Goal: Information Seeking & Learning: Check status

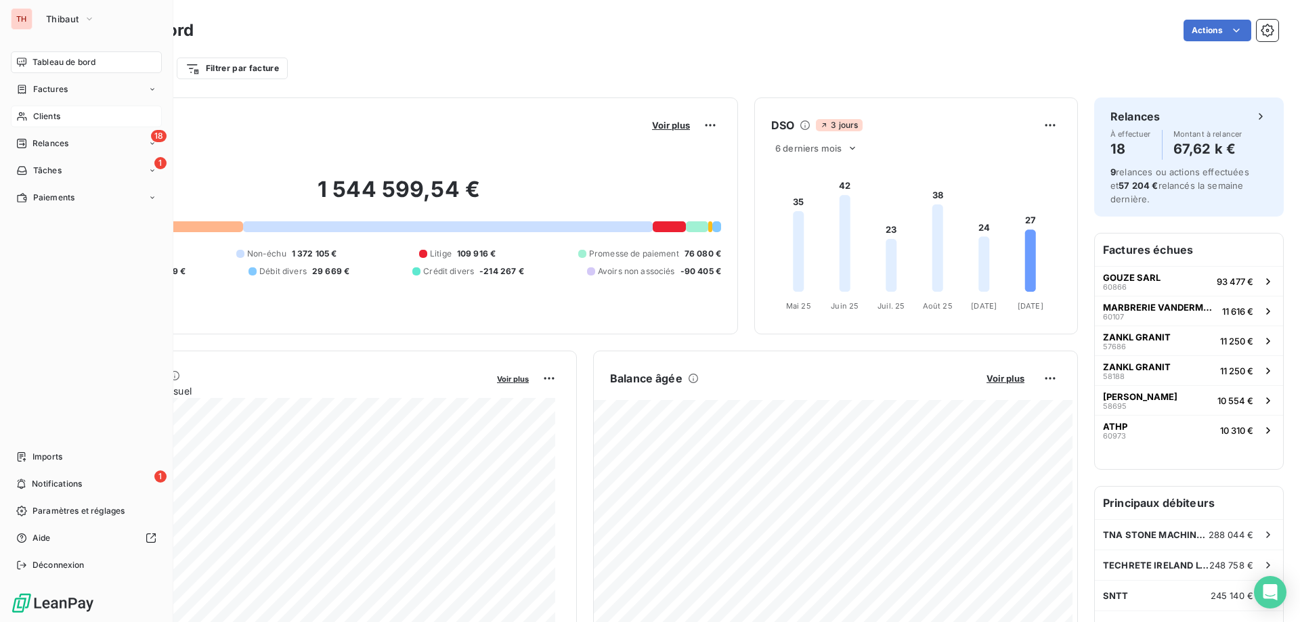
click at [29, 113] on div "Clients" at bounding box center [86, 117] width 151 height 22
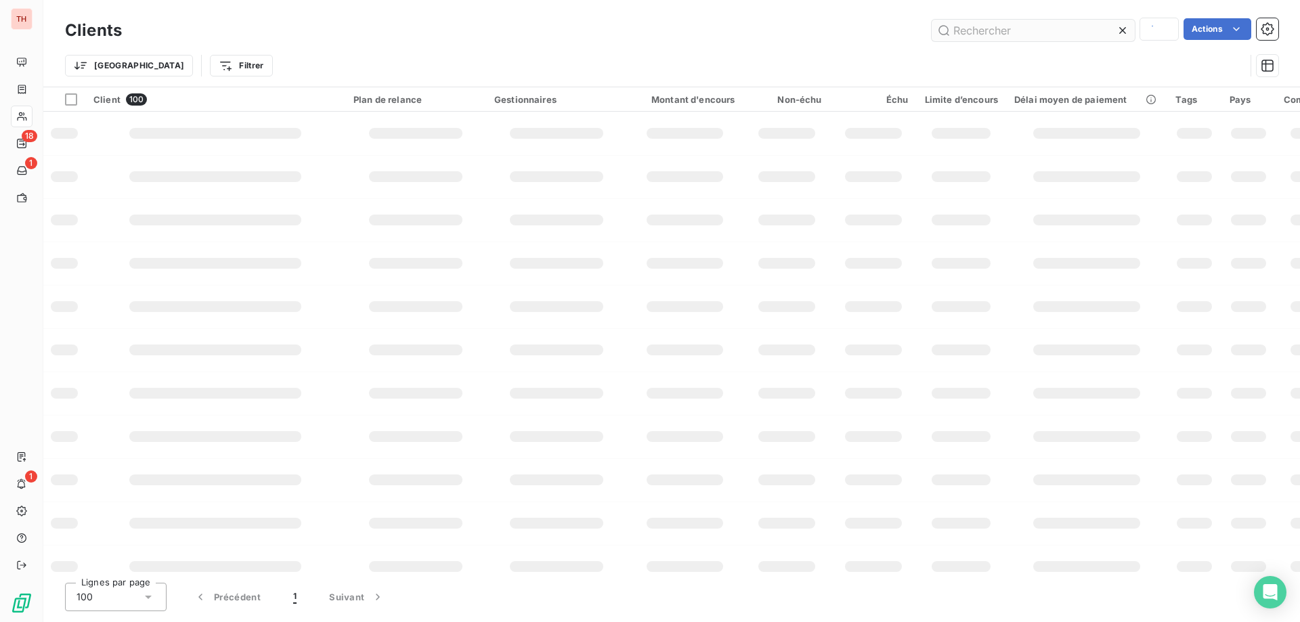
click at [1026, 36] on input "text" at bounding box center [1033, 31] width 203 height 22
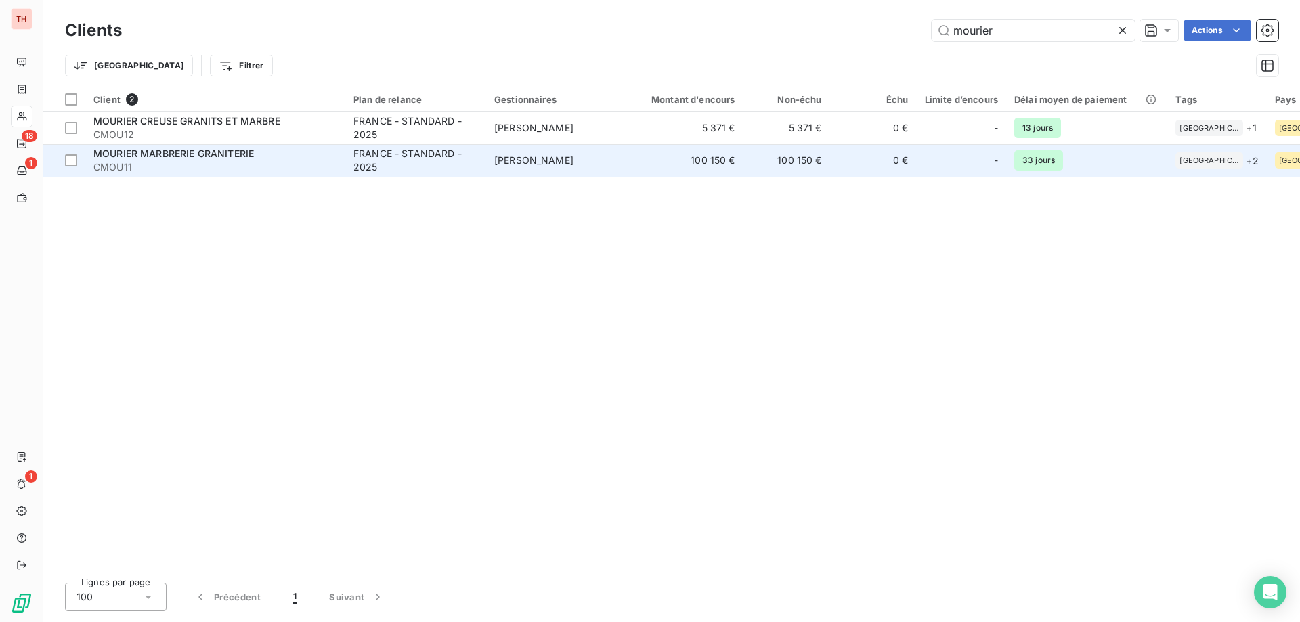
type input "mourier"
click at [413, 156] on div "FRANCE - STANDARD - 2025" at bounding box center [415, 160] width 125 height 27
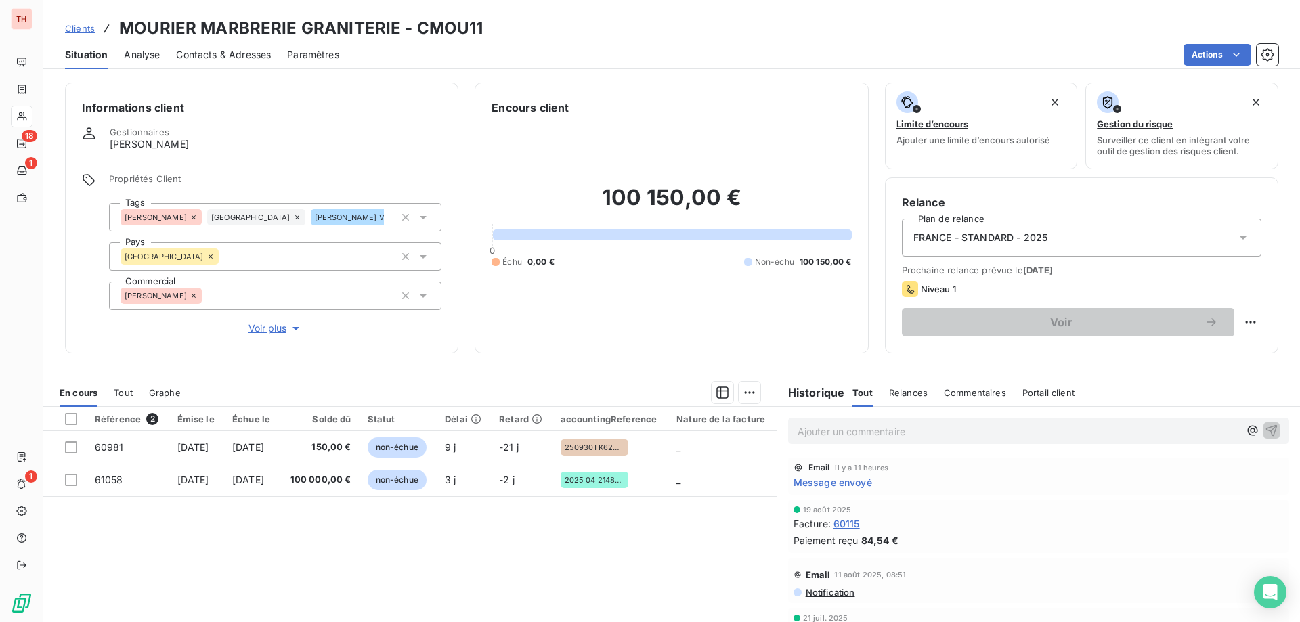
click at [821, 483] on span "Message envoyé" at bounding box center [832, 482] width 79 height 14
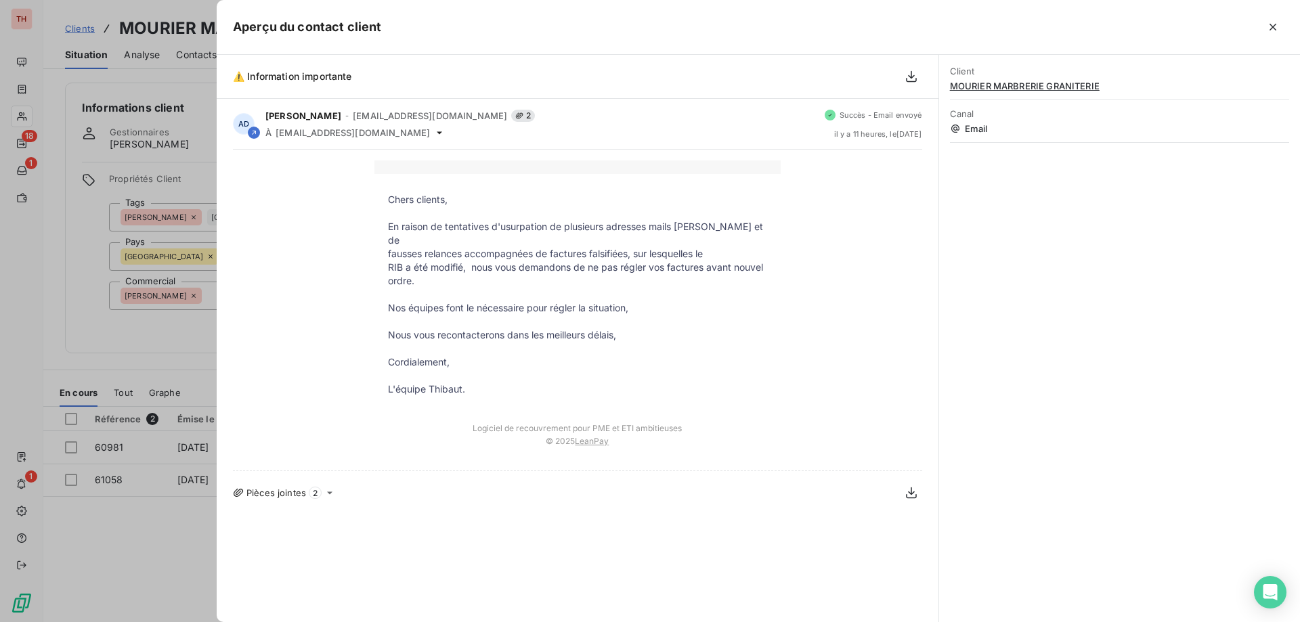
drag, startPoint x: 1273, startPoint y: 37, endPoint x: 1297, endPoint y: 47, distance: 26.4
click at [1273, 37] on button "button" at bounding box center [1273, 27] width 22 height 22
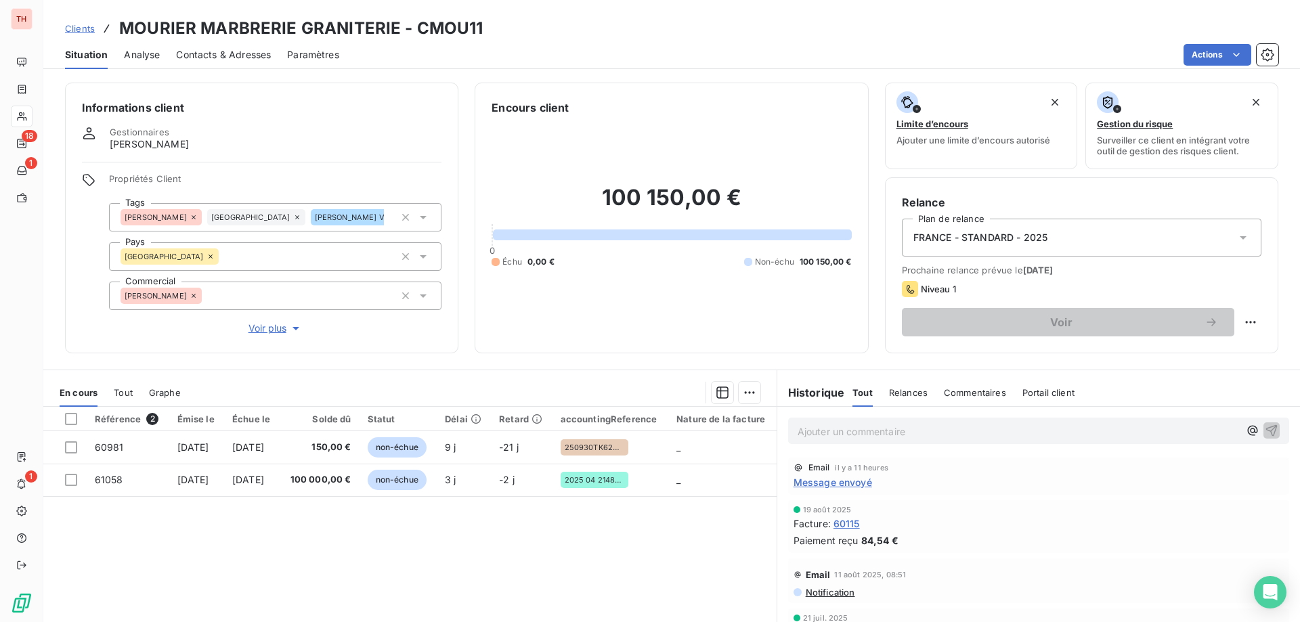
click at [847, 483] on span "Message envoyé" at bounding box center [832, 482] width 79 height 14
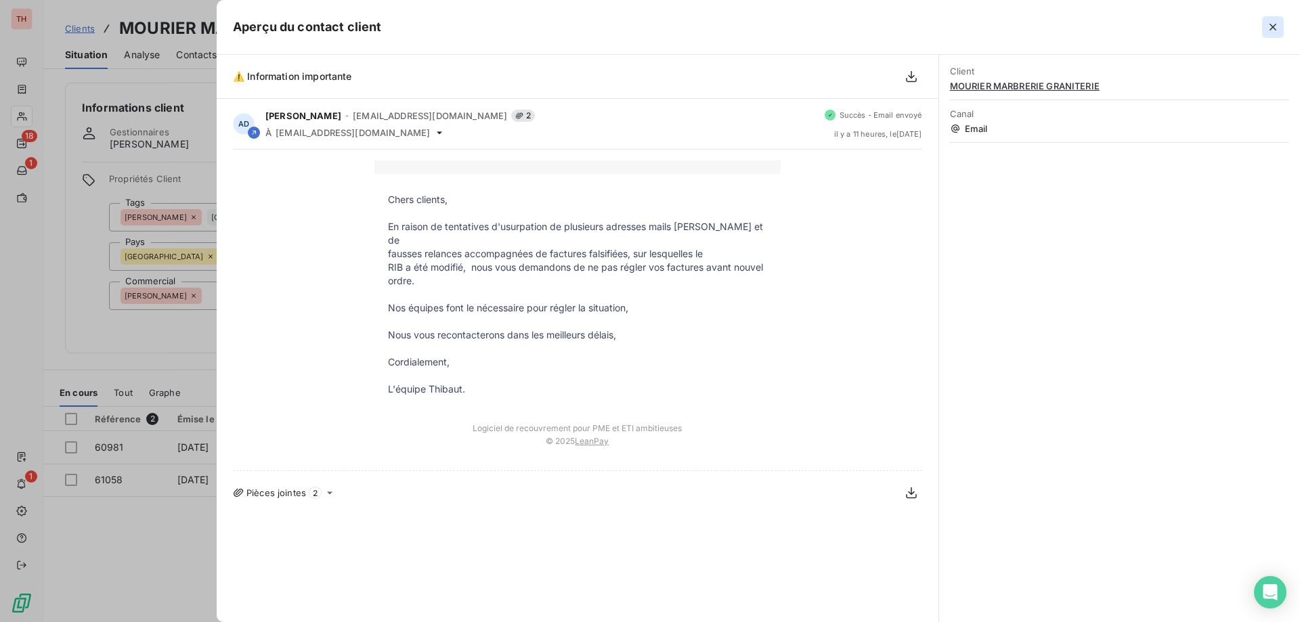
click at [1274, 28] on icon "button" at bounding box center [1272, 27] width 7 height 7
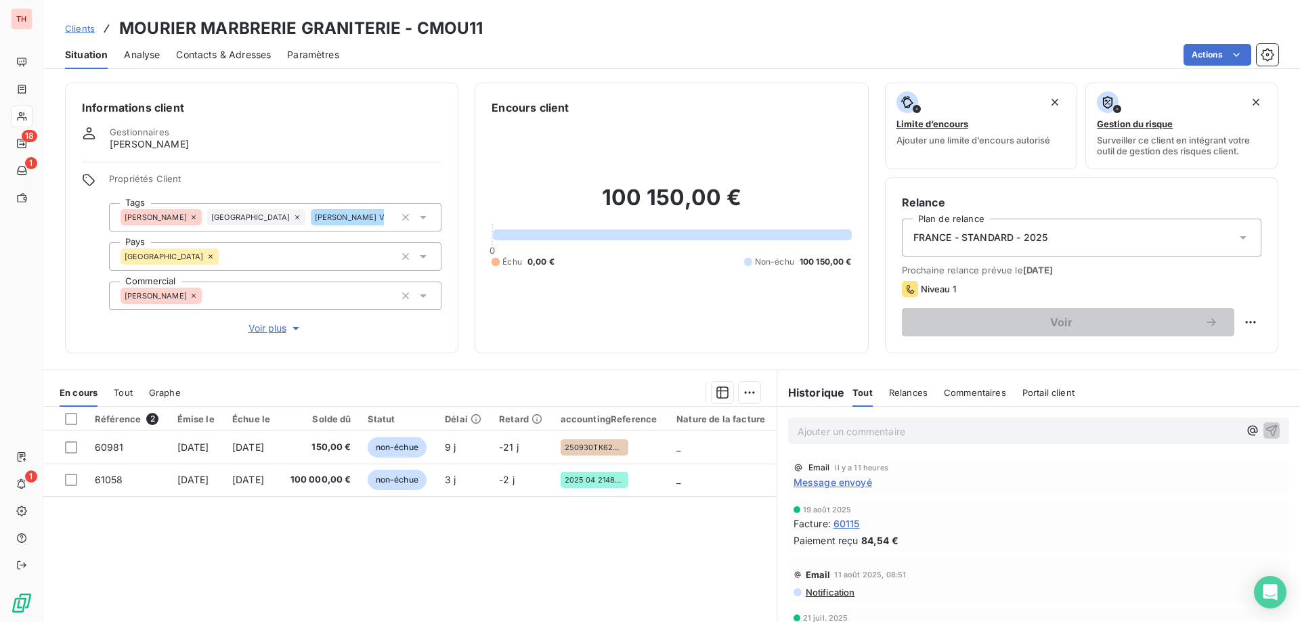
click at [848, 482] on span "Message envoyé" at bounding box center [832, 482] width 79 height 14
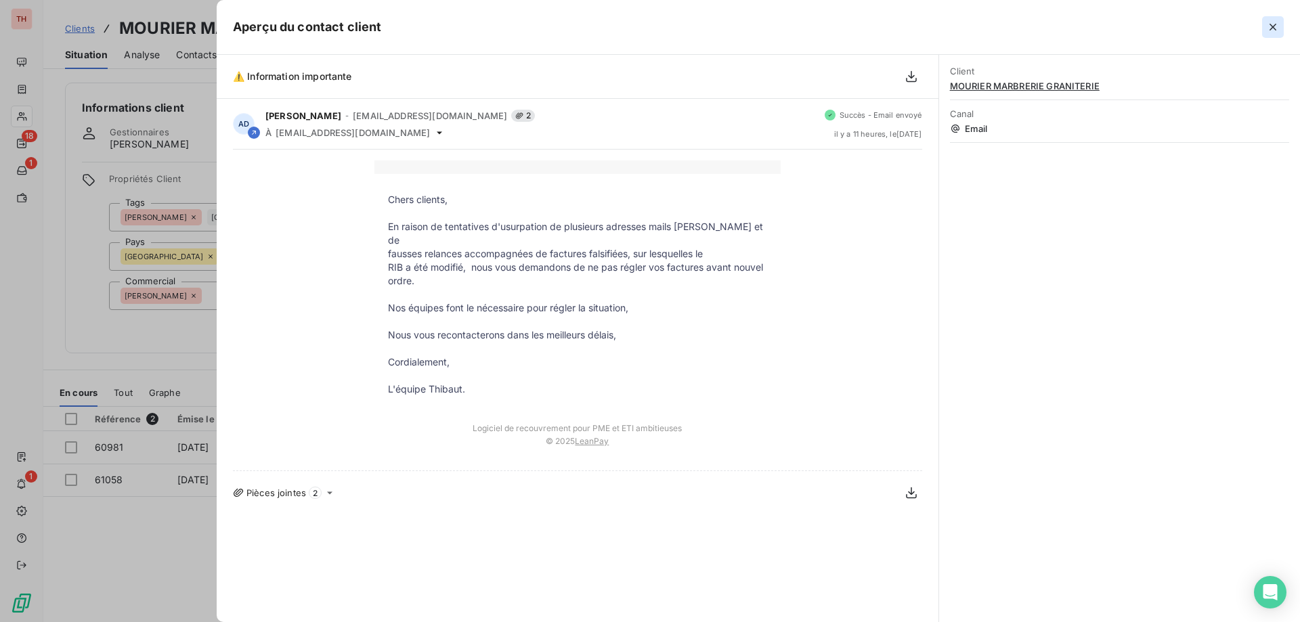
click at [1271, 26] on icon "button" at bounding box center [1272, 27] width 7 height 7
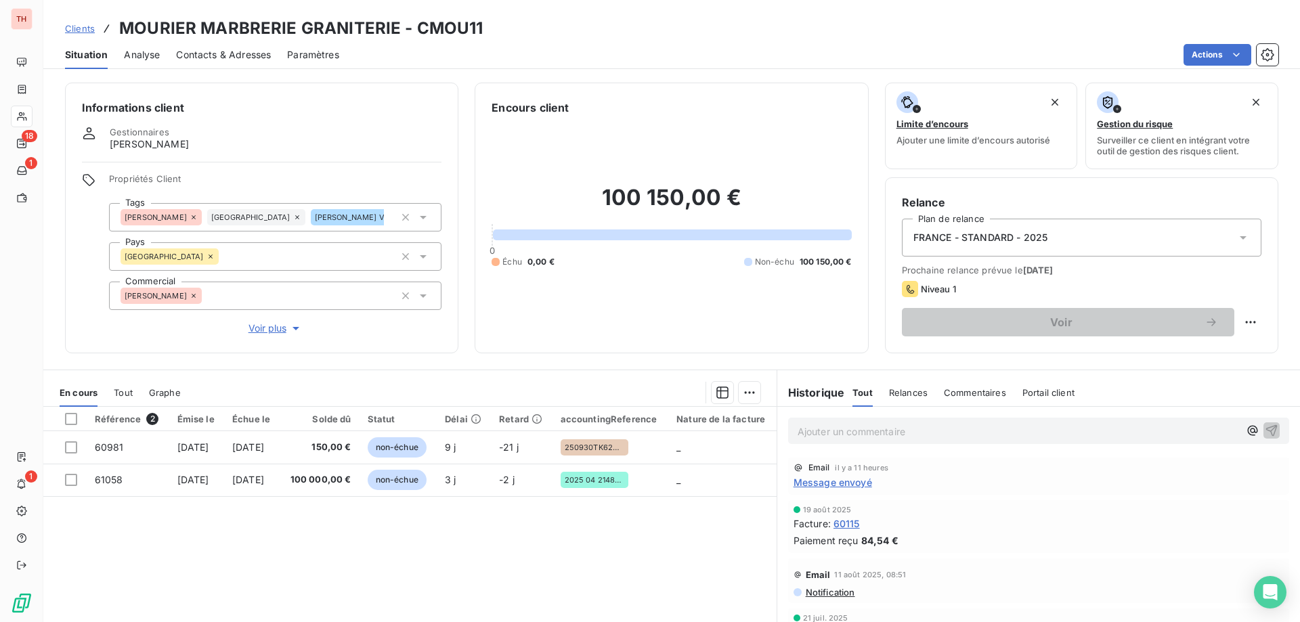
click at [803, 490] on div "Email il y a 11 heures Message envoyé" at bounding box center [1038, 476] width 501 height 37
click at [819, 485] on span "Message envoyé" at bounding box center [832, 482] width 79 height 14
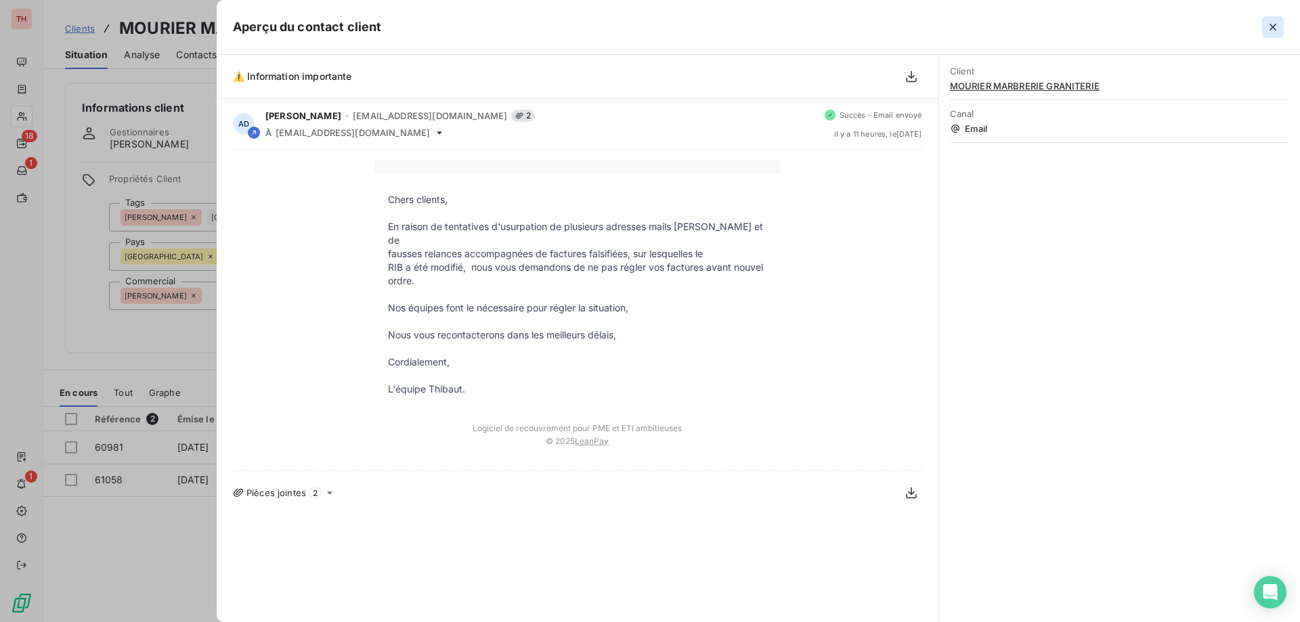
click at [1270, 29] on icon "button" at bounding box center [1272, 27] width 7 height 7
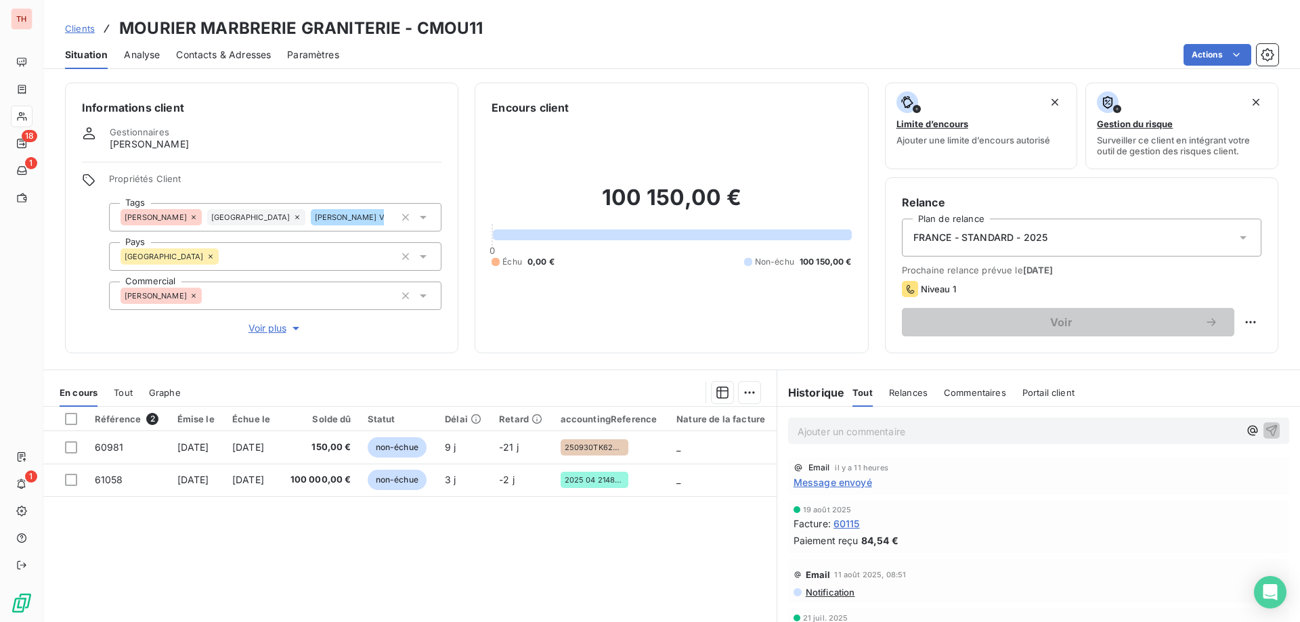
click at [89, 28] on span "Clients" at bounding box center [80, 28] width 30 height 11
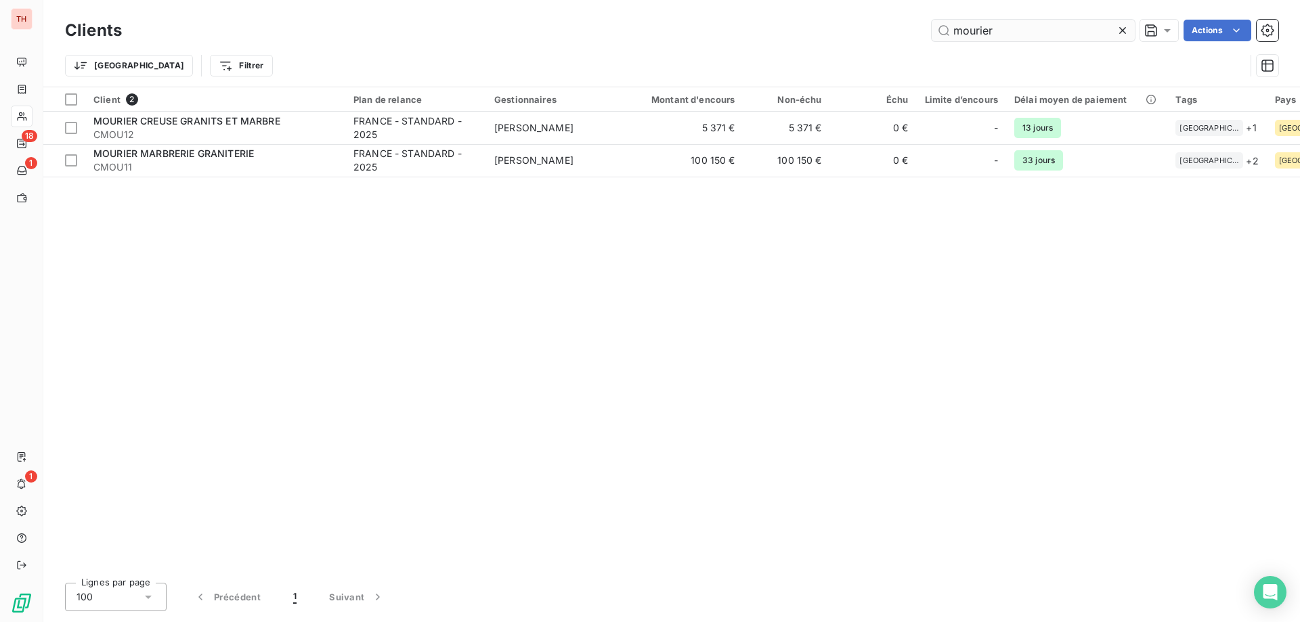
drag, startPoint x: 959, startPoint y: 31, endPoint x: 934, endPoint y: 31, distance: 25.7
click at [934, 31] on input "mourier" at bounding box center [1033, 31] width 203 height 22
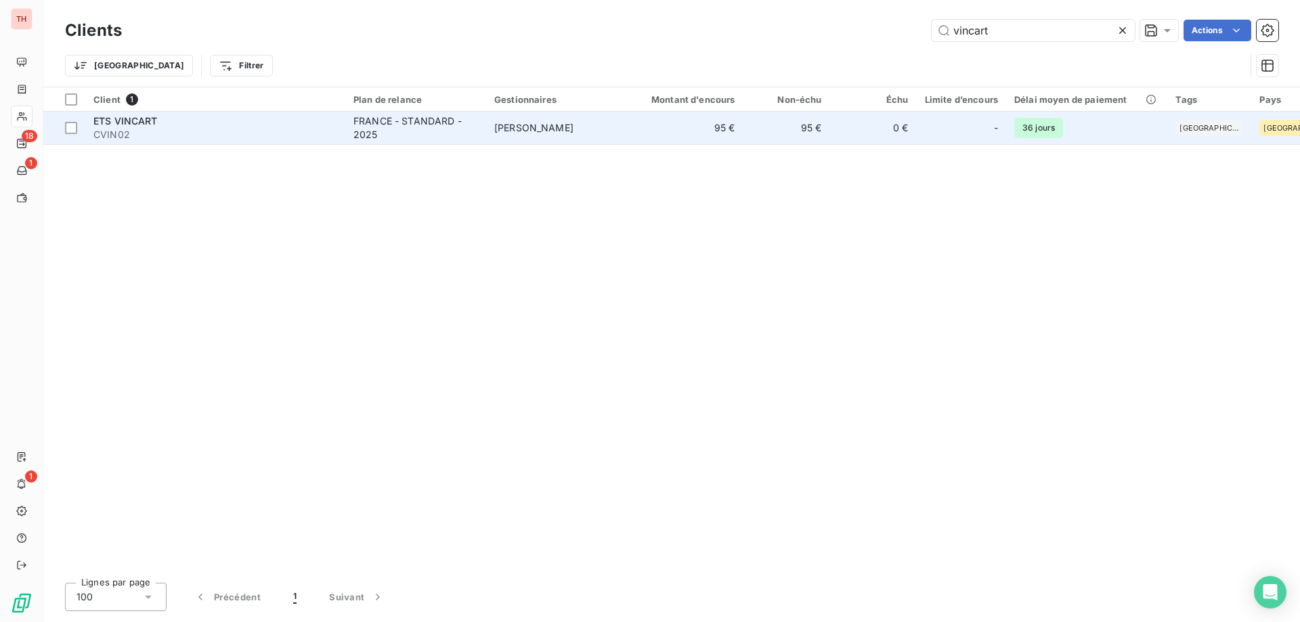
type input "vincart"
click at [577, 131] on td "[PERSON_NAME]" at bounding box center [556, 128] width 141 height 32
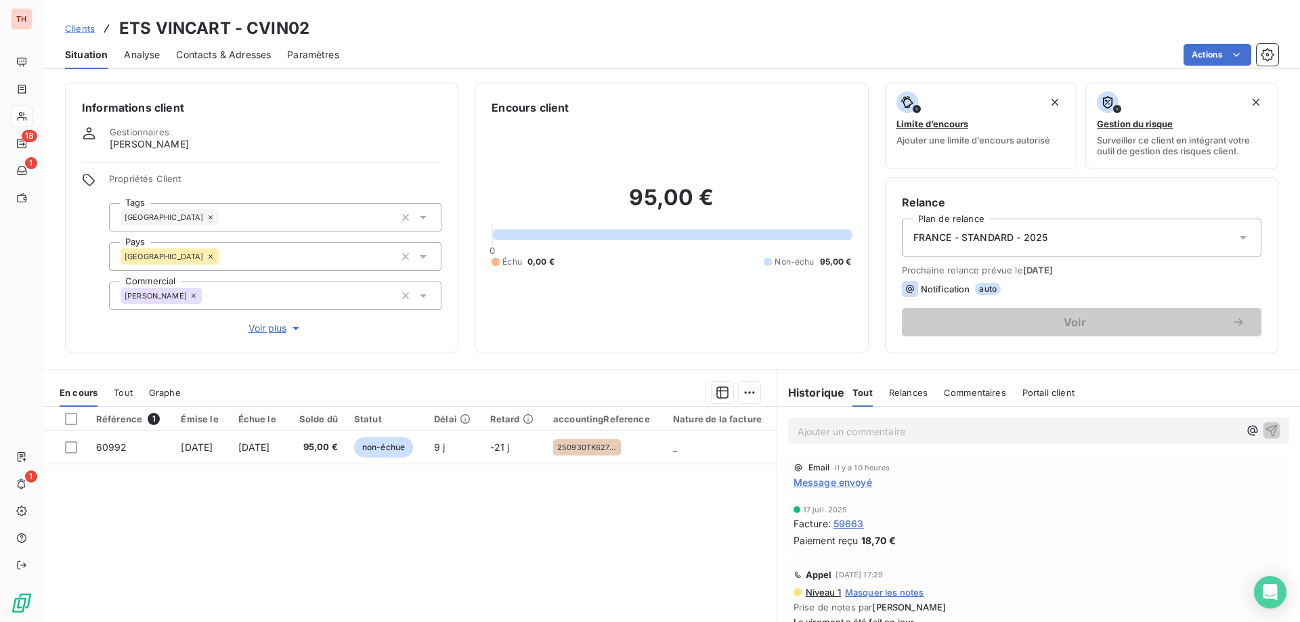
click at [87, 30] on span "Clients" at bounding box center [80, 28] width 30 height 11
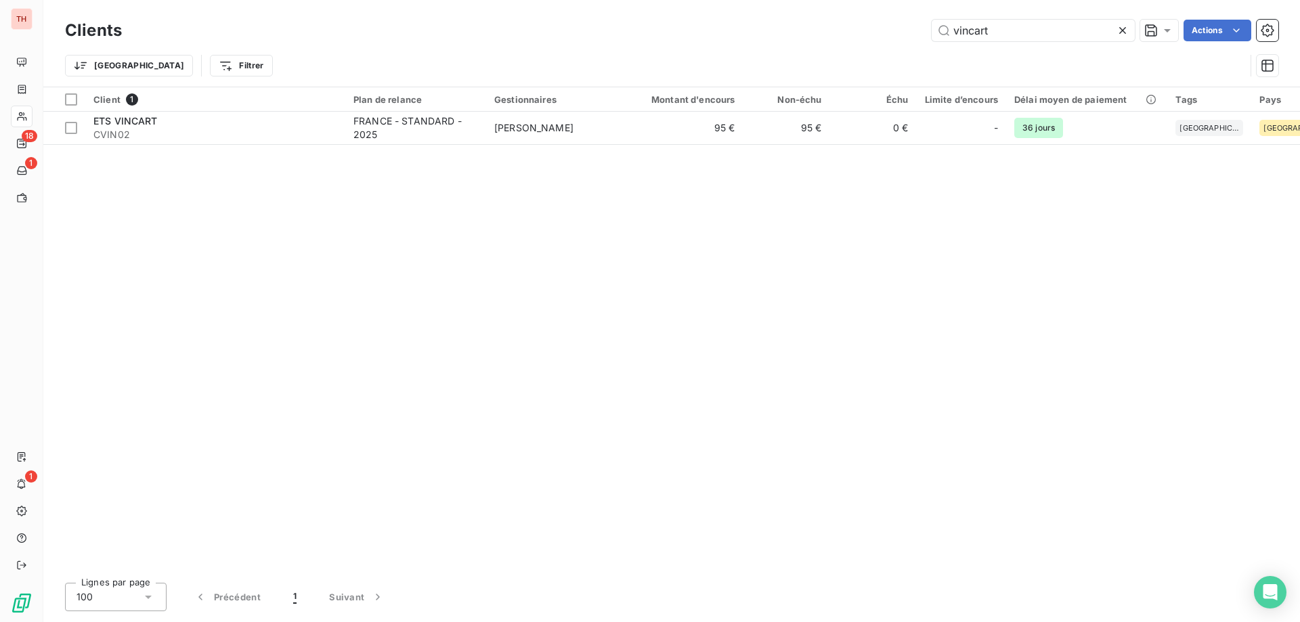
drag, startPoint x: 1013, startPoint y: 35, endPoint x: 925, endPoint y: 30, distance: 88.1
click at [925, 30] on div "vincart Actions" at bounding box center [708, 31] width 1140 height 22
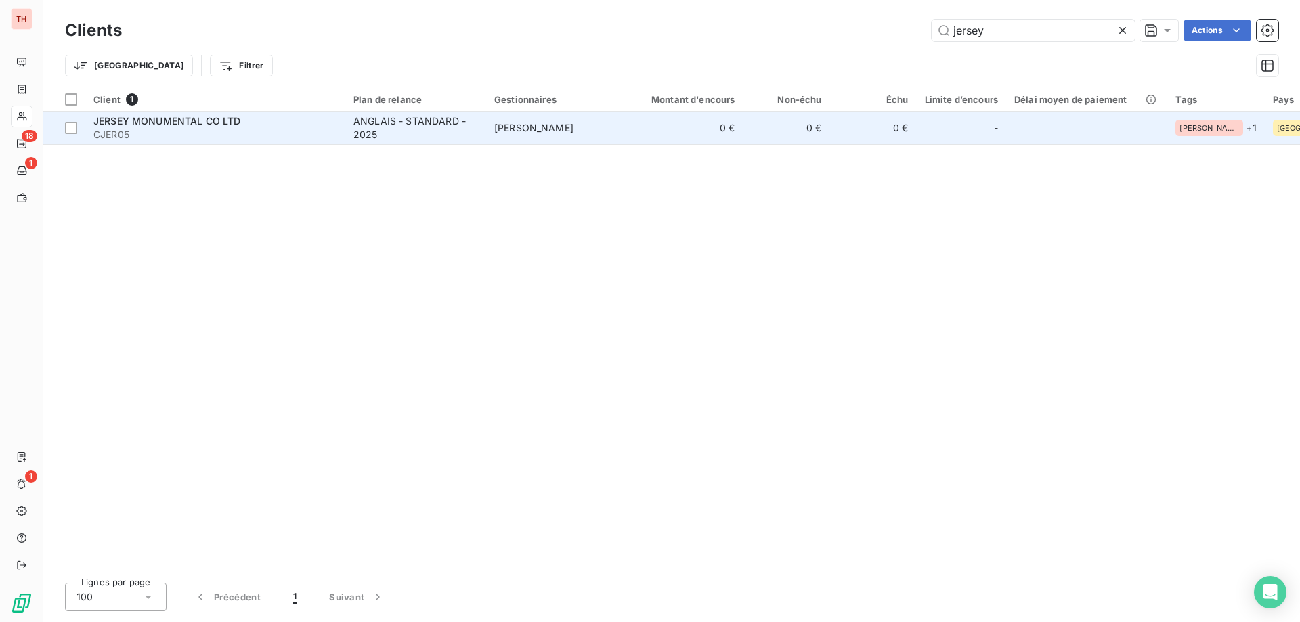
type input "jersey"
click at [580, 133] on td "[PERSON_NAME]" at bounding box center [556, 128] width 141 height 32
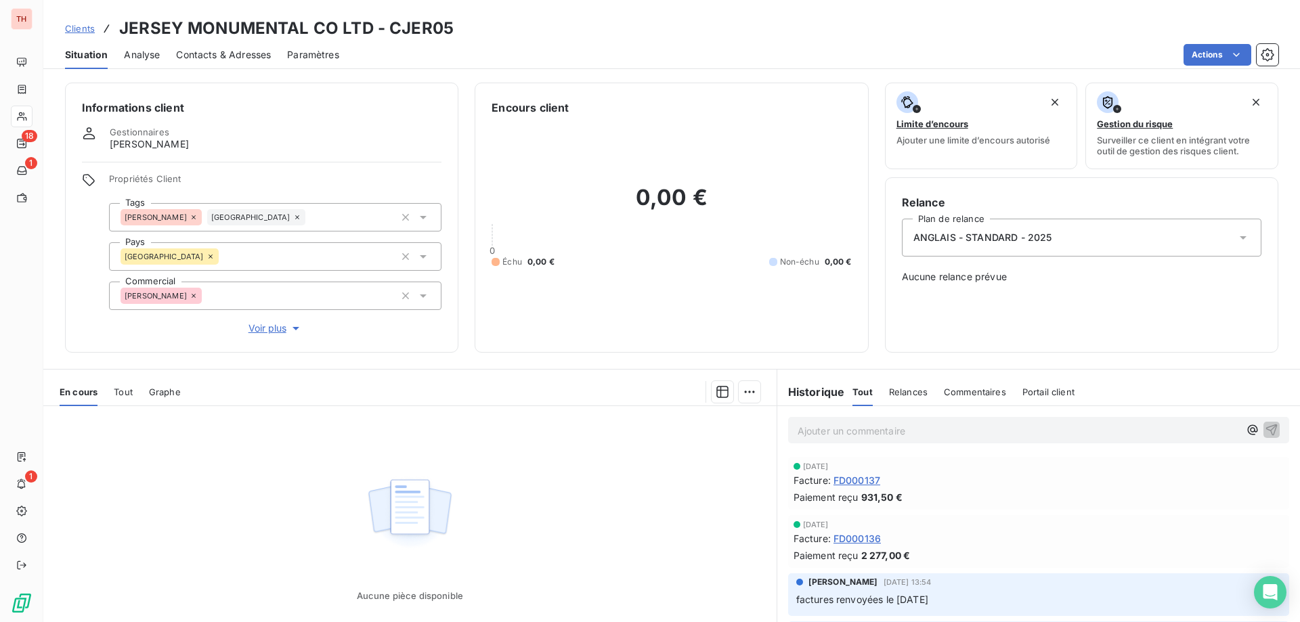
click at [70, 29] on span "Clients" at bounding box center [80, 28] width 30 height 11
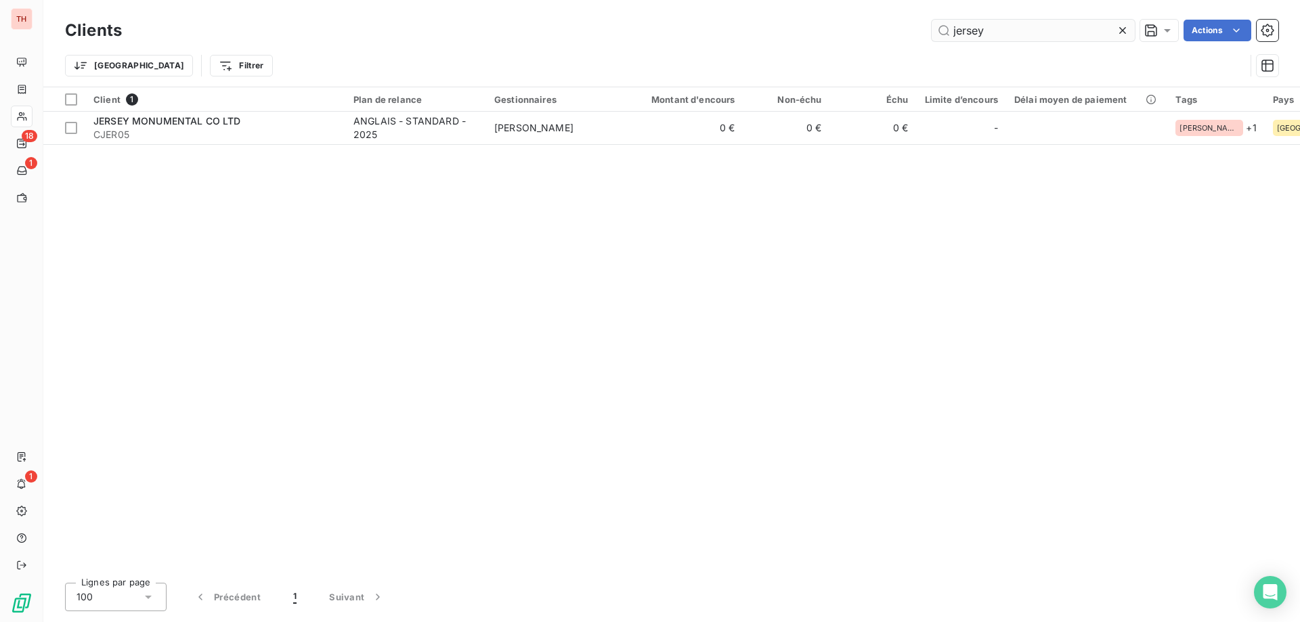
drag, startPoint x: 995, startPoint y: 28, endPoint x: 940, endPoint y: 33, distance: 55.7
click at [940, 33] on input "jersey" at bounding box center [1033, 31] width 203 height 22
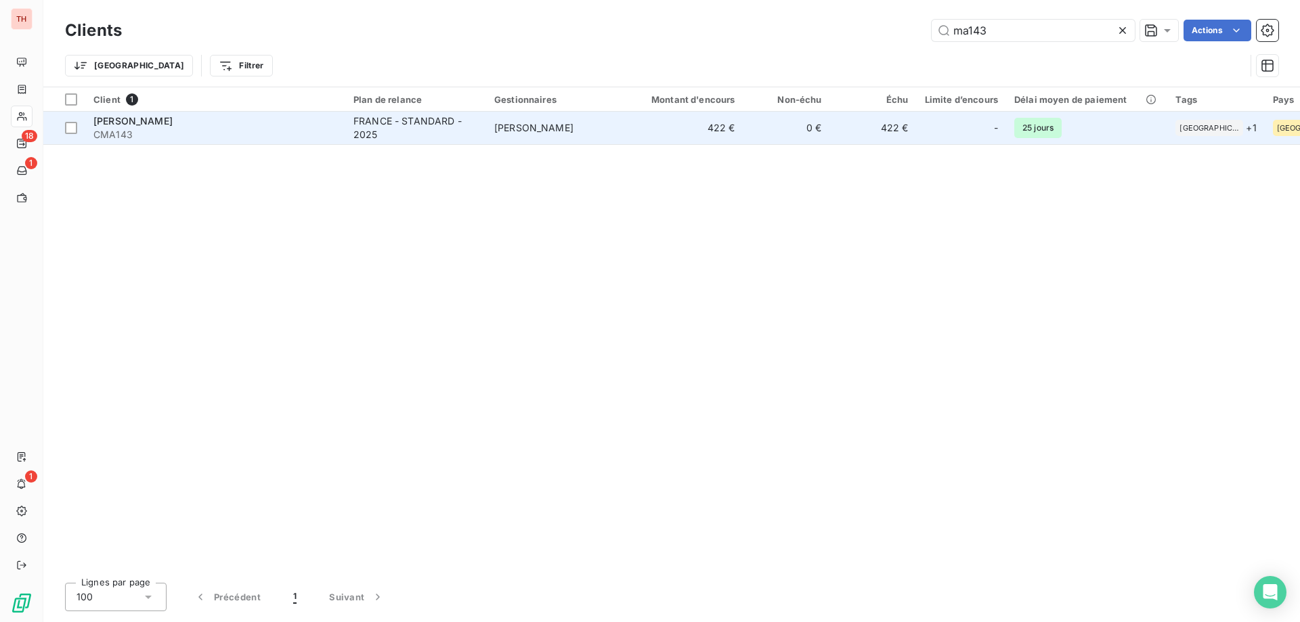
type input "ma143"
click at [669, 123] on td "422 €" at bounding box center [685, 128] width 116 height 32
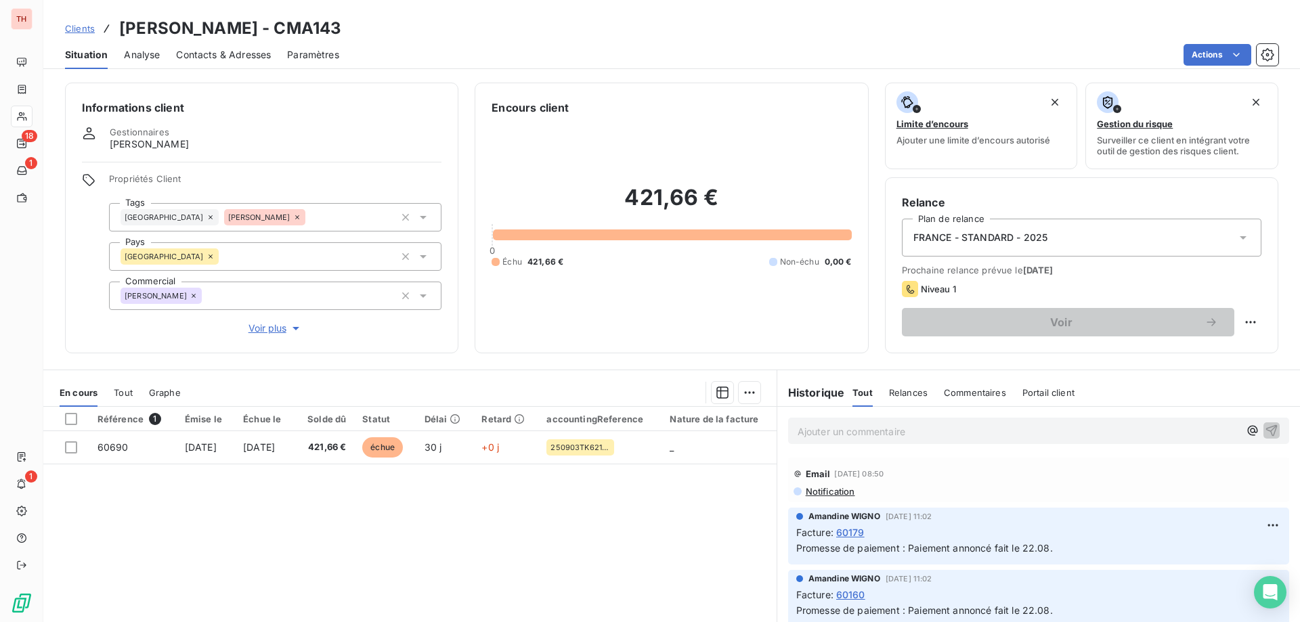
drag, startPoint x: 81, startPoint y: 30, endPoint x: 171, endPoint y: 20, distance: 91.2
click at [81, 30] on span "Clients" at bounding box center [80, 28] width 30 height 11
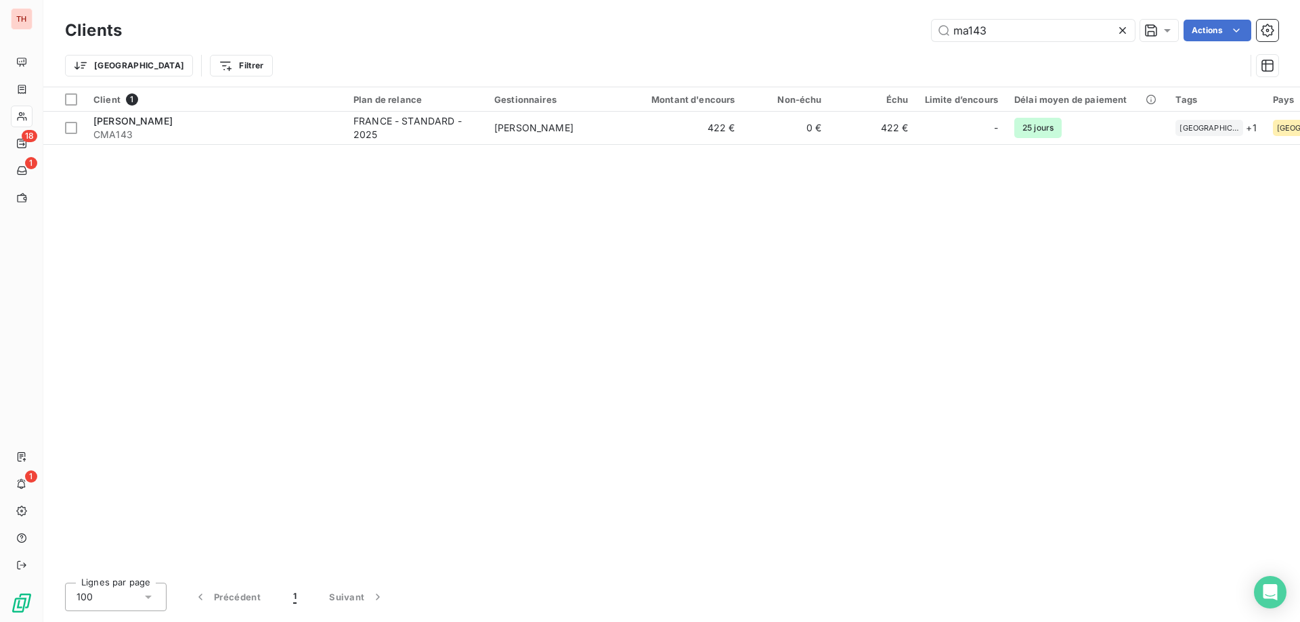
drag, startPoint x: 1004, startPoint y: 34, endPoint x: 891, endPoint y: 35, distance: 113.1
click at [891, 35] on div "ma143 Actions" at bounding box center [708, 31] width 1140 height 22
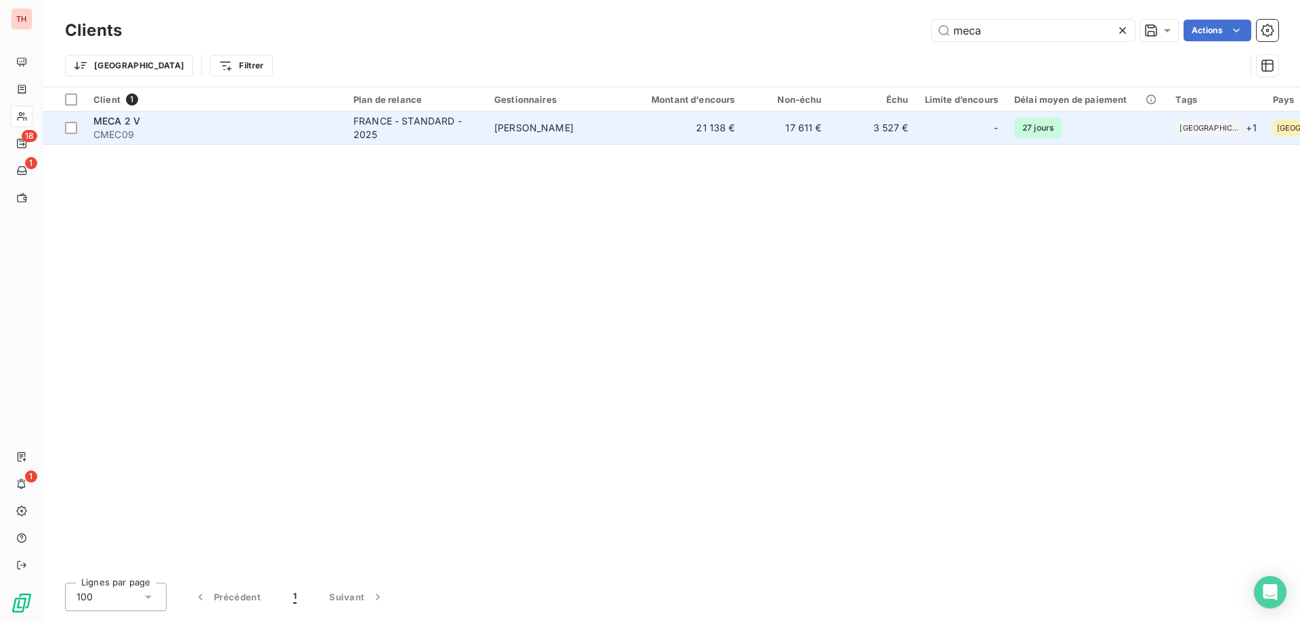
type input "meca"
click at [668, 127] on td "21 138 €" at bounding box center [685, 128] width 116 height 32
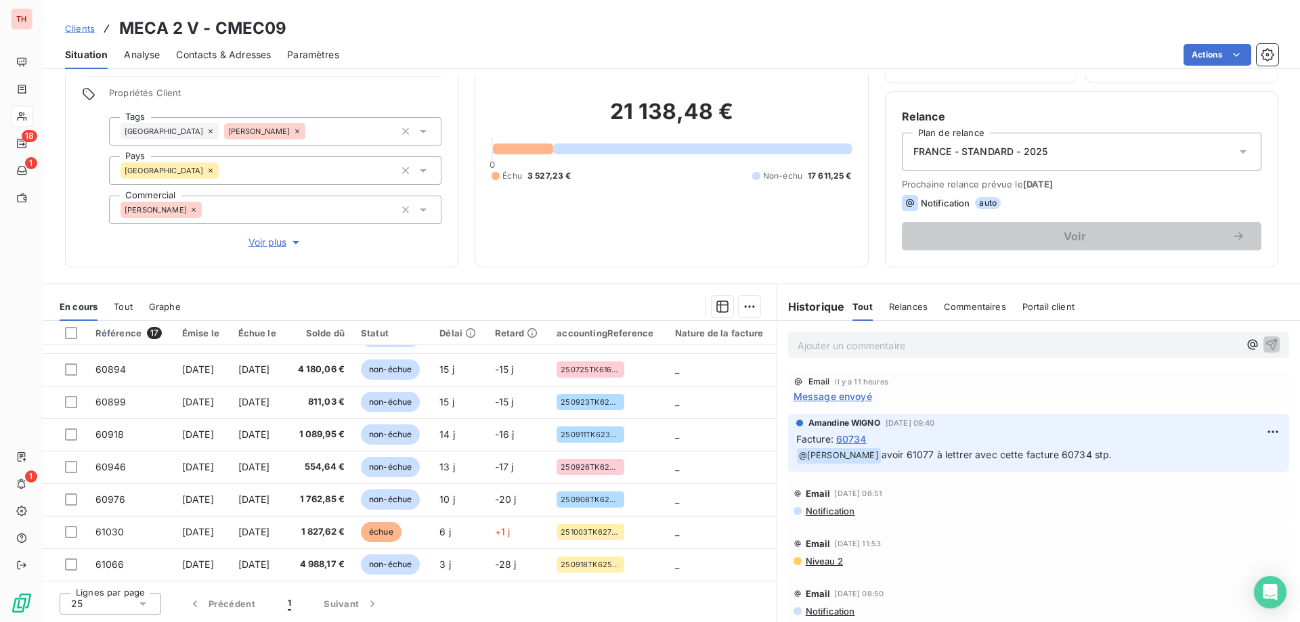
scroll to position [51, 0]
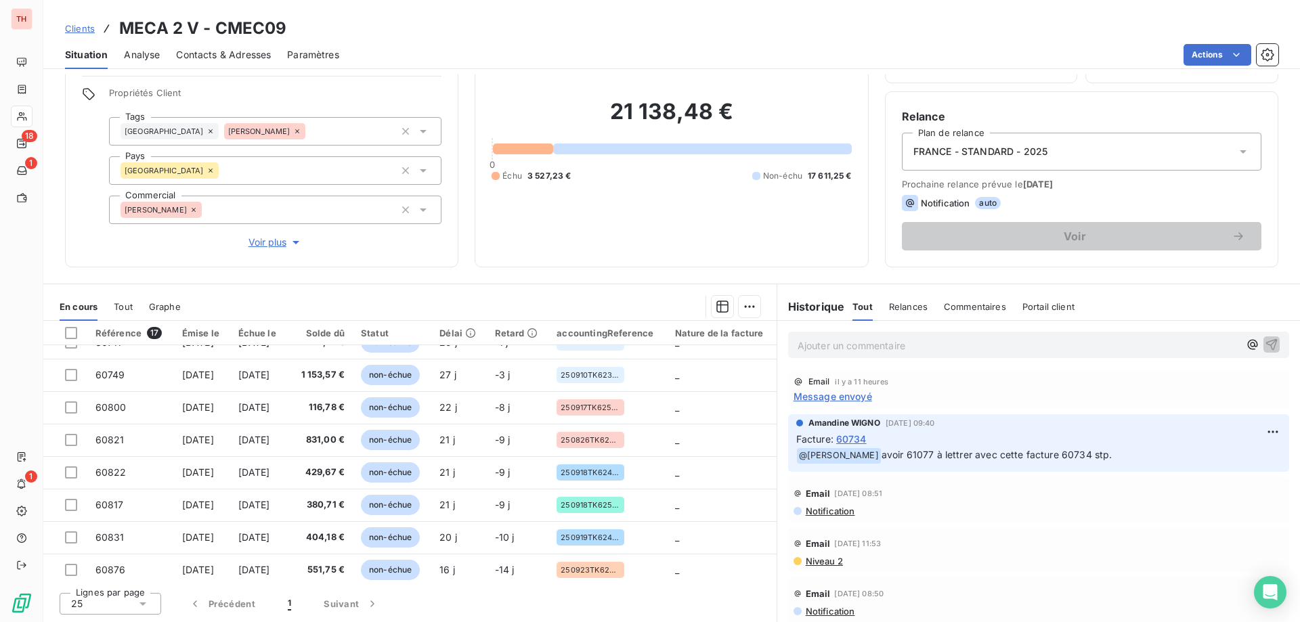
click at [86, 30] on span "Clients" at bounding box center [80, 28] width 30 height 11
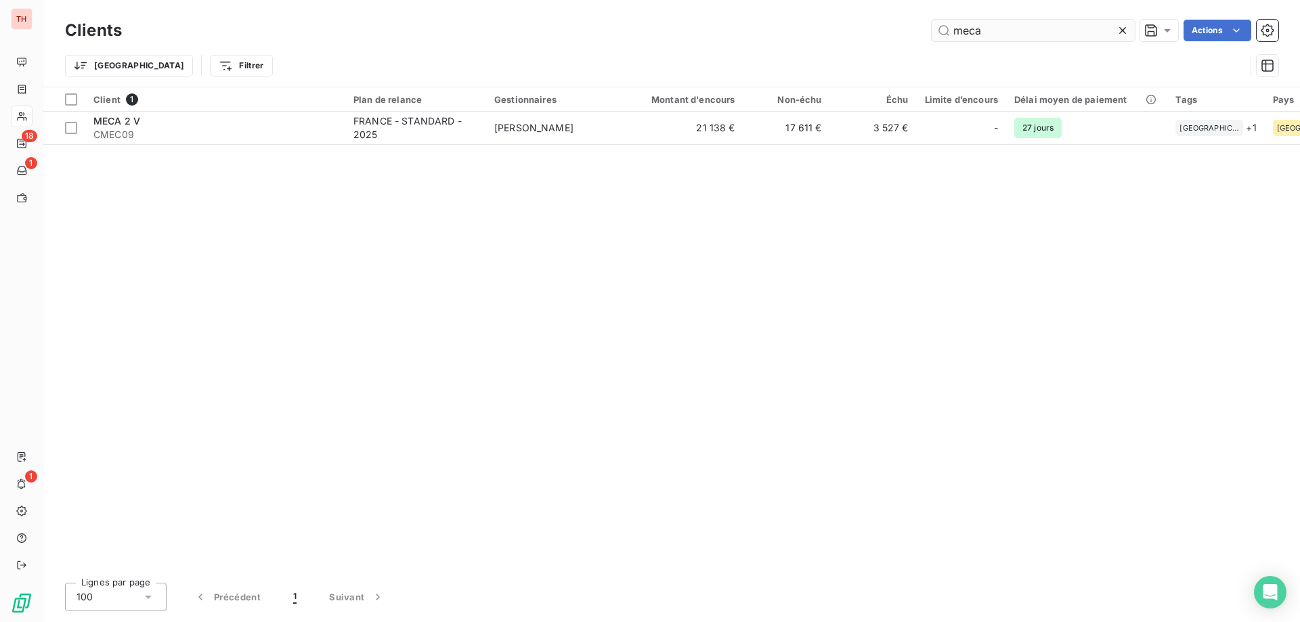
drag, startPoint x: 972, startPoint y: 33, endPoint x: 942, endPoint y: 33, distance: 30.5
click at [942, 33] on input "meca" at bounding box center [1033, 31] width 203 height 22
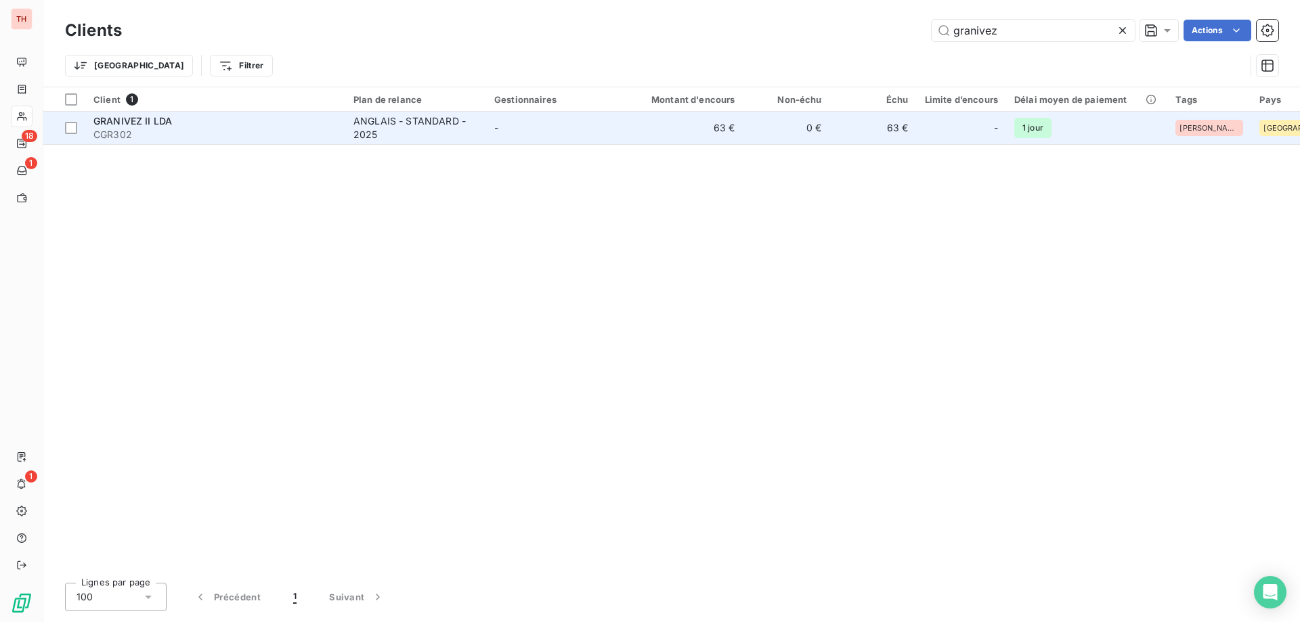
type input "granivez"
click at [467, 128] on div "ANGLAIS - STANDARD - 2025" at bounding box center [415, 127] width 125 height 27
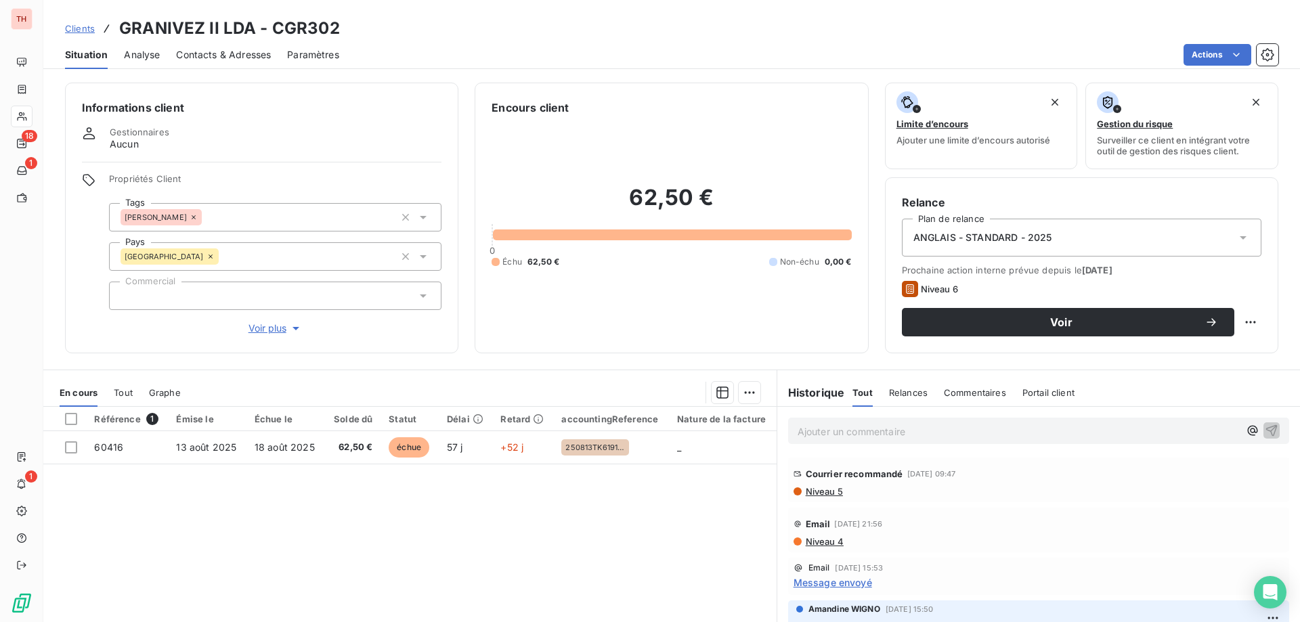
click at [83, 28] on span "Clients" at bounding box center [80, 28] width 30 height 11
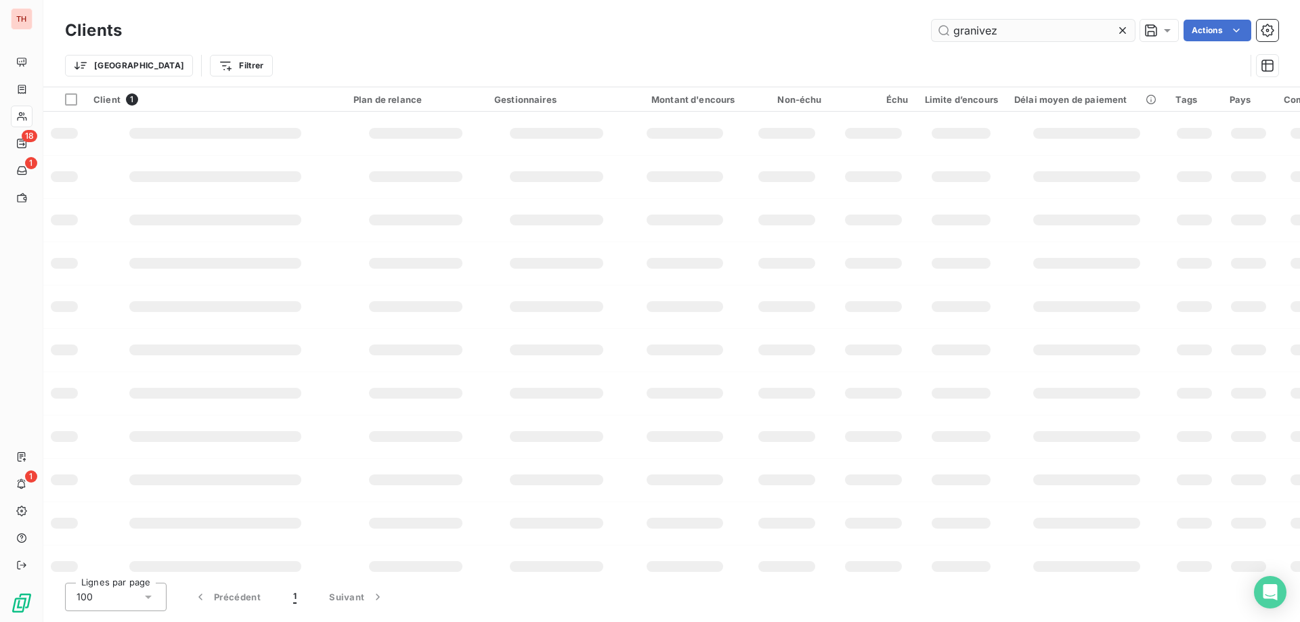
drag, startPoint x: 1002, startPoint y: 30, endPoint x: 931, endPoint y: 30, distance: 71.1
click at [932, 30] on input "granivez" at bounding box center [1033, 31] width 203 height 22
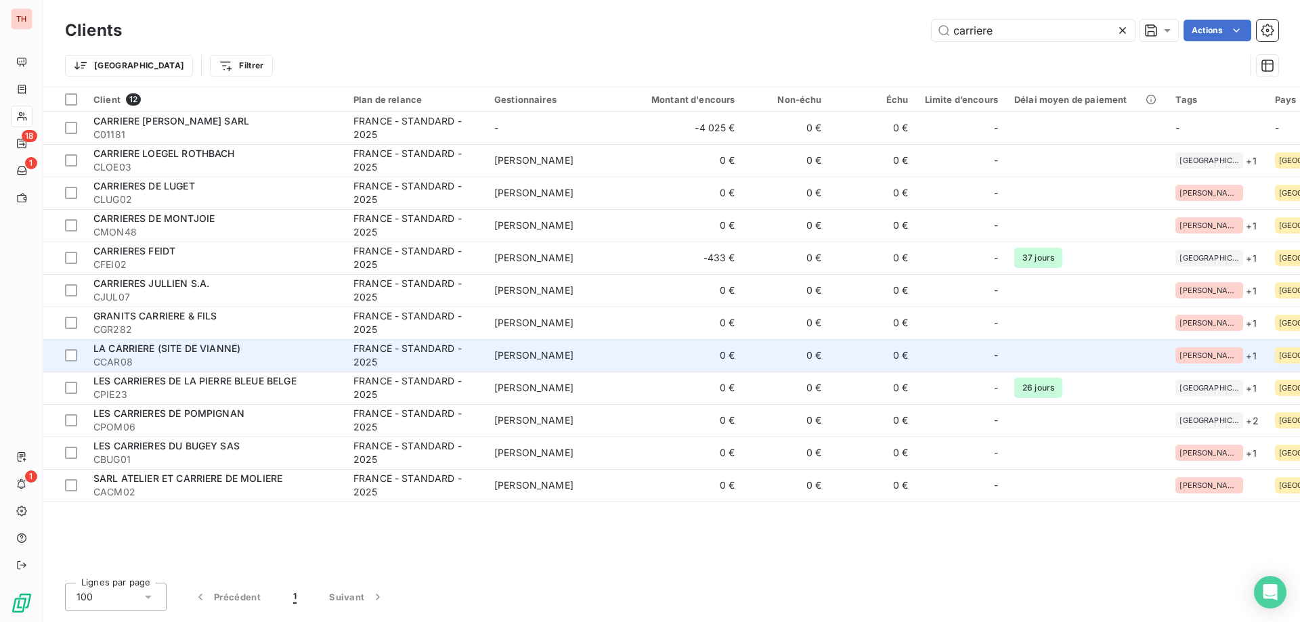
type input "carriere"
click at [261, 356] on span "CCAR08" at bounding box center [215, 362] width 244 height 14
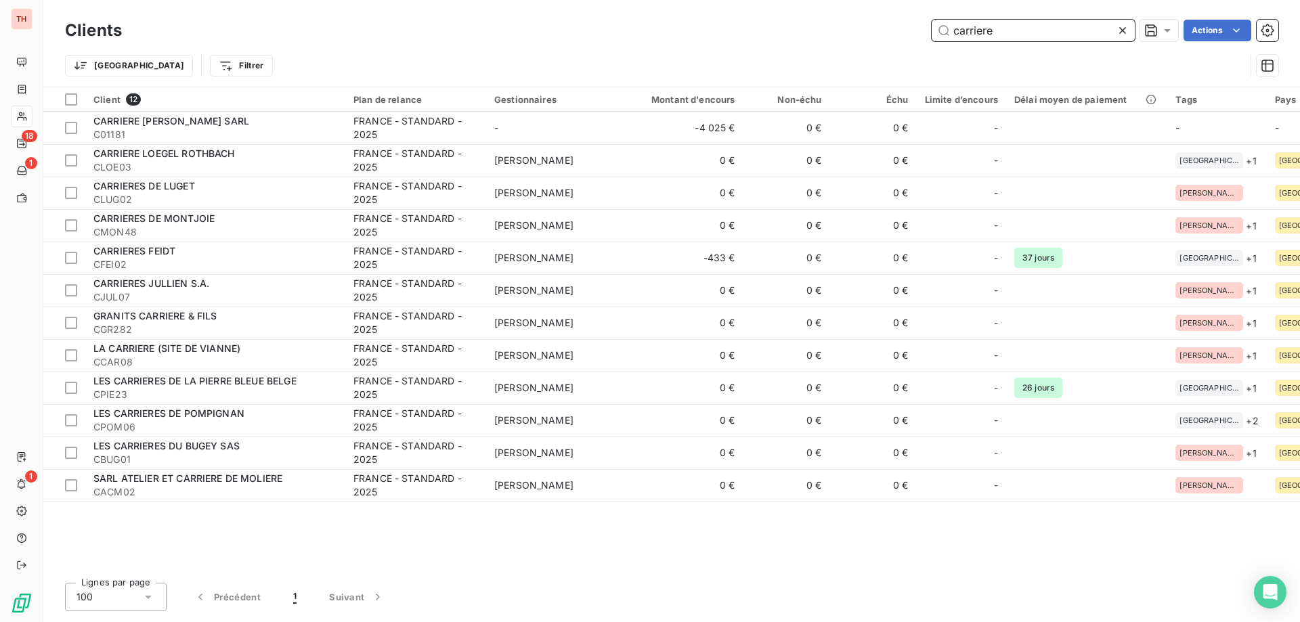
drag, startPoint x: 1013, startPoint y: 32, endPoint x: 931, endPoint y: 32, distance: 81.9
click at [932, 32] on input "carriere" at bounding box center [1033, 31] width 203 height 22
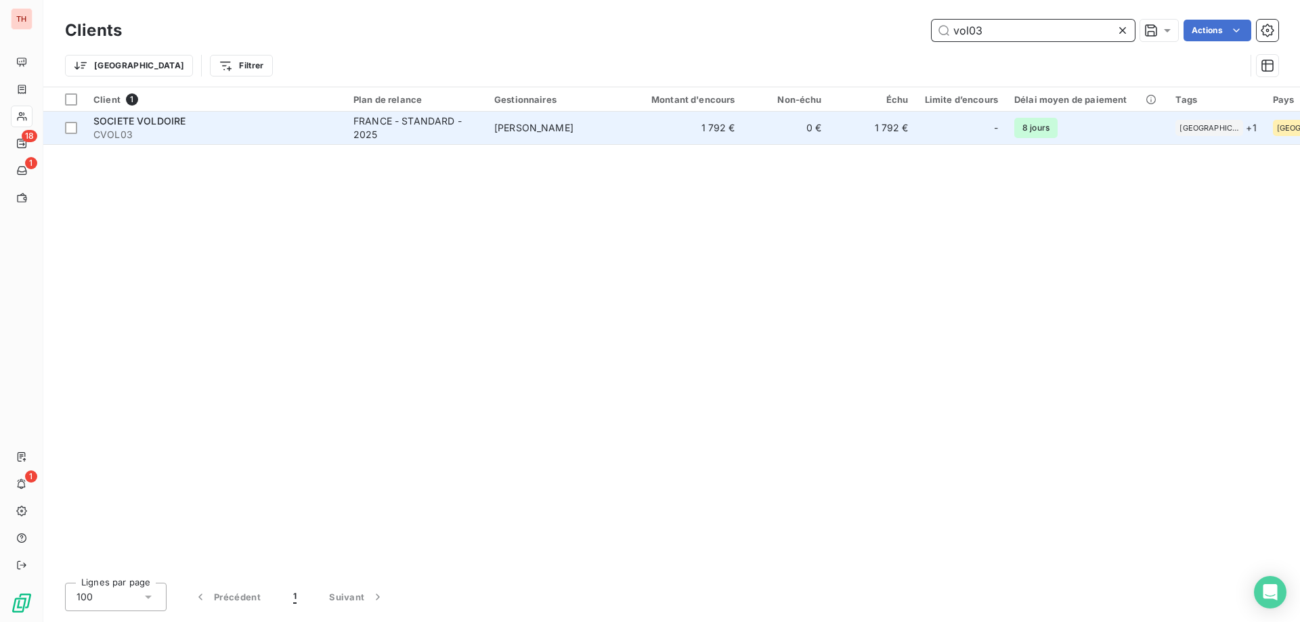
type input "vol03"
click at [559, 125] on span "[PERSON_NAME]" at bounding box center [533, 128] width 79 height 12
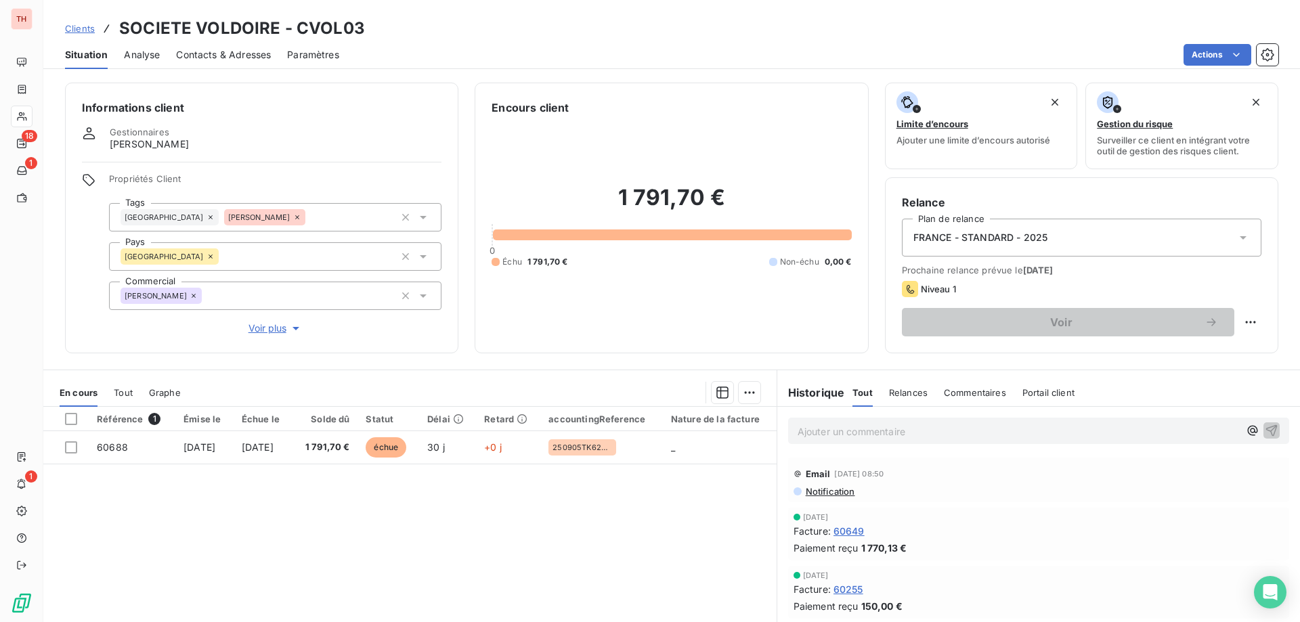
click at [74, 28] on span "Clients" at bounding box center [80, 28] width 30 height 11
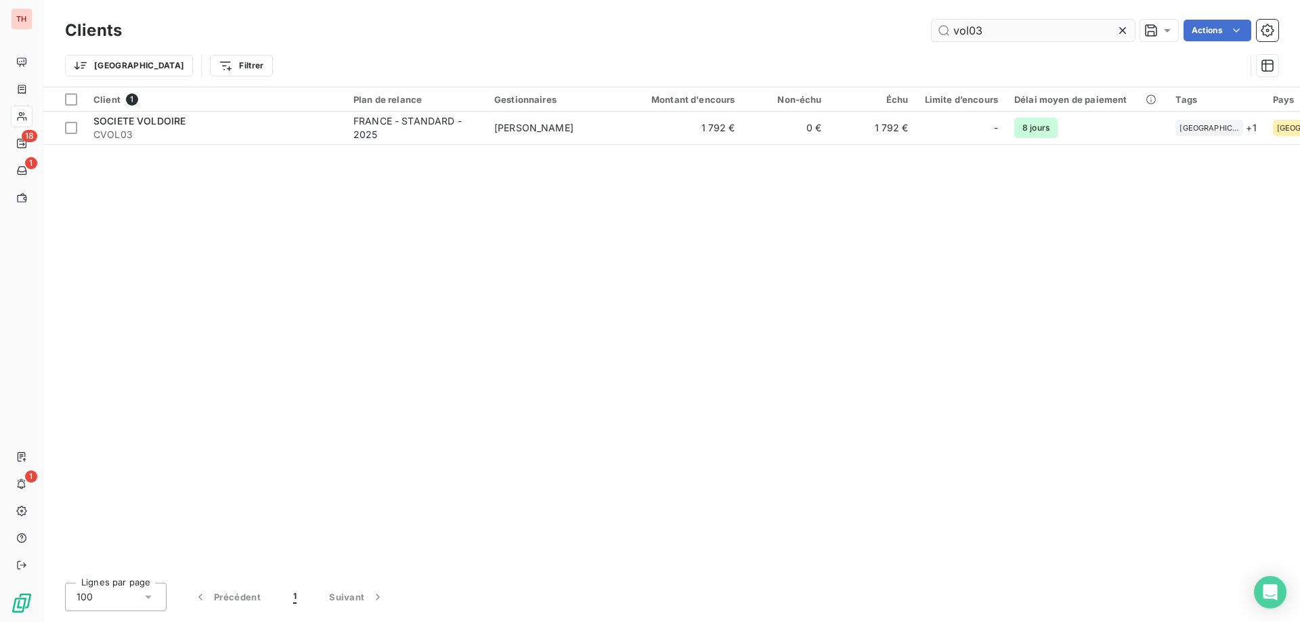
drag, startPoint x: 986, startPoint y: 28, endPoint x: 933, endPoint y: 39, distance: 53.8
click at [933, 38] on input "vol03" at bounding box center [1033, 31] width 203 height 22
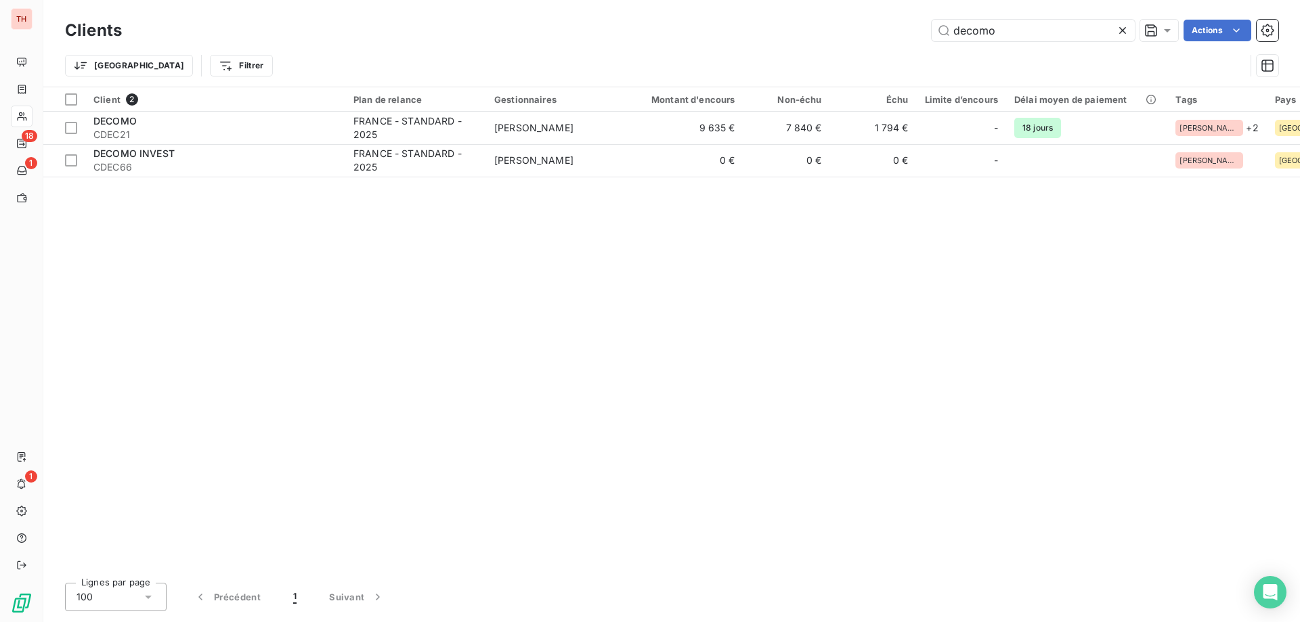
type input "decomo"
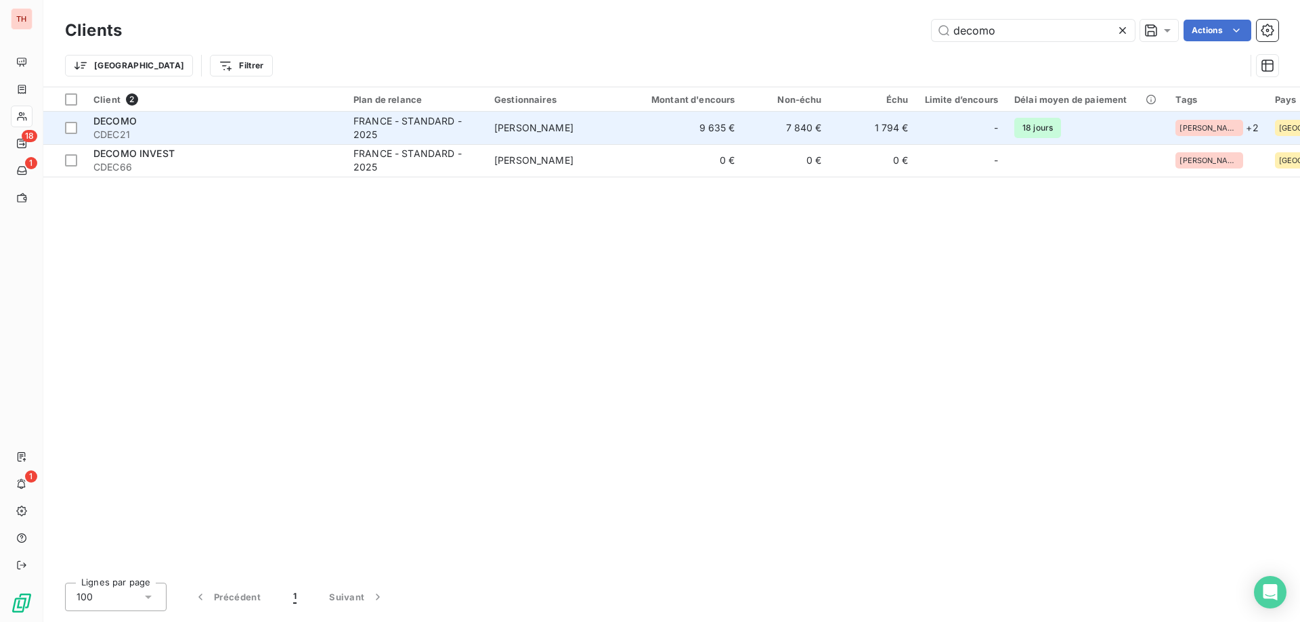
click at [400, 124] on div "FRANCE - STANDARD - 2025" at bounding box center [415, 127] width 125 height 27
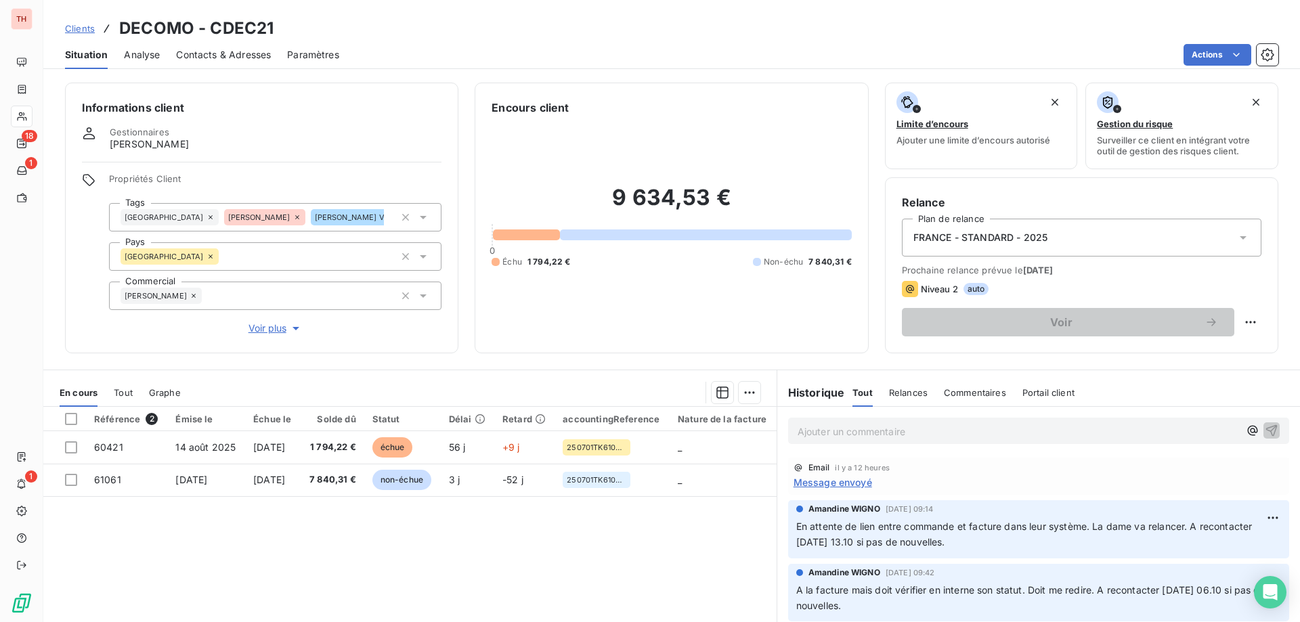
click at [85, 32] on span "Clients" at bounding box center [80, 28] width 30 height 11
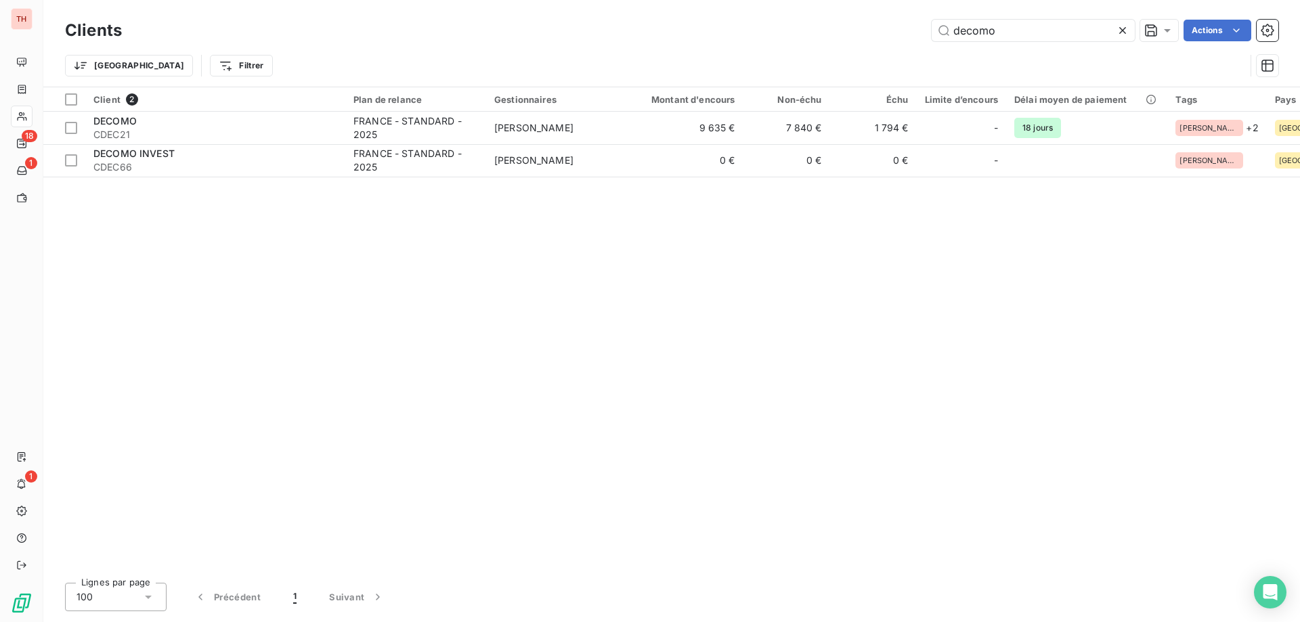
drag, startPoint x: 965, startPoint y: 30, endPoint x: 908, endPoint y: 37, distance: 57.2
click at [908, 37] on div "decomo Actions" at bounding box center [708, 31] width 1140 height 22
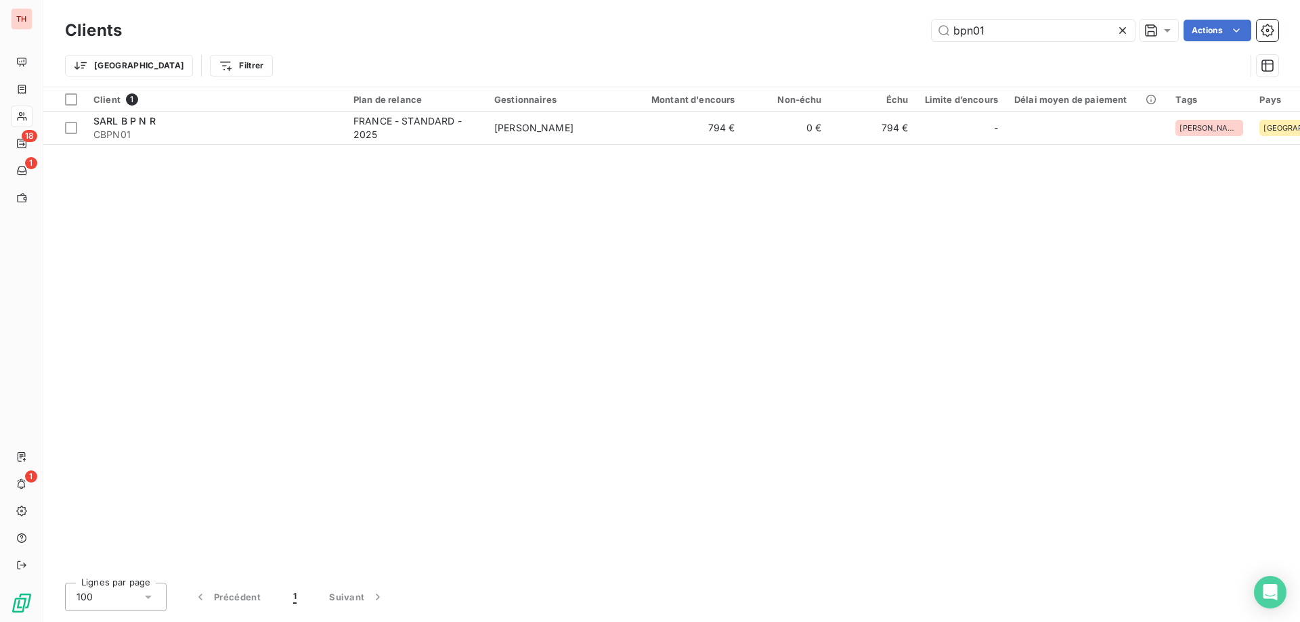
type input "bpn01"
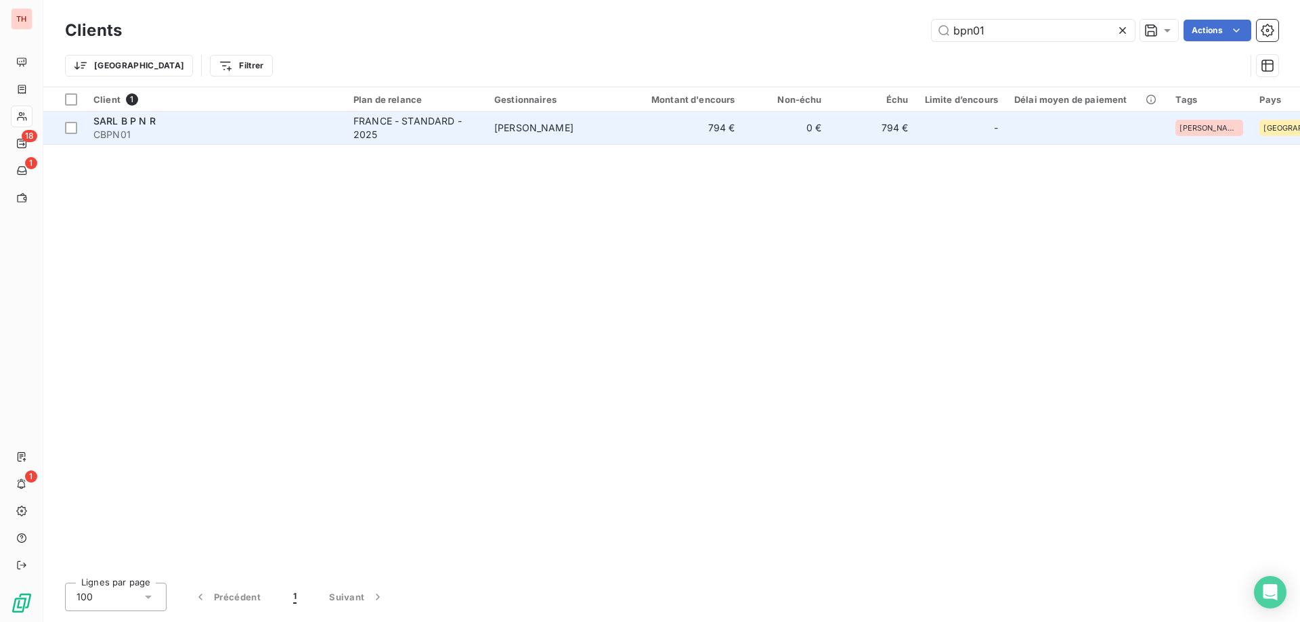
click at [515, 125] on span "[PERSON_NAME]" at bounding box center [533, 128] width 79 height 12
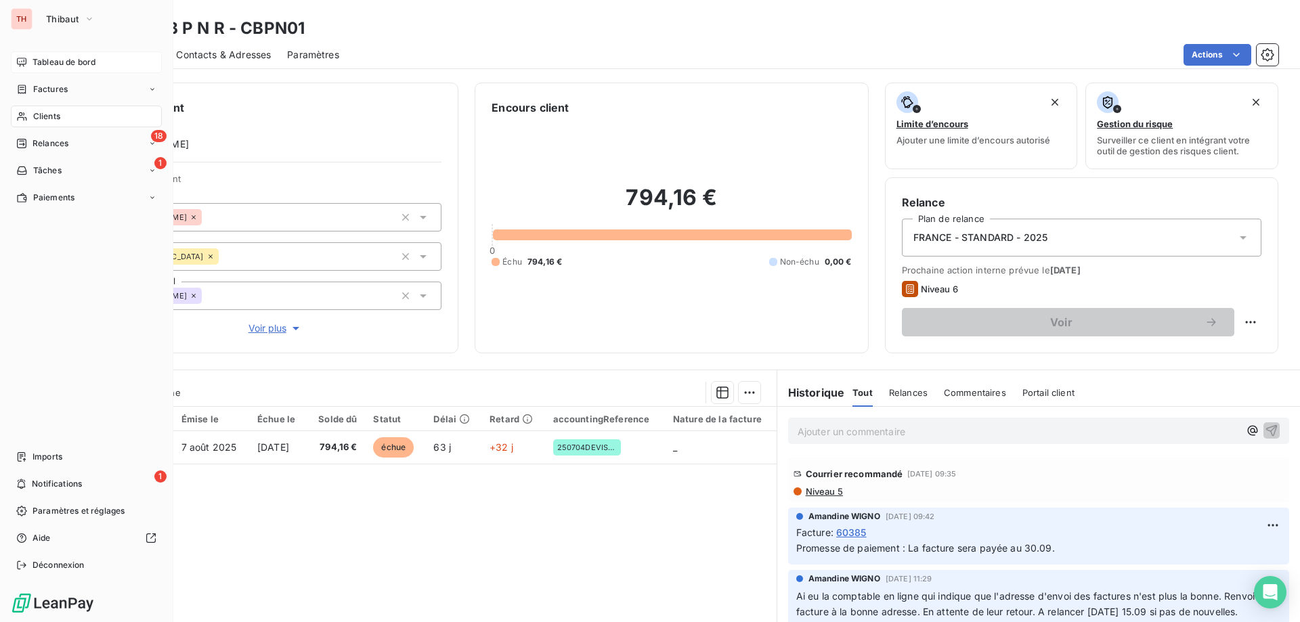
click at [45, 63] on span "Tableau de bord" at bounding box center [63, 62] width 63 height 12
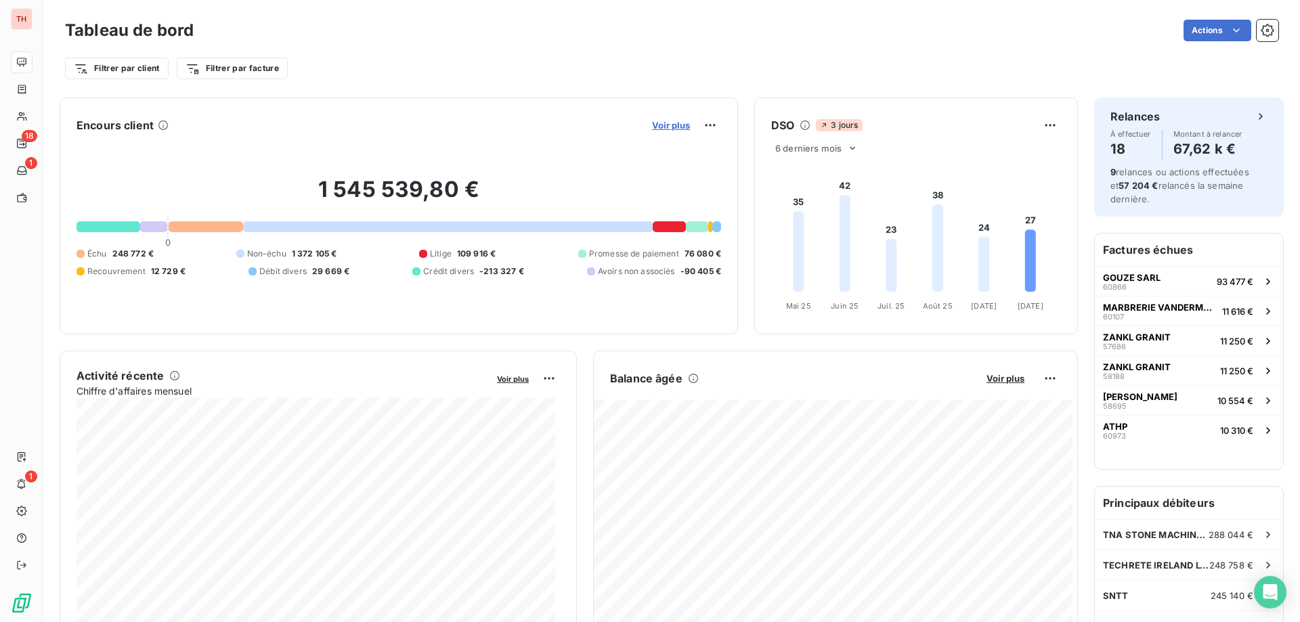
click at [670, 126] on span "Voir plus" at bounding box center [671, 125] width 38 height 11
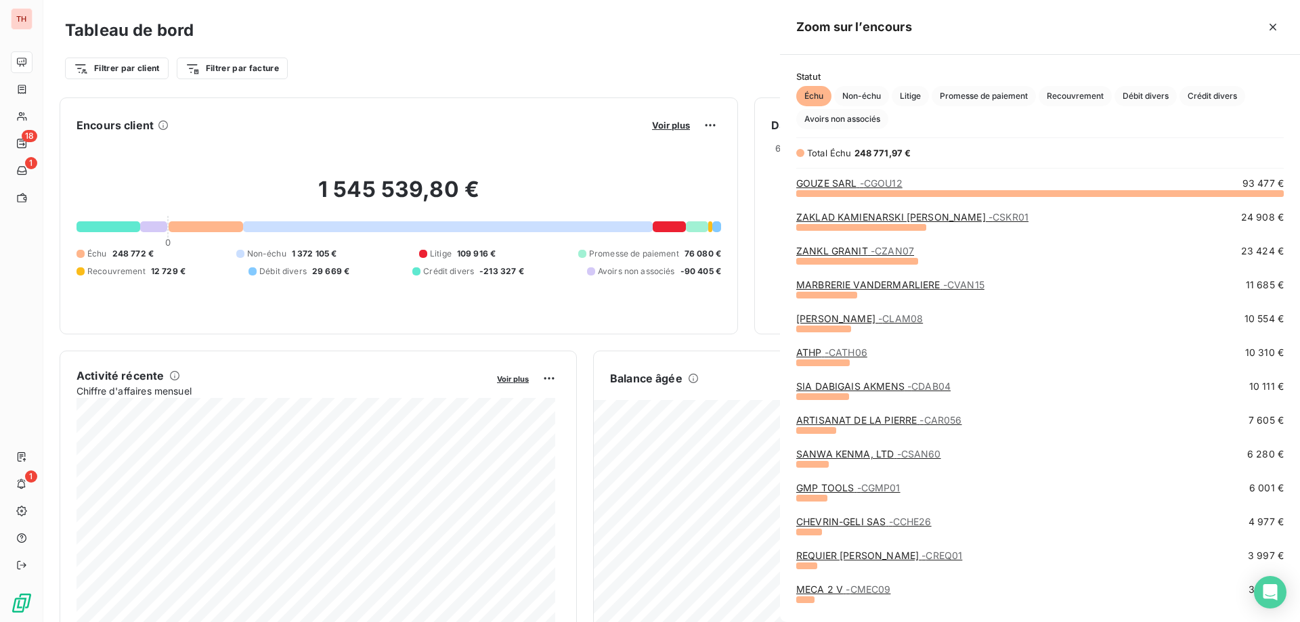
scroll to position [419, 510]
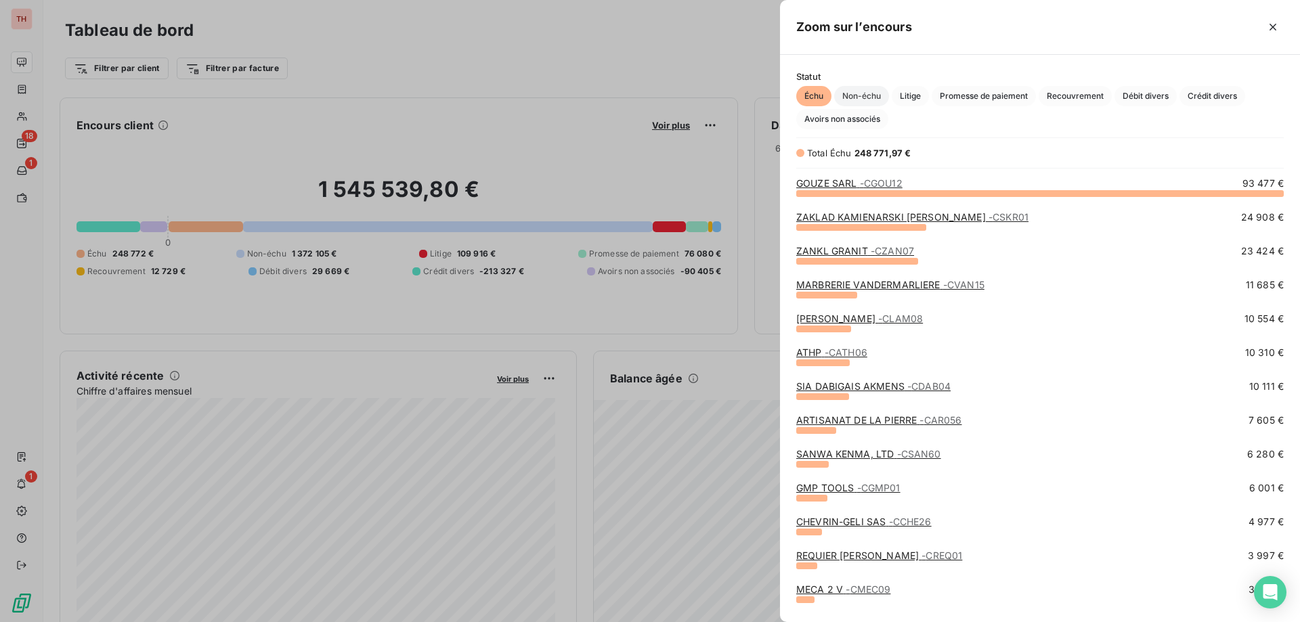
click at [875, 96] on span "Non-échu" at bounding box center [861, 96] width 55 height 20
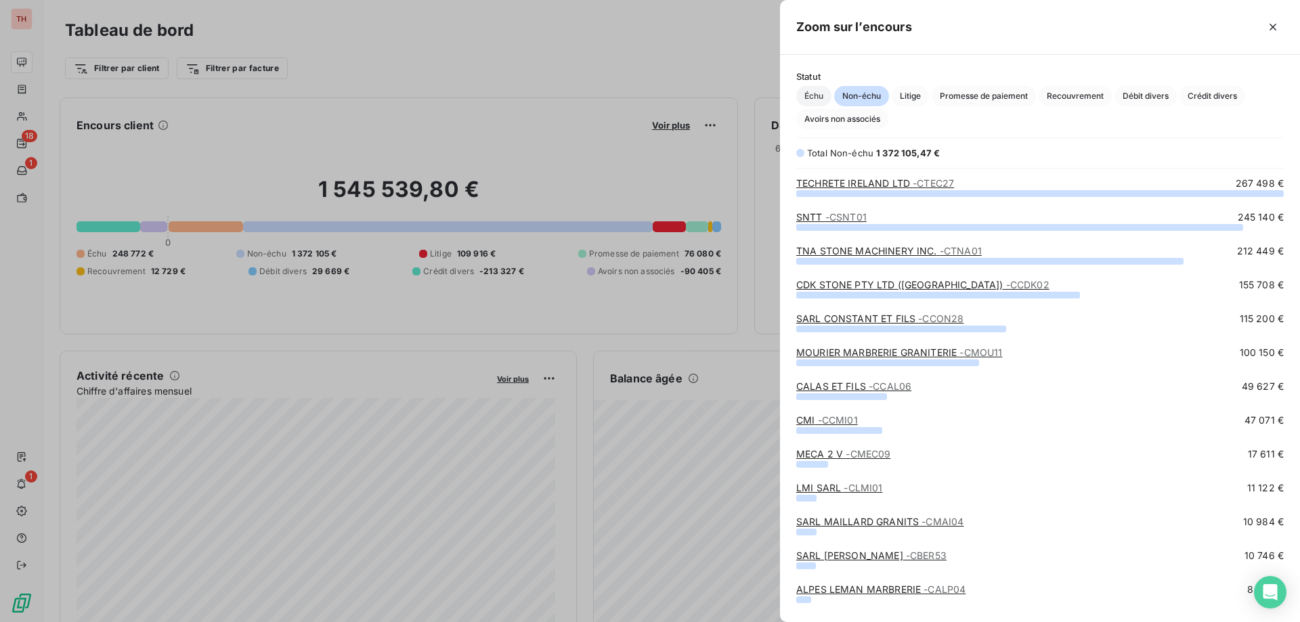
click at [818, 88] on span "Échu" at bounding box center [813, 96] width 35 height 20
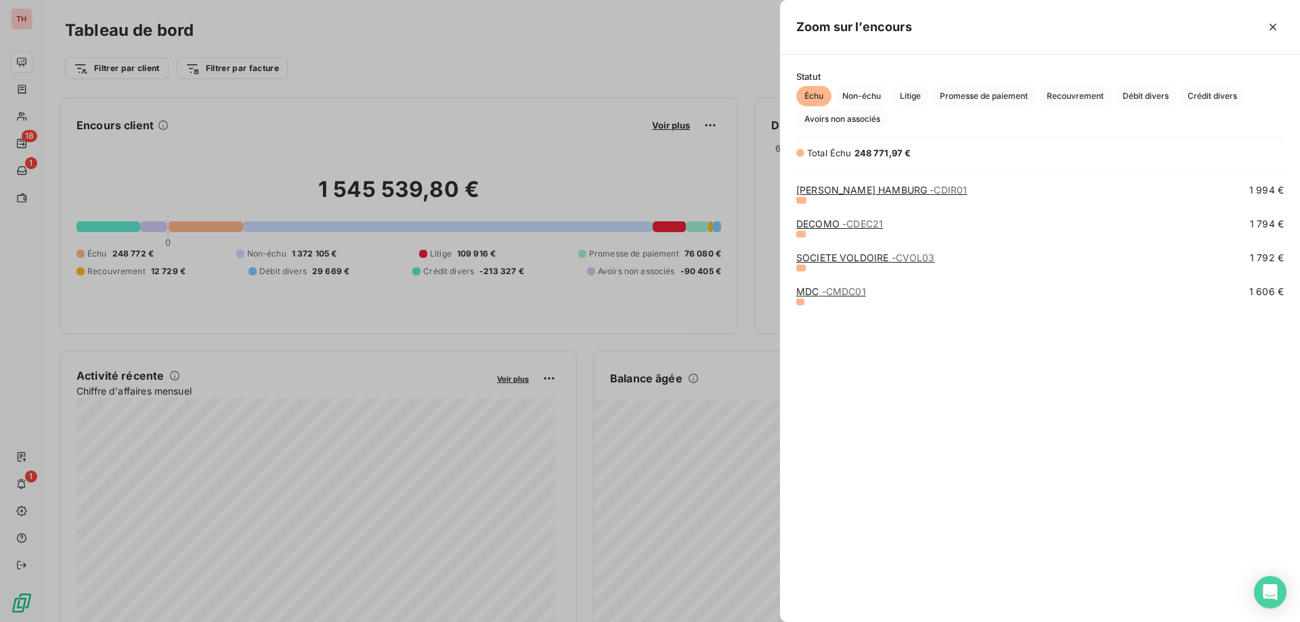
scroll to position [0, 0]
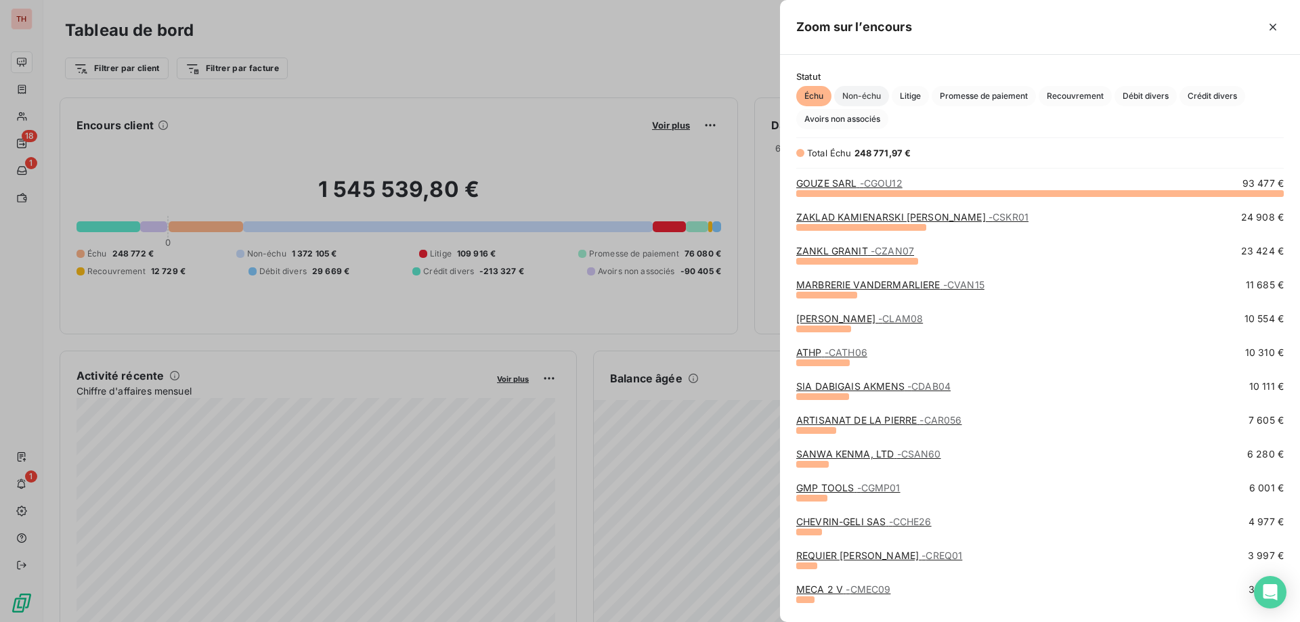
click at [867, 98] on span "Non-échu" at bounding box center [861, 96] width 55 height 20
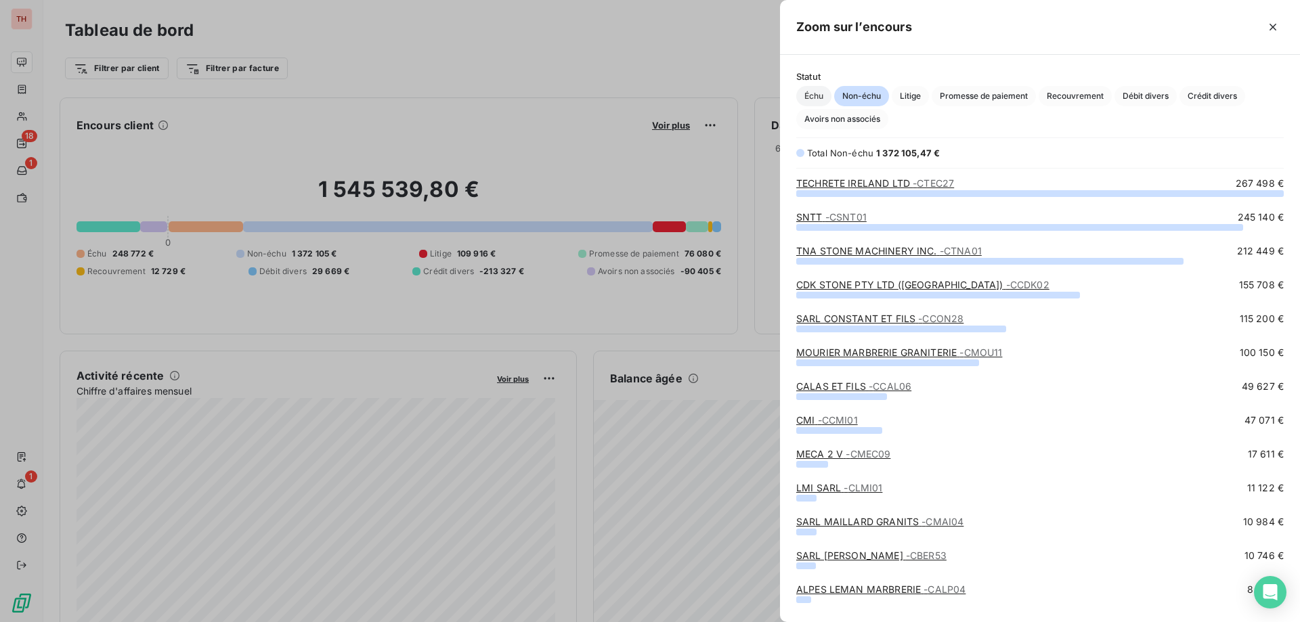
click at [816, 95] on span "Échu" at bounding box center [813, 96] width 35 height 20
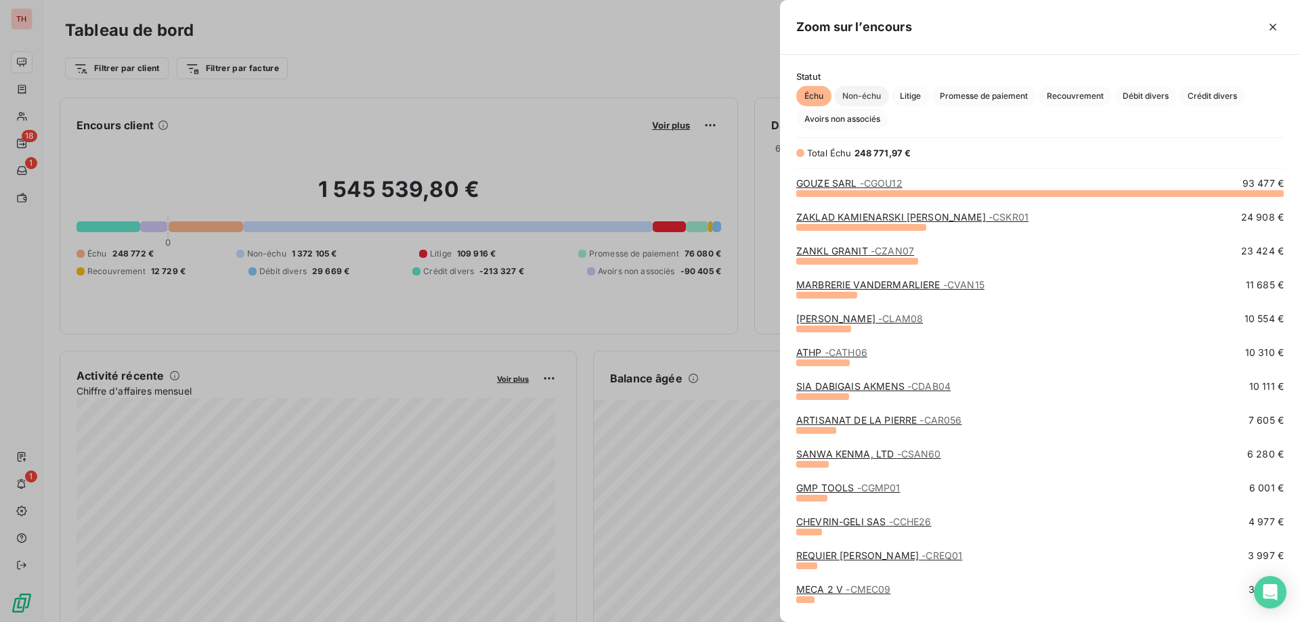
click at [861, 95] on span "Non-échu" at bounding box center [861, 96] width 55 height 20
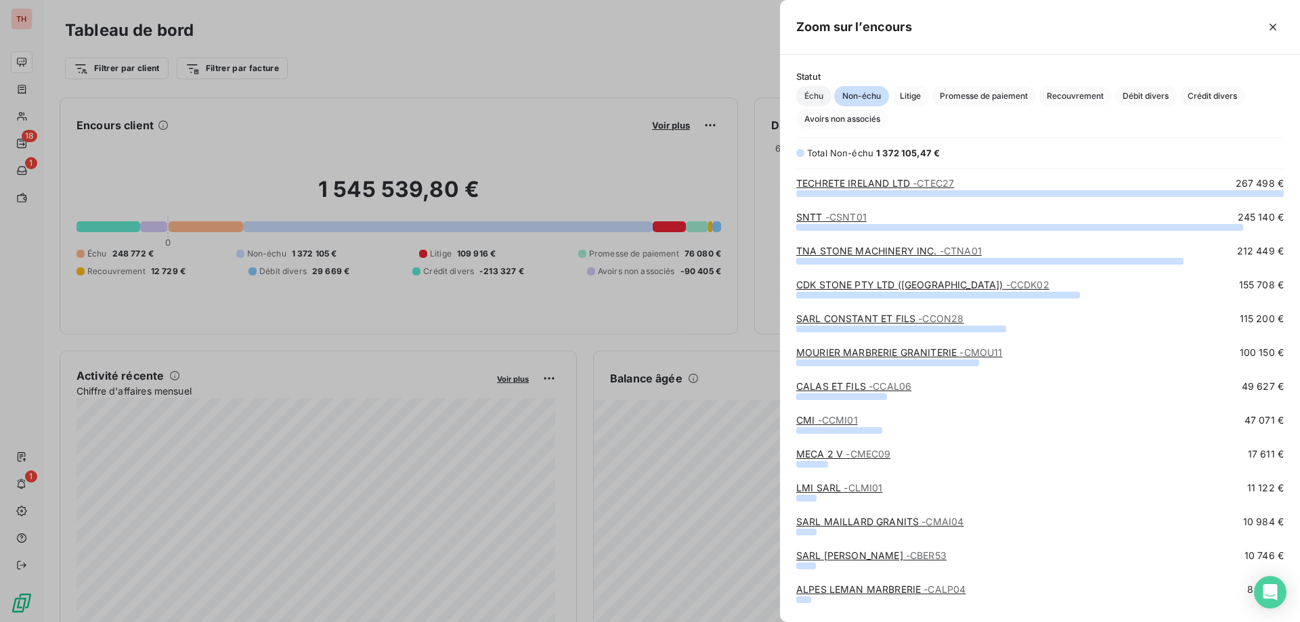
click at [813, 102] on span "Échu" at bounding box center [813, 96] width 35 height 20
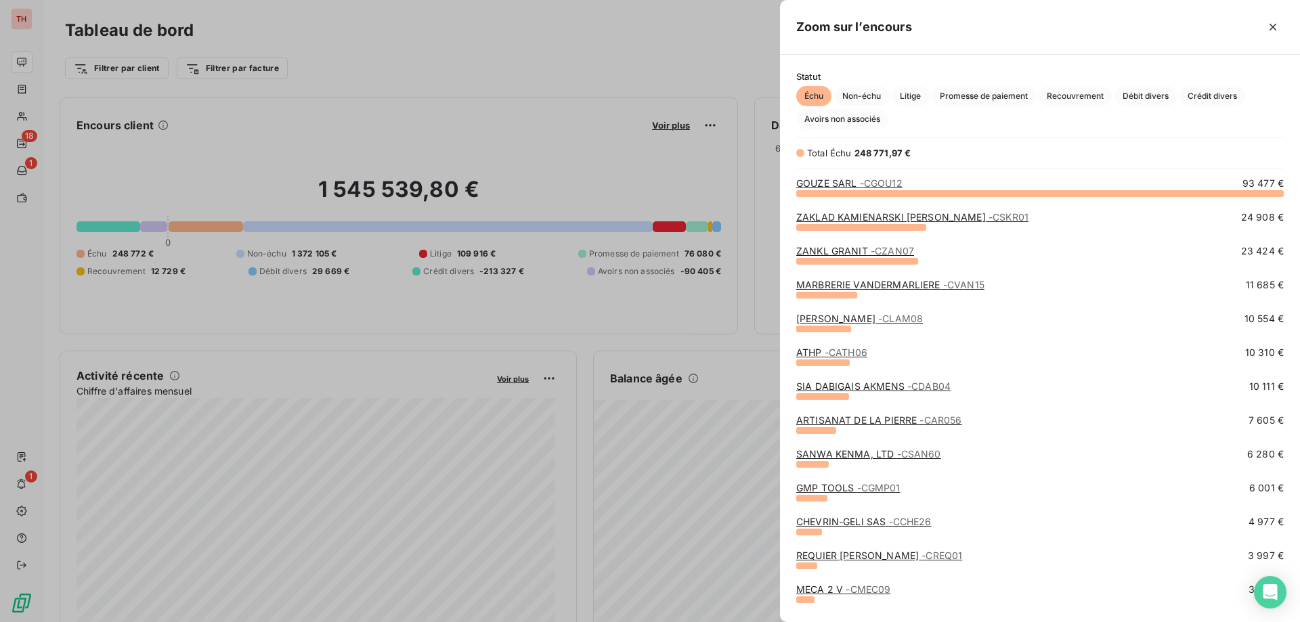
click at [227, 49] on div at bounding box center [650, 311] width 1300 height 622
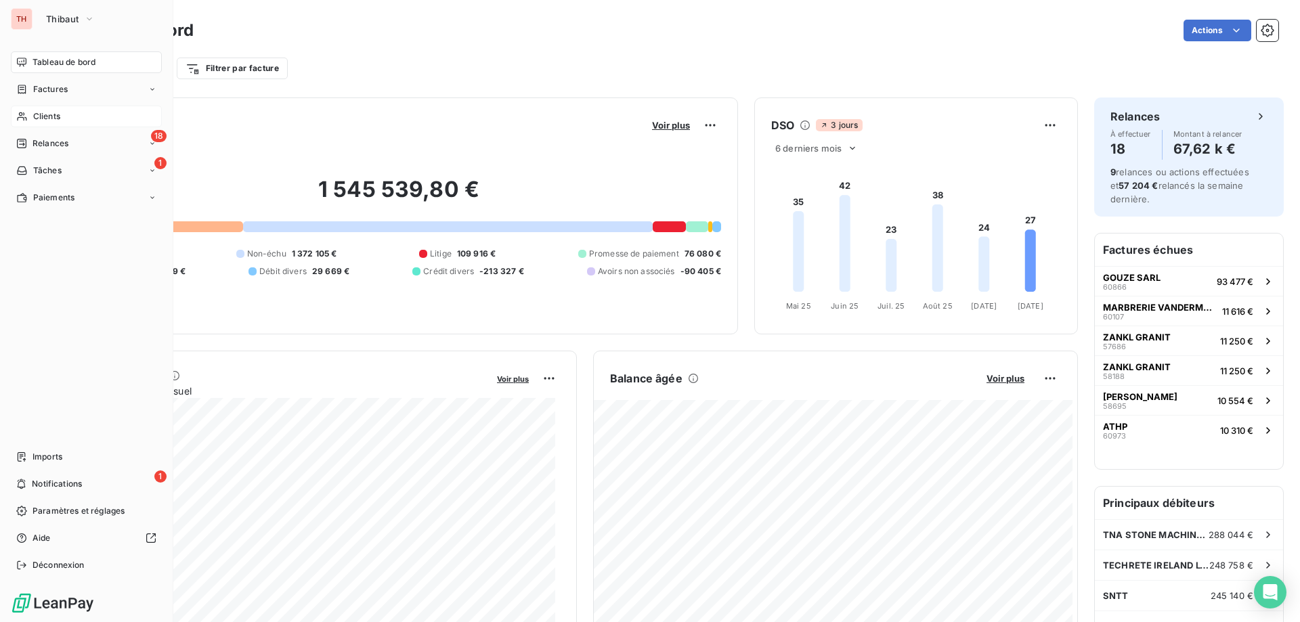
click at [35, 109] on div "Clients" at bounding box center [86, 117] width 151 height 22
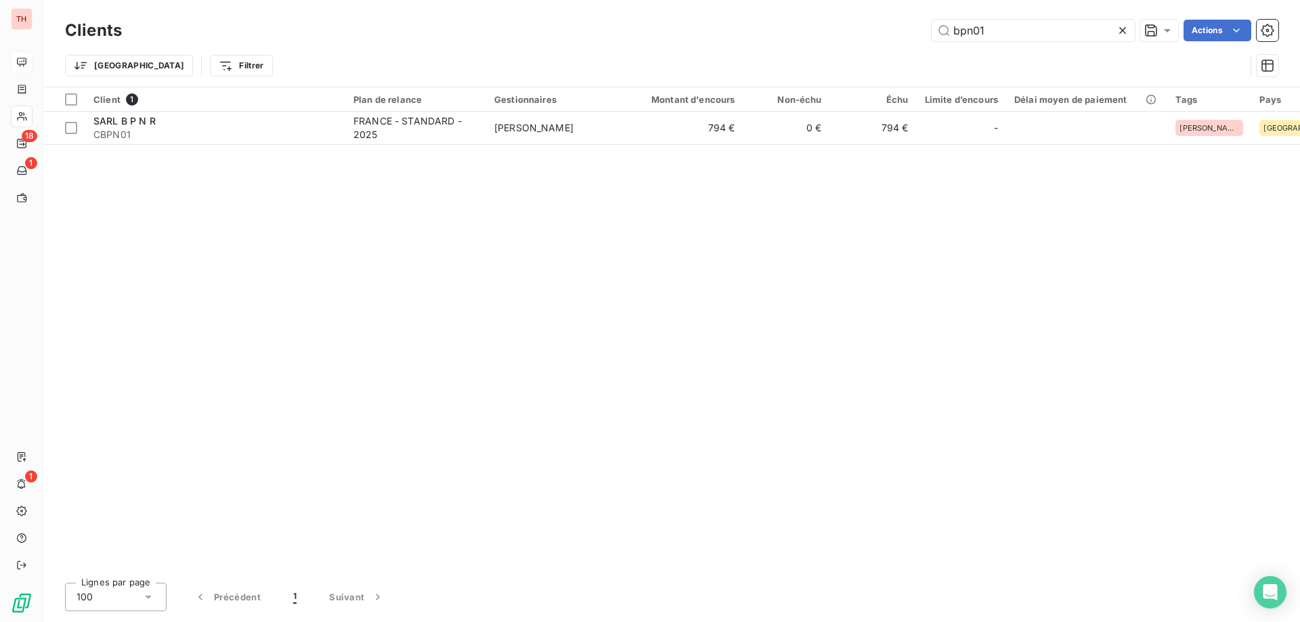
drag, startPoint x: 998, startPoint y: 26, endPoint x: 910, endPoint y: 27, distance: 88.0
click at [910, 27] on div "bpn01 Actions" at bounding box center [708, 31] width 1140 height 22
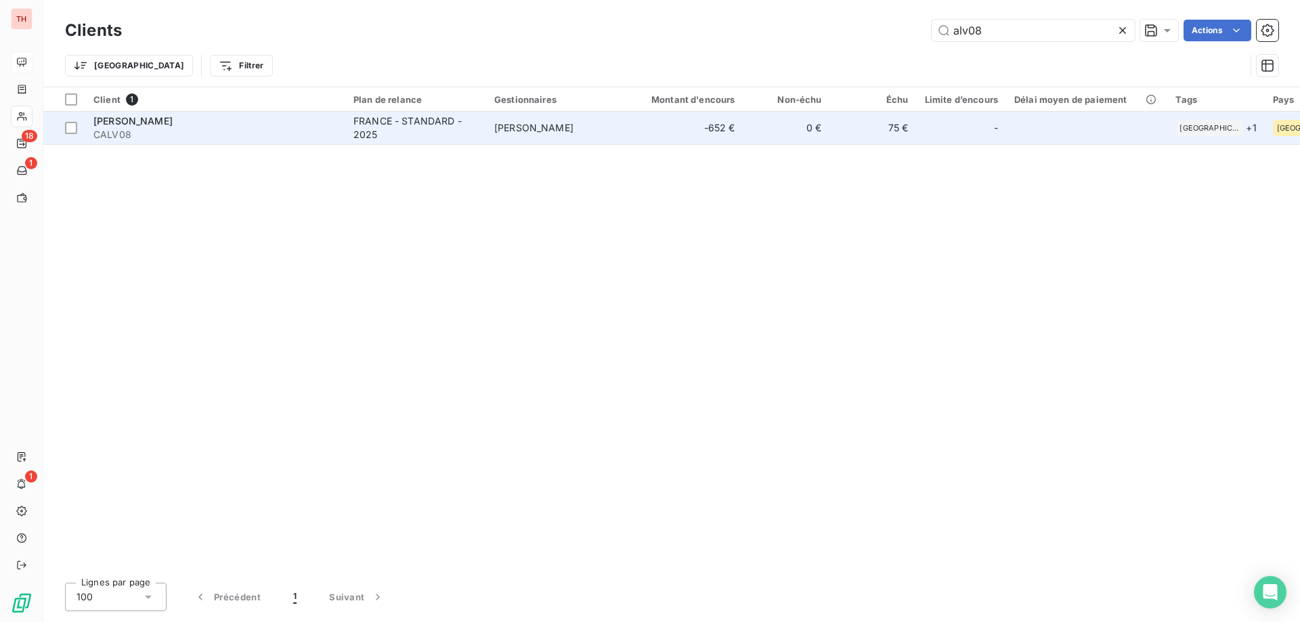
type input "alv08"
click at [653, 127] on td "-652 €" at bounding box center [685, 128] width 116 height 32
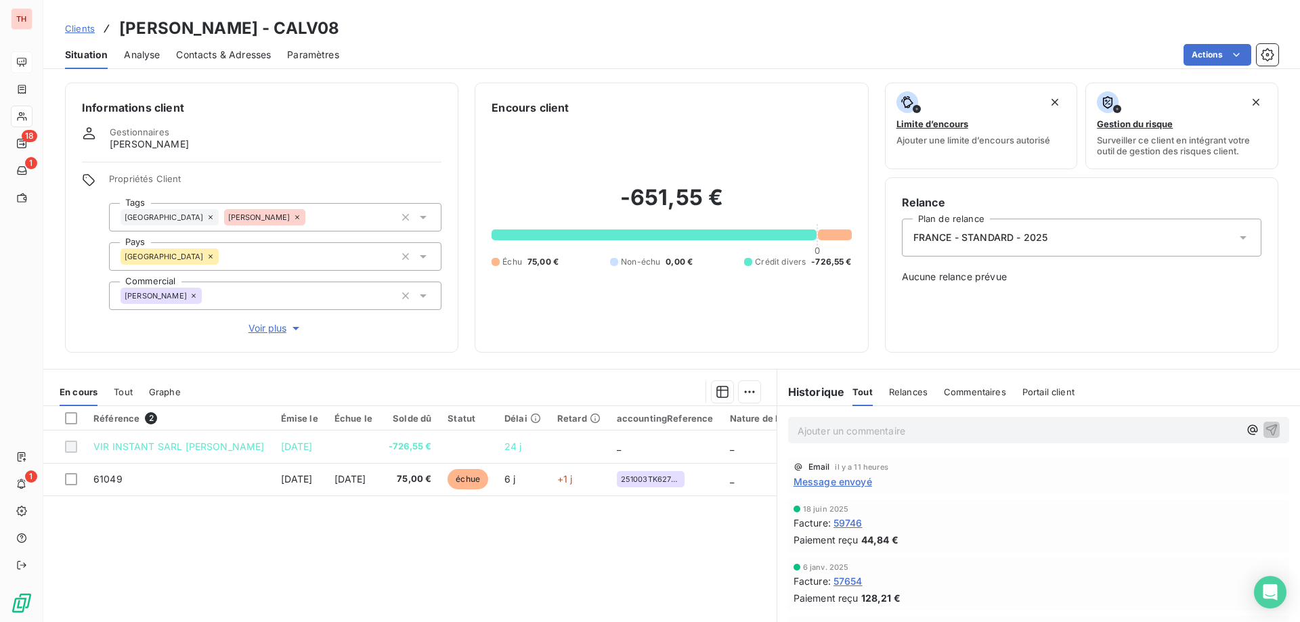
click at [873, 427] on p "Ajouter un commentaire ﻿" at bounding box center [1017, 430] width 441 height 17
click at [910, 428] on span "Tenté de joindre client au 06 28 20 13 45" at bounding box center [891, 430] width 188 height 12
click at [1127, 425] on p "Tenté de joindre client au [PHONE_NUMBER] et au [PHONE_NUMBER]" at bounding box center [1017, 430] width 441 height 16
click at [1141, 432] on p "Tenté de joindre client au [PHONE_NUMBER] et au [PHONE_NUMBER]. Laissé" at bounding box center [1017, 430] width 441 height 16
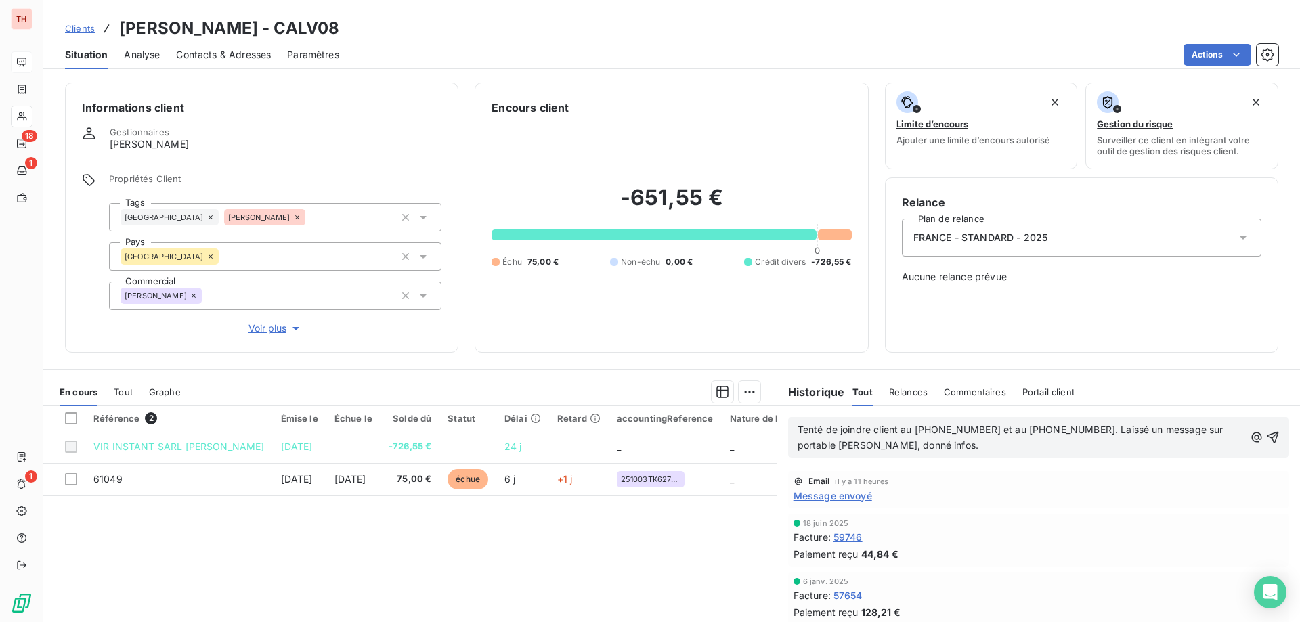
drag, startPoint x: 1254, startPoint y: 439, endPoint x: 1239, endPoint y: 378, distance: 63.5
click at [1266, 439] on icon "button" at bounding box center [1273, 438] width 14 height 14
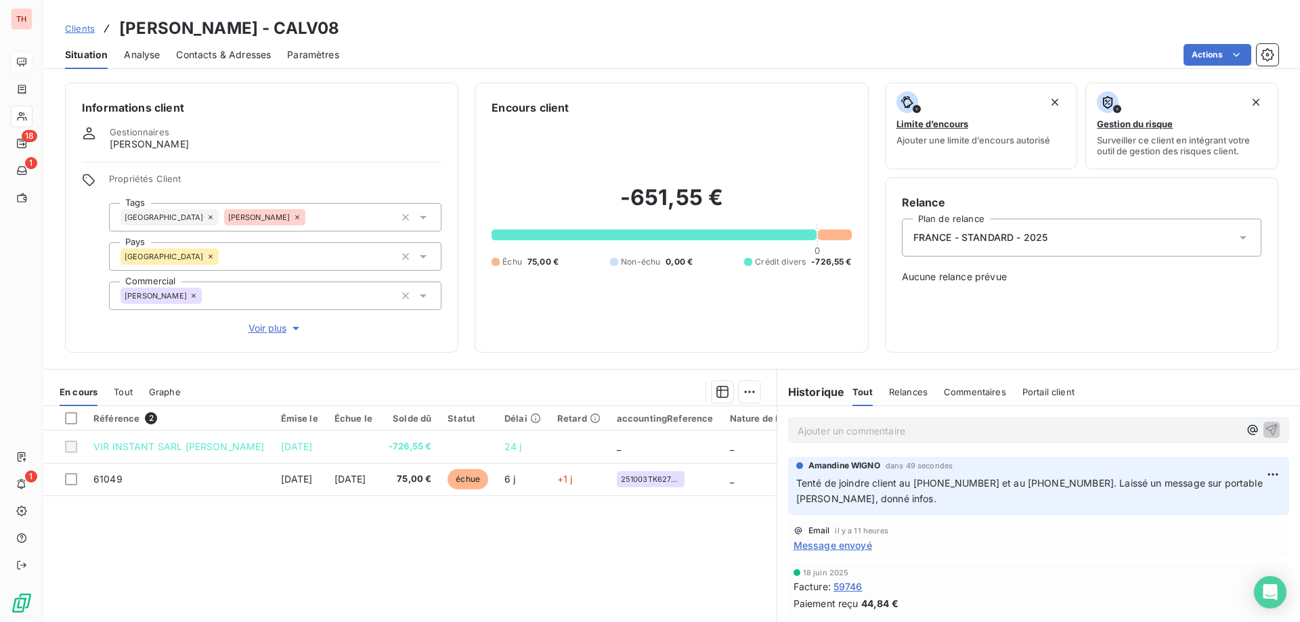
click at [88, 32] on span "Clients" at bounding box center [80, 28] width 30 height 11
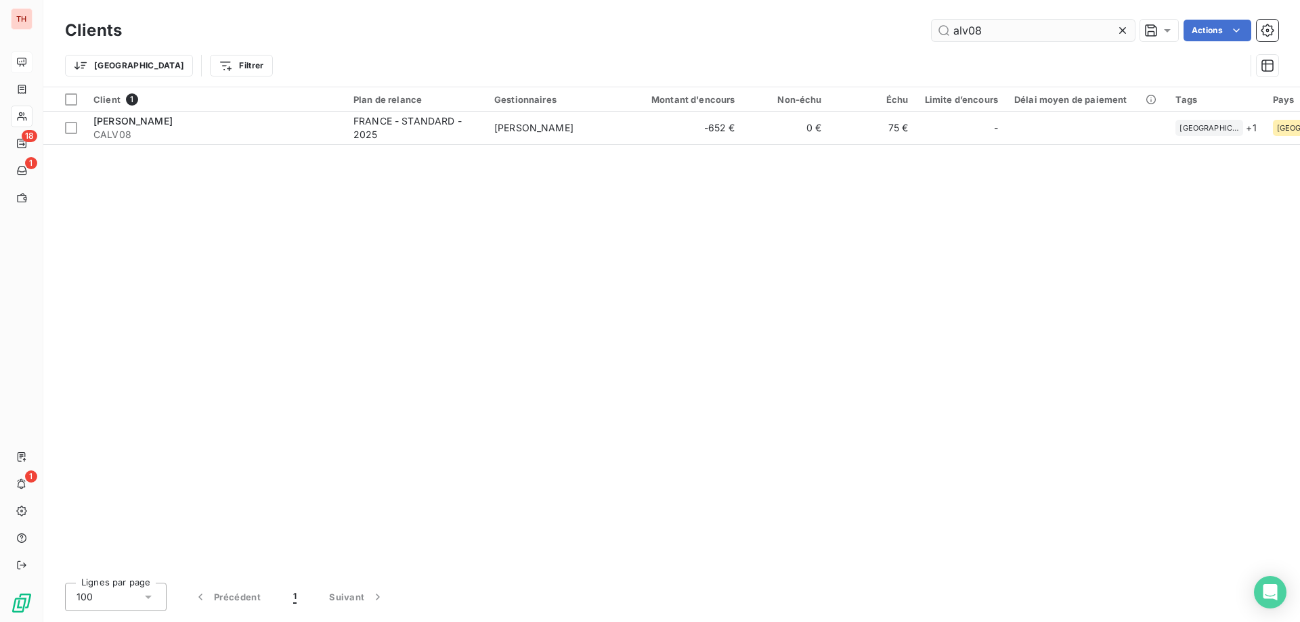
drag, startPoint x: 1009, startPoint y: 30, endPoint x: 940, endPoint y: 28, distance: 69.8
click at [940, 28] on input "alv08" at bounding box center [1033, 31] width 203 height 22
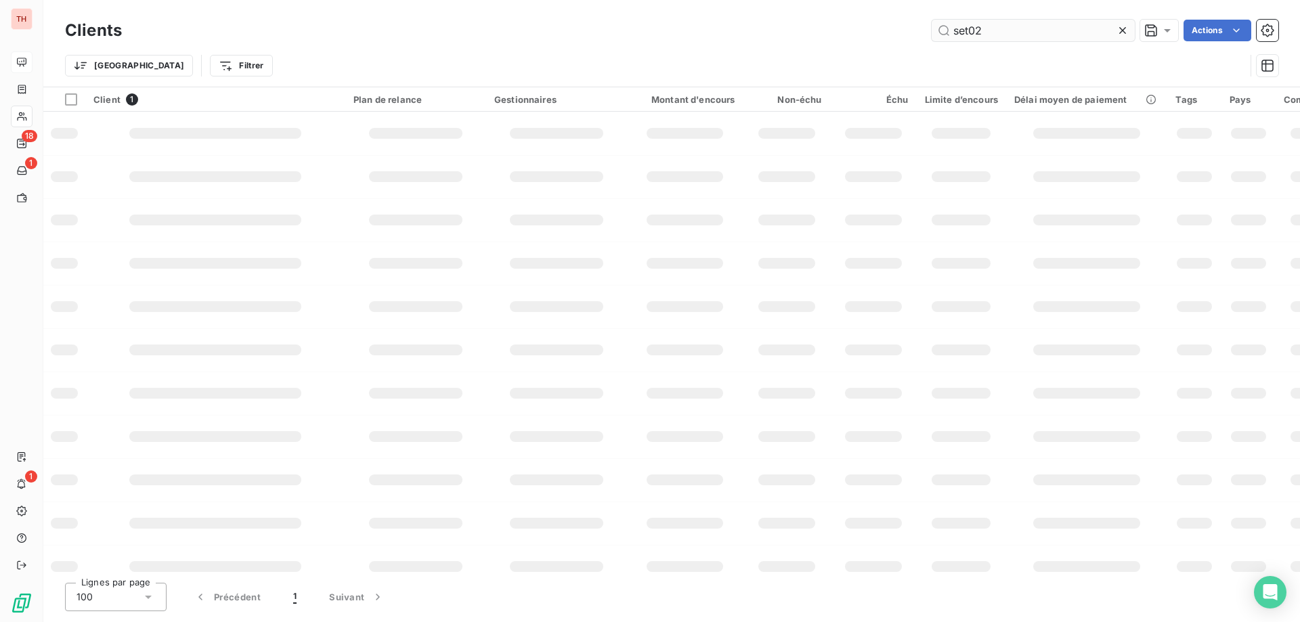
type input "set02"
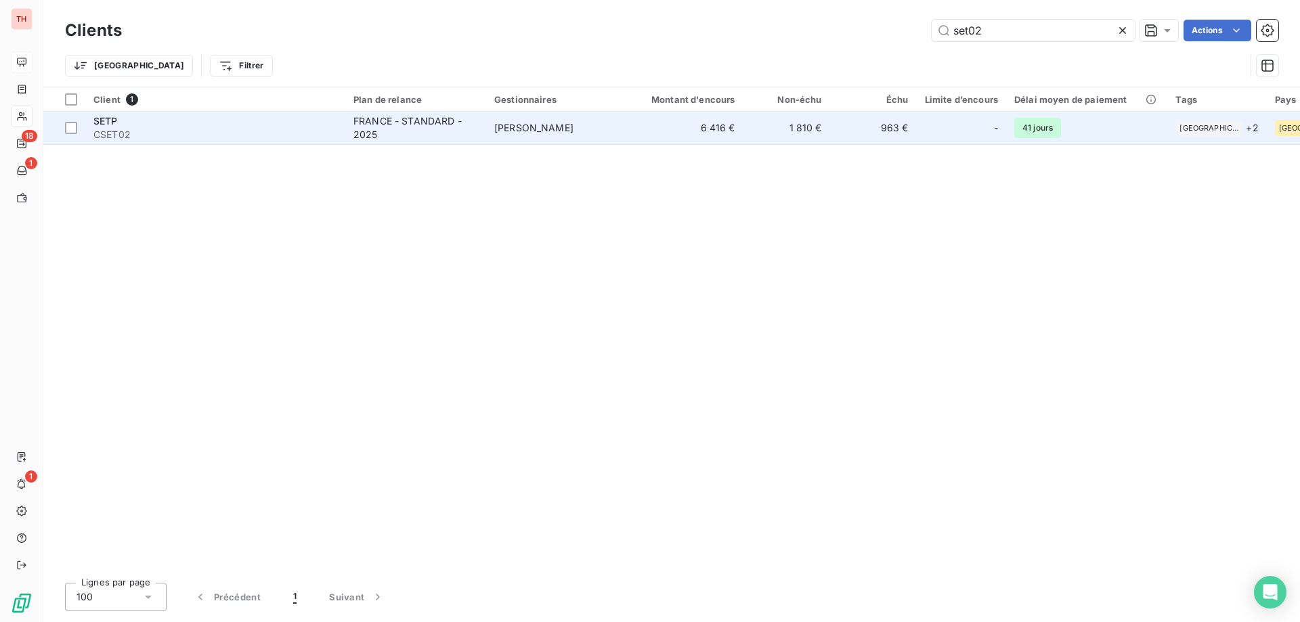
click at [589, 125] on td "[PERSON_NAME]" at bounding box center [556, 128] width 141 height 32
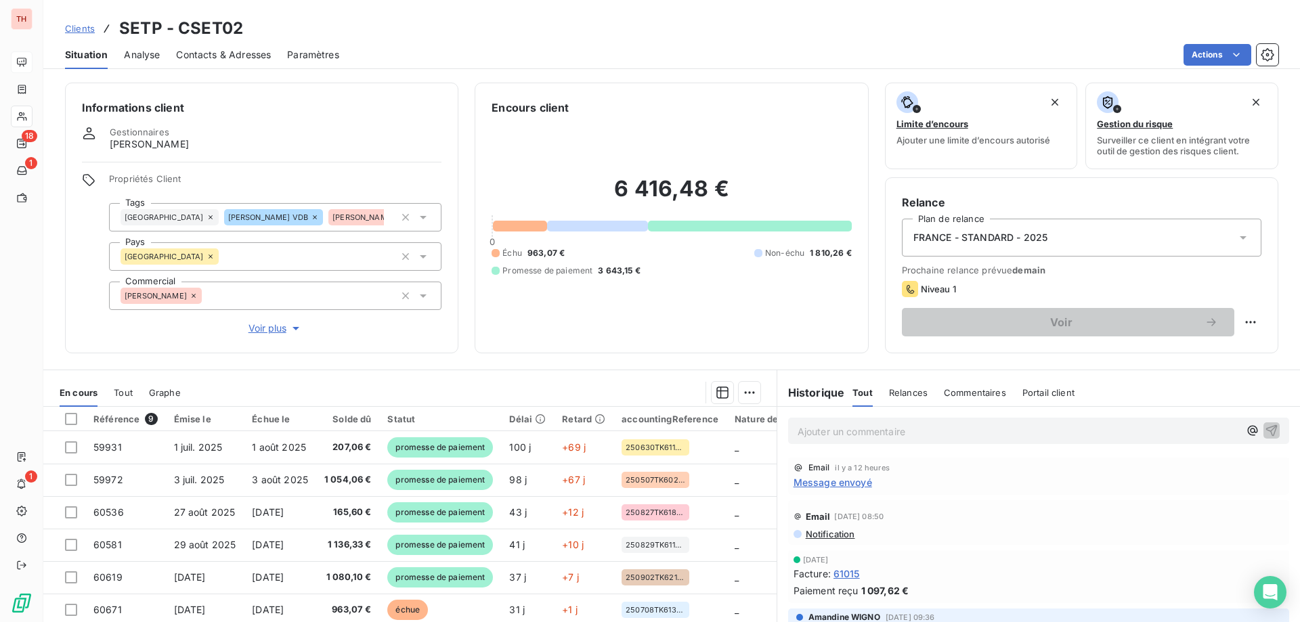
click at [846, 431] on p "Ajouter un commentaire ﻿" at bounding box center [1017, 431] width 441 height 17
click at [894, 431] on p "[PERSON_NAME]" at bounding box center [1017, 431] width 441 height 16
click at [906, 427] on p "[PERSON_NAME]" at bounding box center [1017, 431] width 441 height 16
click at [1266, 431] on icon "button" at bounding box center [1272, 430] width 12 height 12
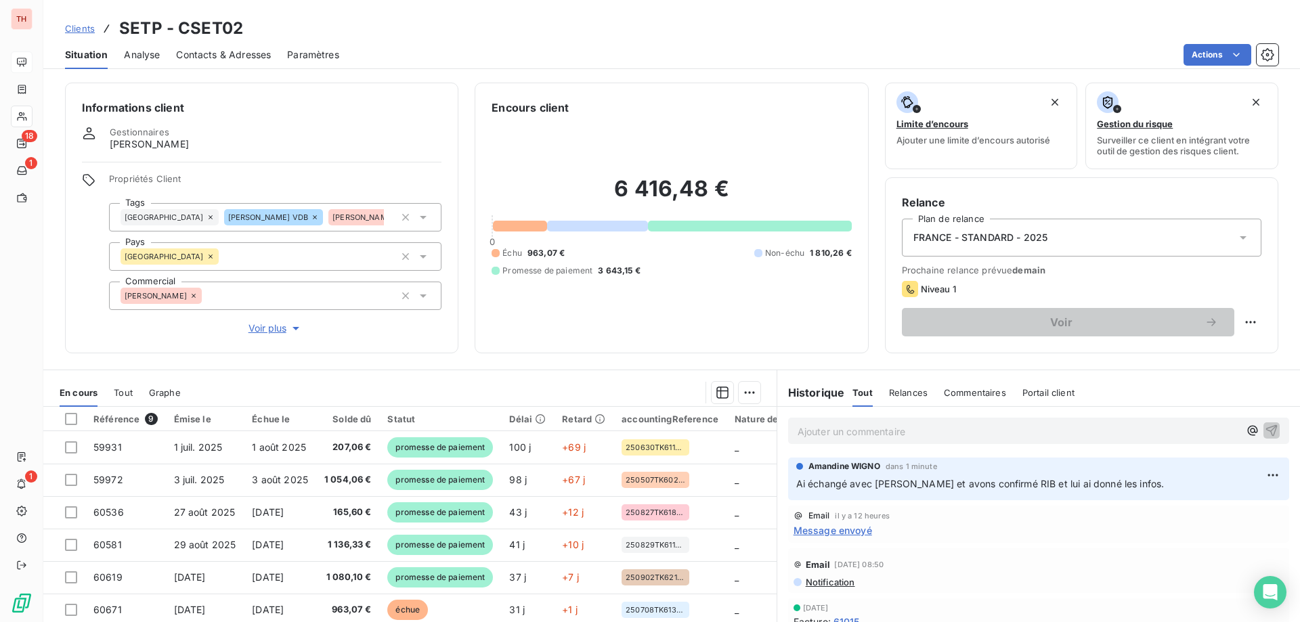
click at [85, 27] on span "Clients" at bounding box center [80, 28] width 30 height 11
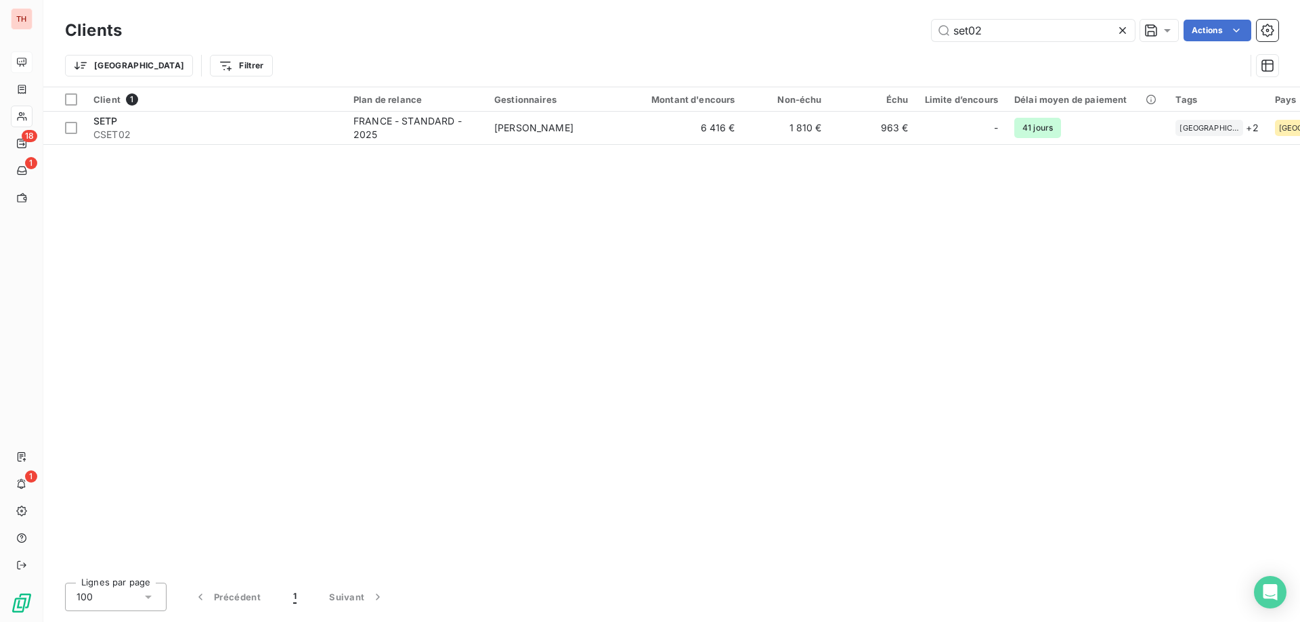
drag, startPoint x: 999, startPoint y: 27, endPoint x: 905, endPoint y: 23, distance: 93.5
click at [906, 23] on div "set02 Actions" at bounding box center [708, 31] width 1140 height 22
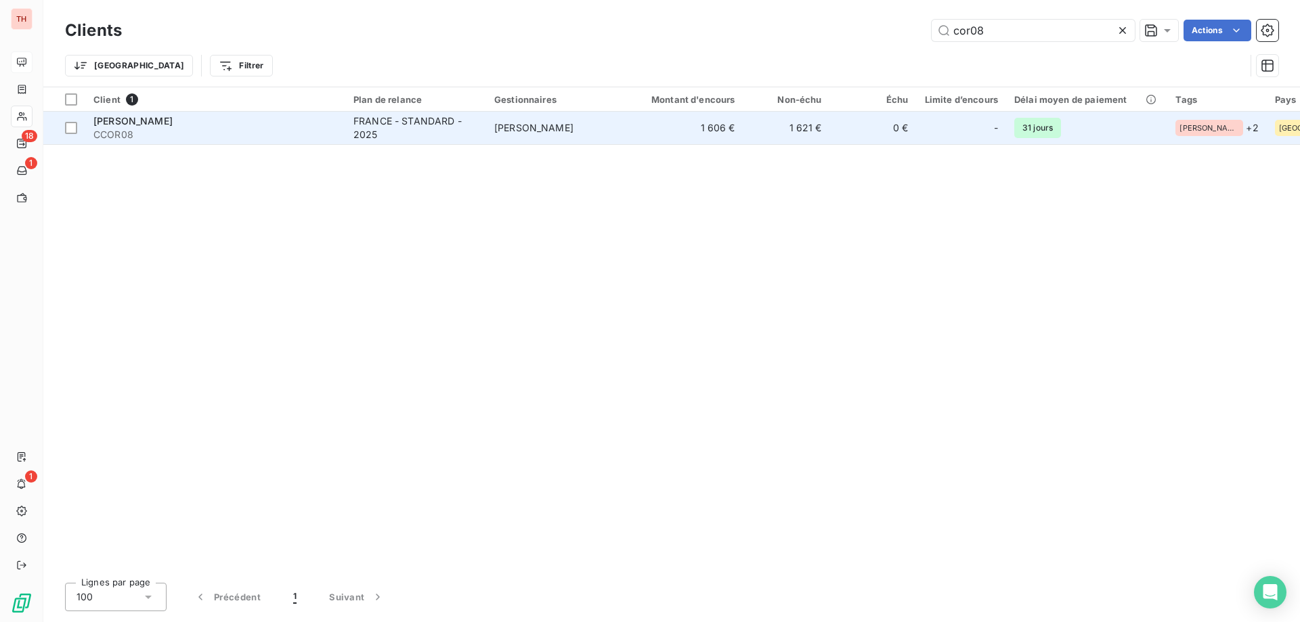
type input "cor08"
click at [616, 135] on td "[PERSON_NAME]" at bounding box center [556, 128] width 141 height 32
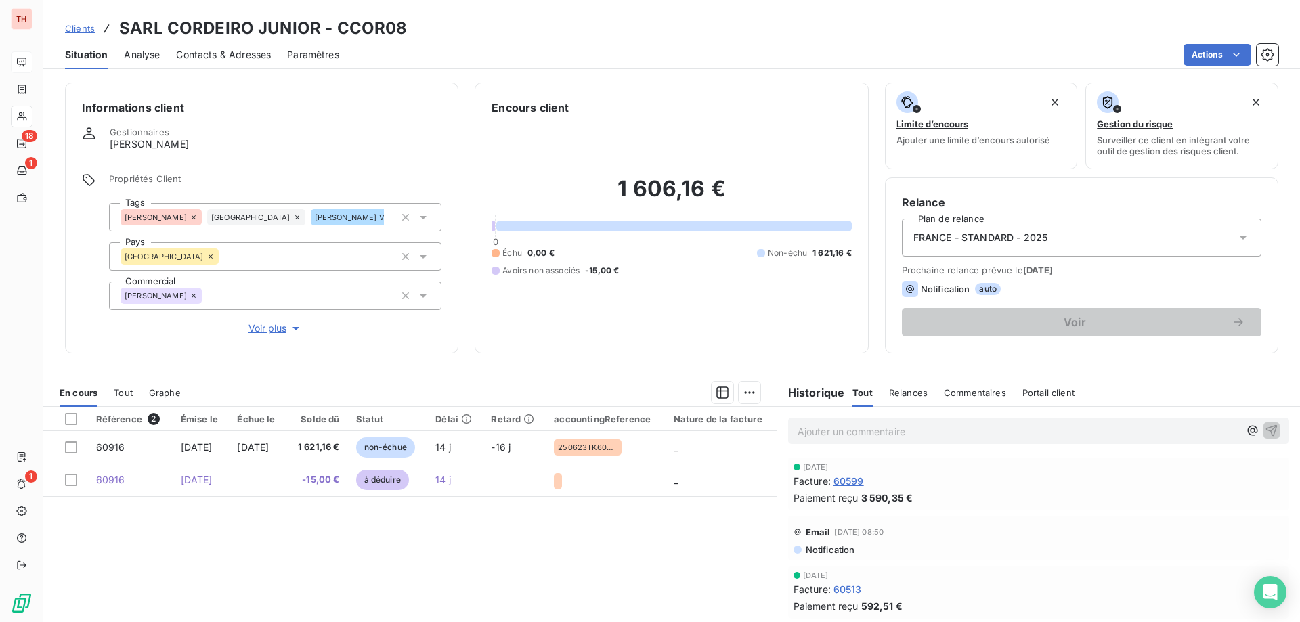
click at [930, 429] on p "Ajouter un commentaire ﻿" at bounding box center [1017, 431] width 441 height 17
click at [834, 427] on span "Ai eu la lciente" at bounding box center [830, 430] width 66 height 12
click at [965, 433] on p "Ai eu la cliente" at bounding box center [1017, 431] width 441 height 16
drag, startPoint x: 1254, startPoint y: 431, endPoint x: 1212, endPoint y: 336, distance: 103.7
click at [1265, 431] on icon "button" at bounding box center [1272, 430] width 14 height 14
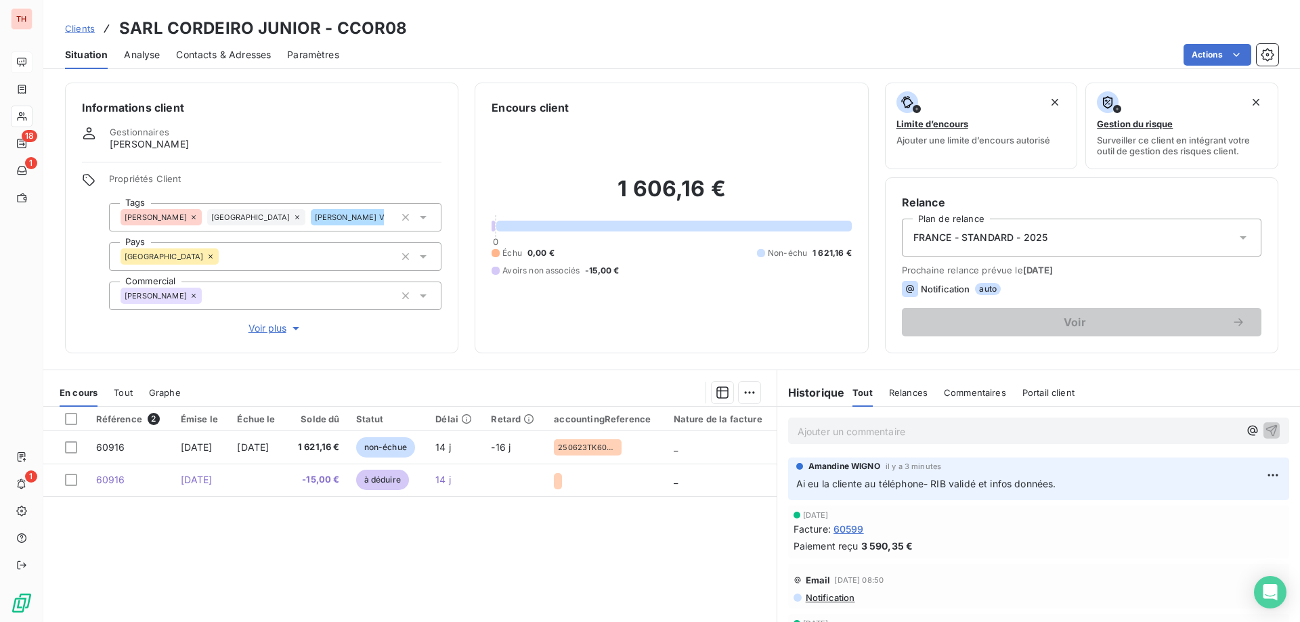
drag, startPoint x: 78, startPoint y: 32, endPoint x: 127, endPoint y: 32, distance: 48.7
click at [78, 32] on span "Clients" at bounding box center [80, 28] width 30 height 11
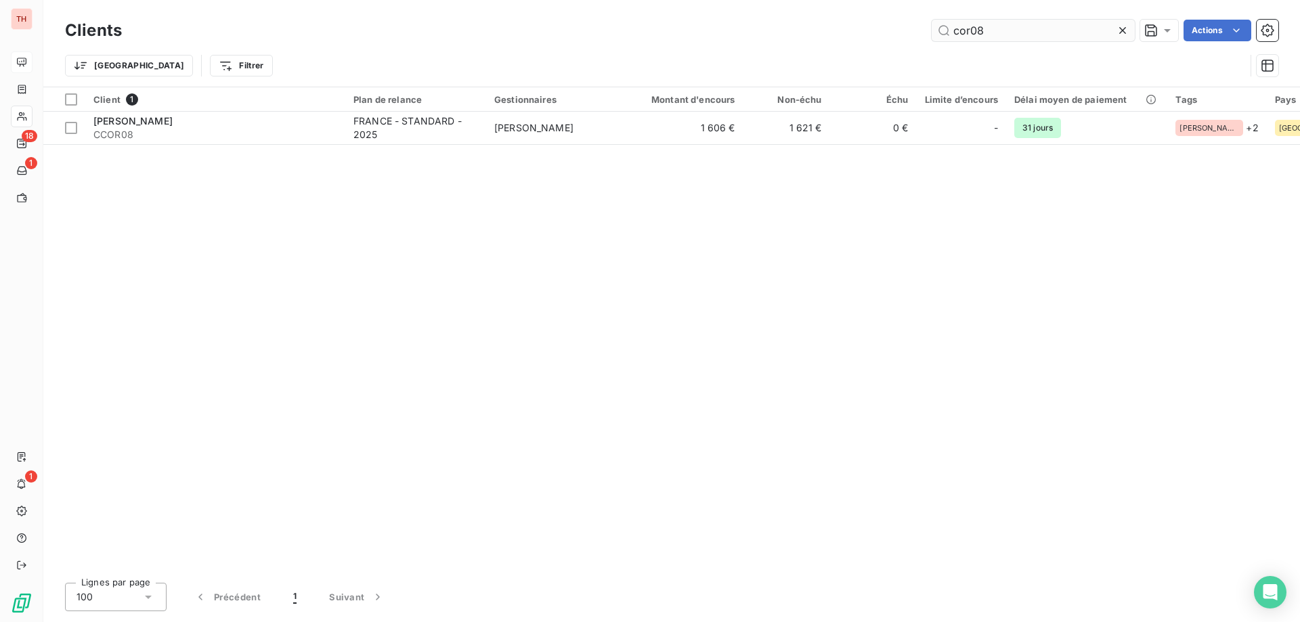
drag, startPoint x: 999, startPoint y: 32, endPoint x: 934, endPoint y: 38, distance: 66.0
click at [938, 37] on input "cor08" at bounding box center [1033, 31] width 203 height 22
type input "jer05"
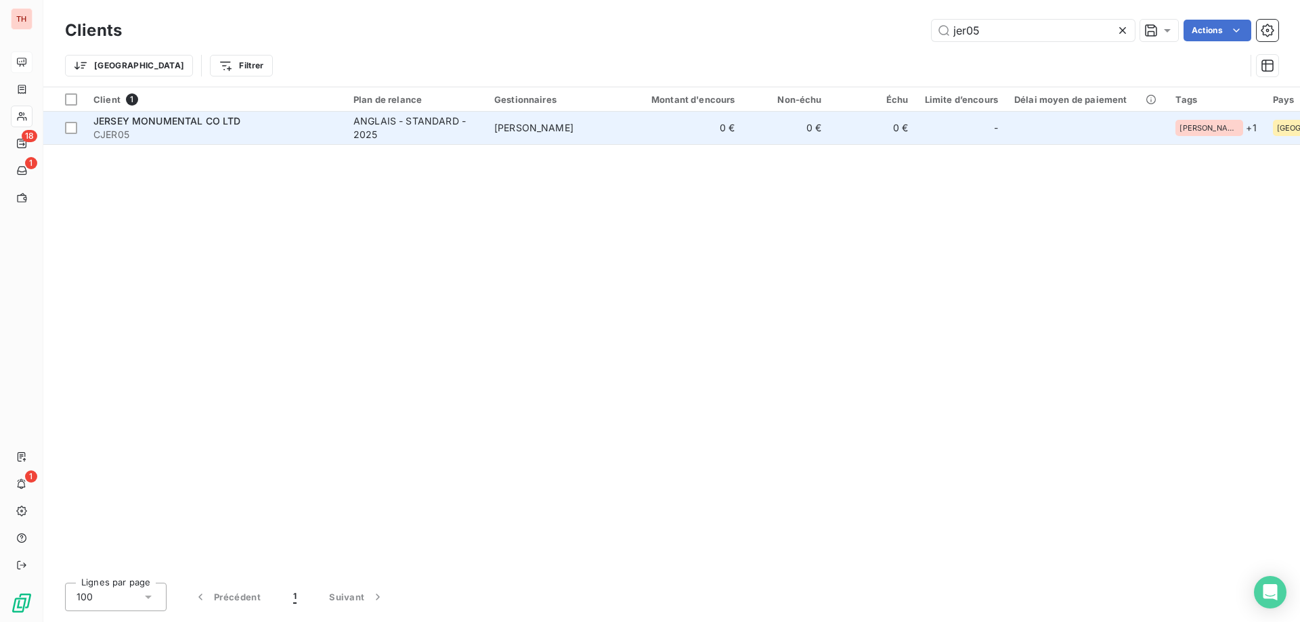
drag, startPoint x: 445, startPoint y: 122, endPoint x: 504, endPoint y: 130, distance: 60.1
click at [445, 122] on div "ANGLAIS - STANDARD - 2025" at bounding box center [415, 127] width 125 height 27
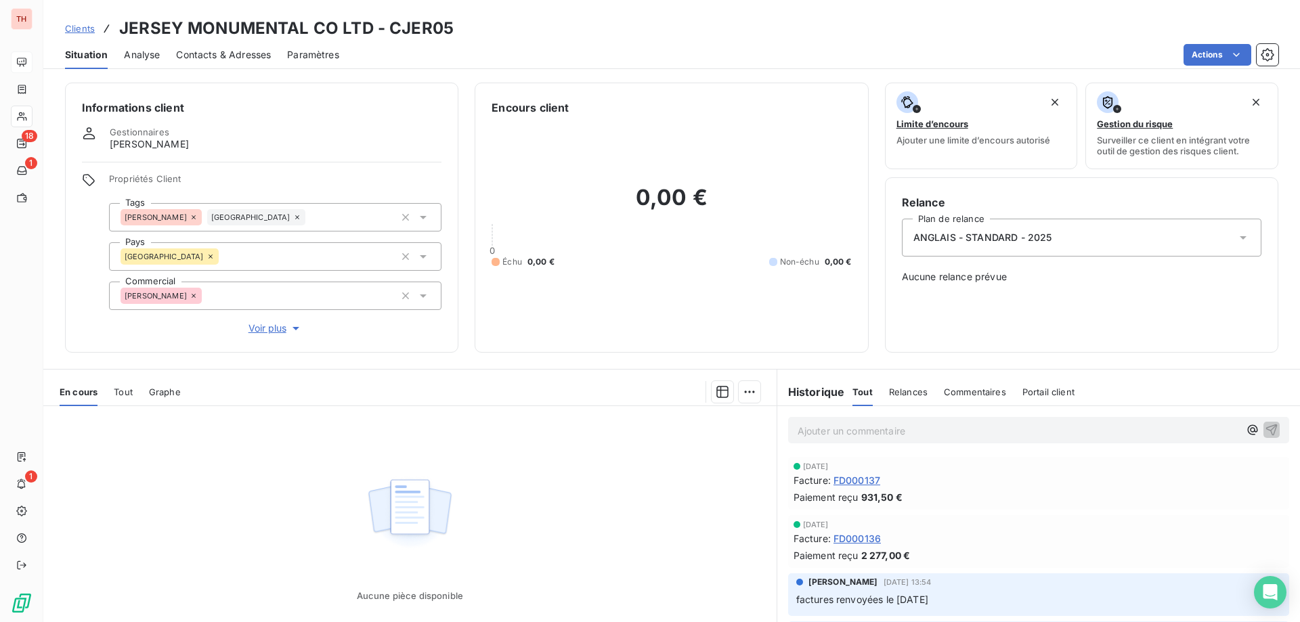
click at [850, 427] on p "Ajouter un commentaire ﻿" at bounding box center [1017, 430] width 441 height 17
click at [836, 428] on span "Ai eu le lcient en ligne" at bounding box center [846, 430] width 99 height 12
click at [934, 441] on div "Ai eu le client en ligne" at bounding box center [1038, 429] width 501 height 25
click at [936, 433] on p "Ai eu le client en ligne" at bounding box center [1017, 430] width 441 height 16
click at [1265, 431] on icon "button" at bounding box center [1272, 429] width 14 height 14
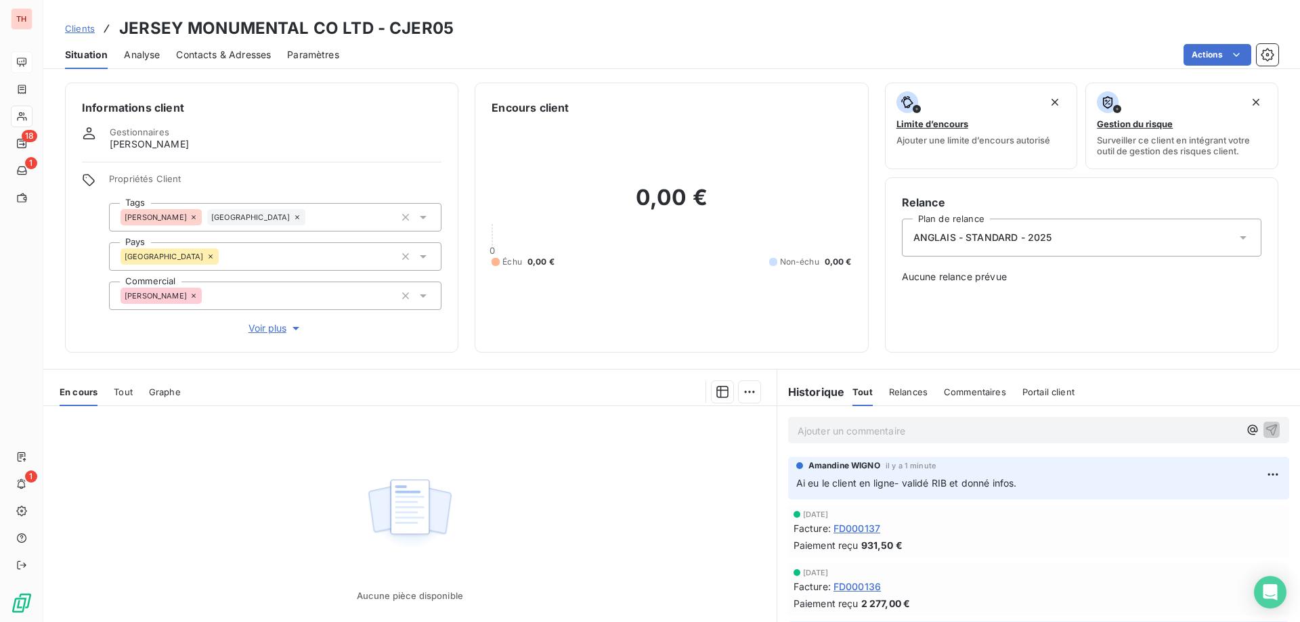
click at [87, 28] on span "Clients" at bounding box center [80, 28] width 30 height 11
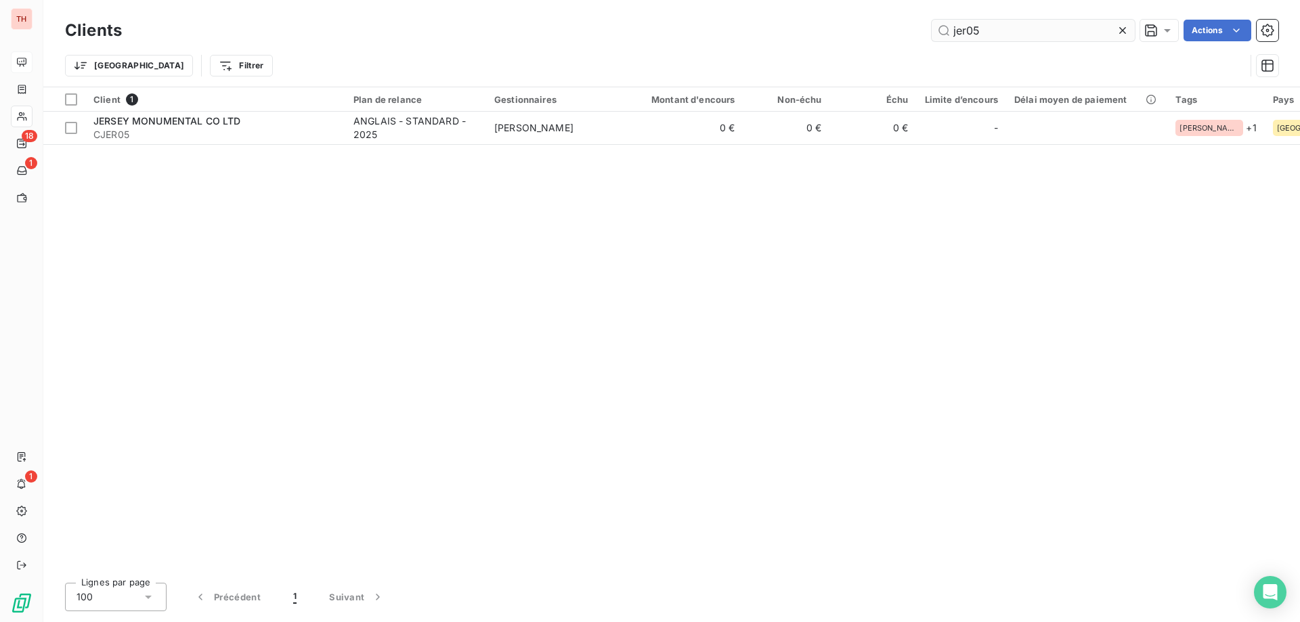
click at [965, 28] on input "jer05" at bounding box center [1033, 31] width 203 height 22
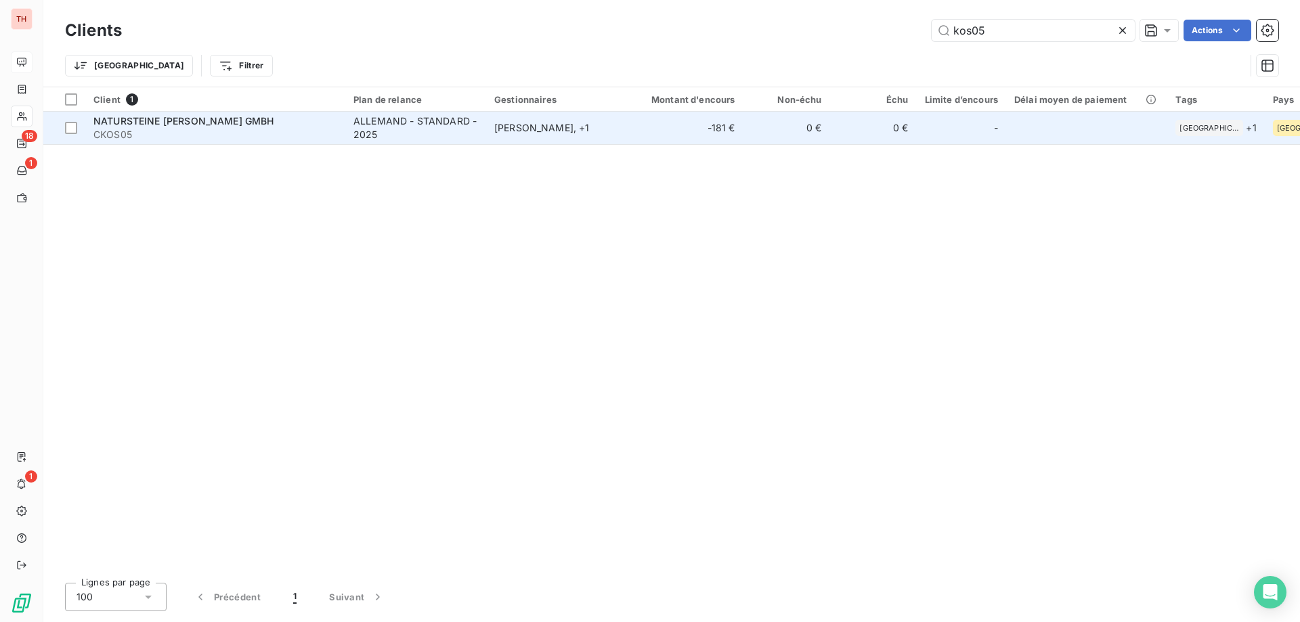
type input "kos05"
click at [569, 117] on td "[PERSON_NAME] , + 1" at bounding box center [556, 128] width 141 height 32
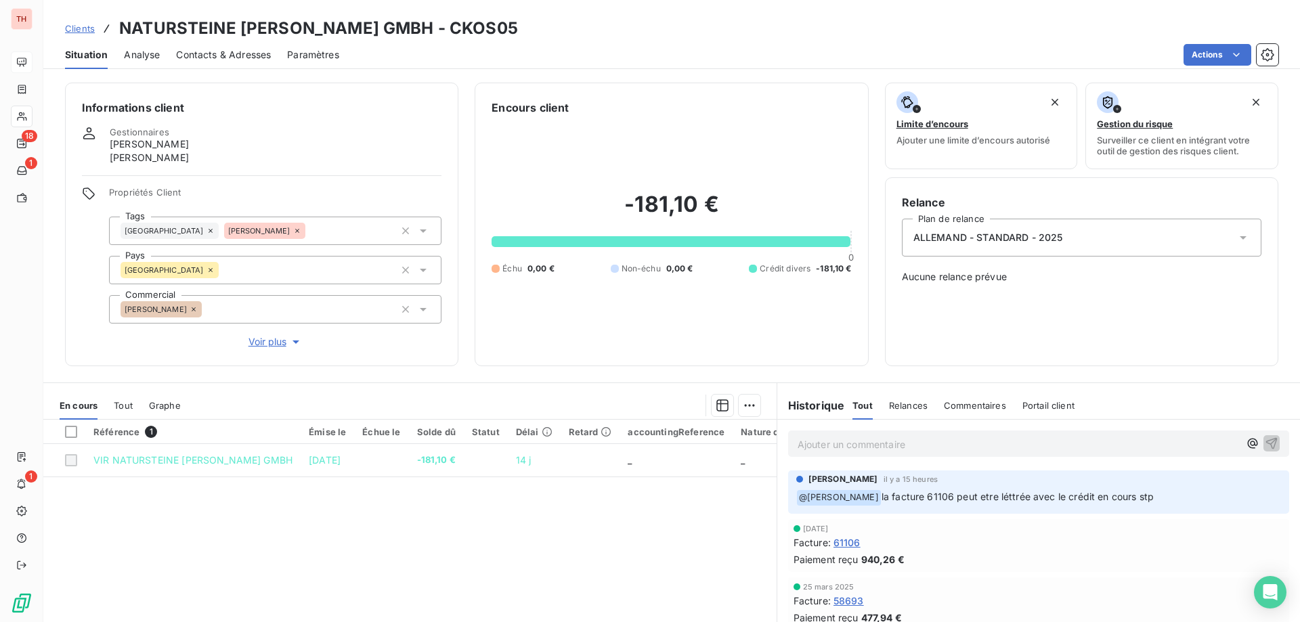
drag, startPoint x: 72, startPoint y: 29, endPoint x: 112, endPoint y: 28, distance: 40.0
click at [72, 29] on span "Clients" at bounding box center [80, 28] width 30 height 11
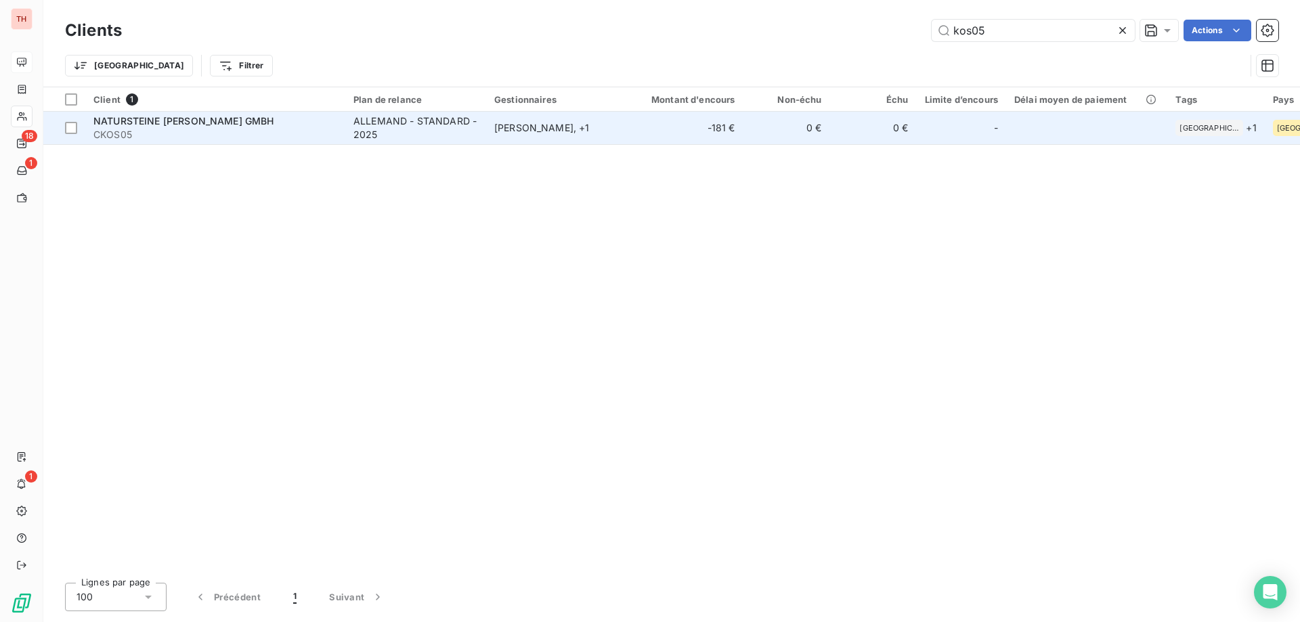
click at [512, 128] on div "[PERSON_NAME] , + 1" at bounding box center [556, 128] width 125 height 14
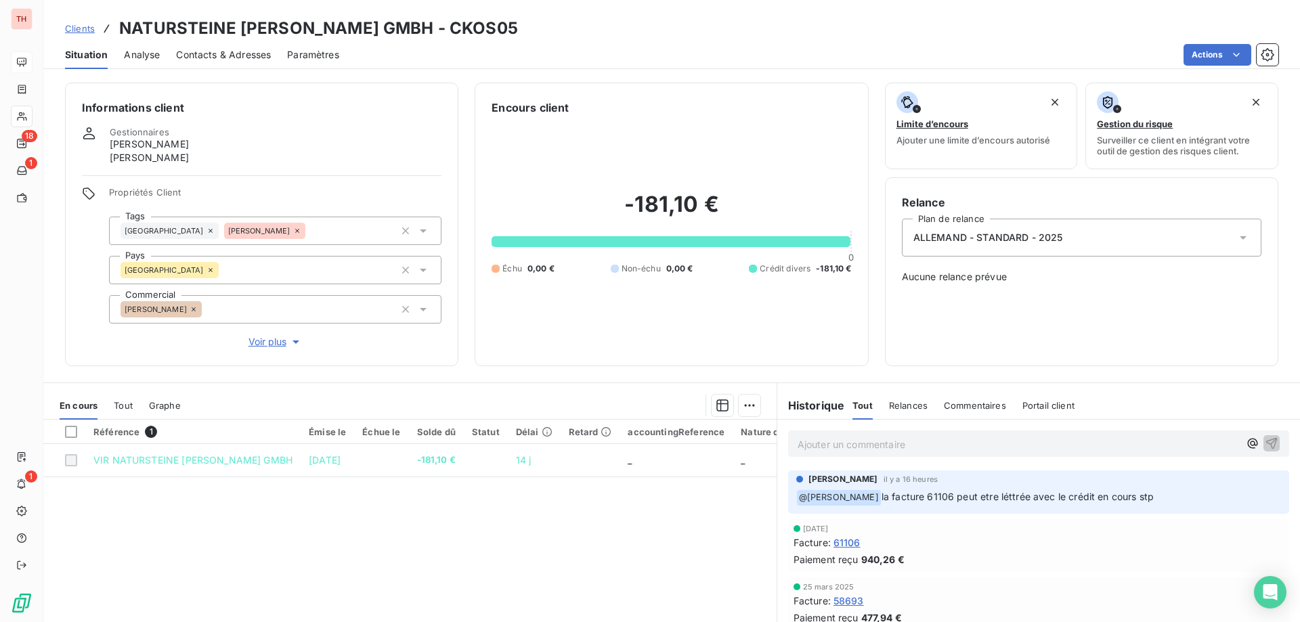
click at [877, 442] on p "Ajouter un commentaire ﻿" at bounding box center [1017, 444] width 441 height 17
click at [1265, 439] on icon "button" at bounding box center [1272, 443] width 14 height 14
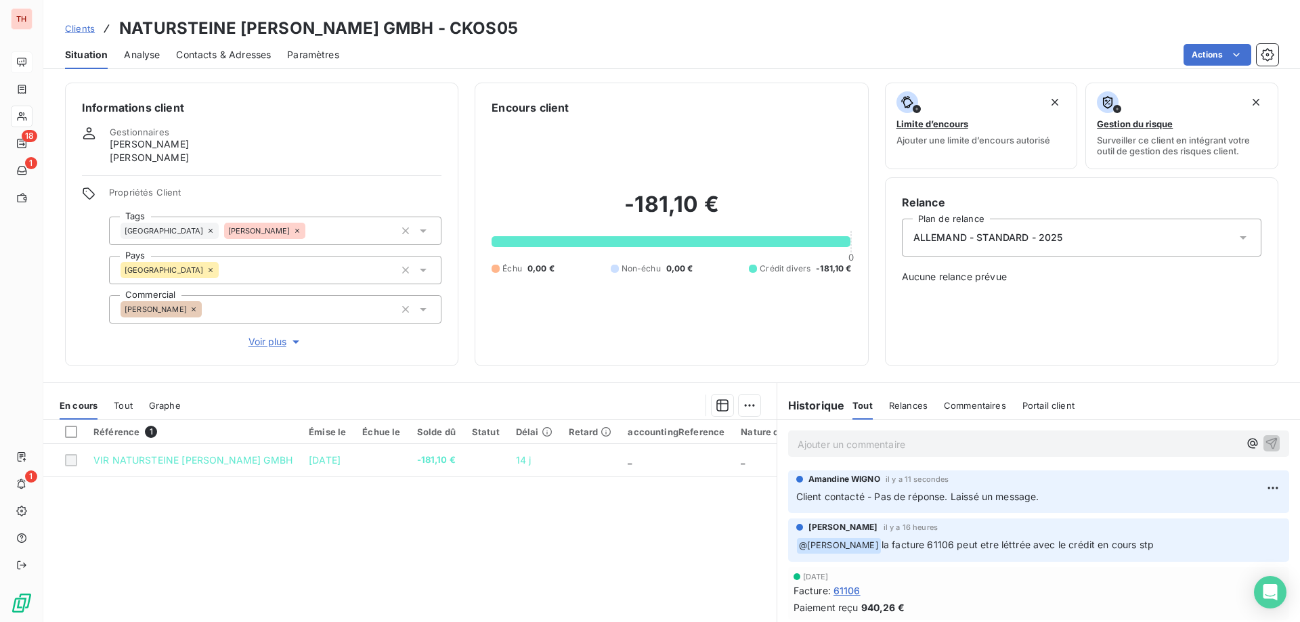
click at [71, 30] on span "Clients" at bounding box center [80, 28] width 30 height 11
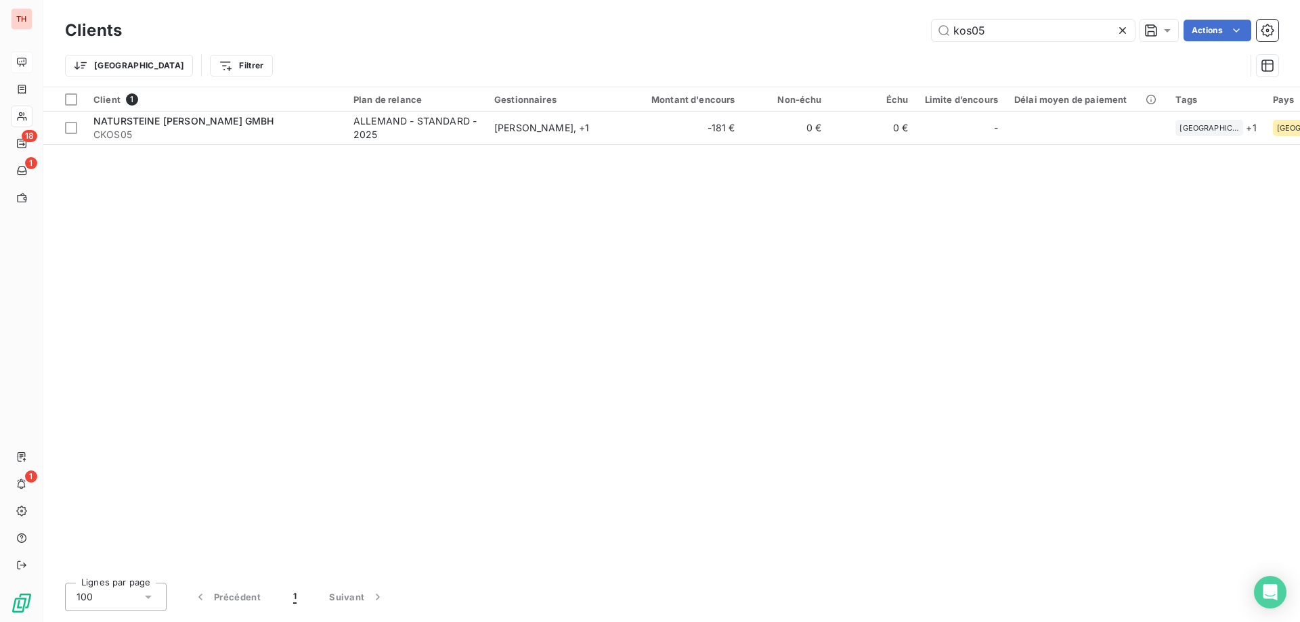
drag, startPoint x: 974, startPoint y: 28, endPoint x: 898, endPoint y: 30, distance: 76.5
click at [898, 30] on div "kos05 Actions" at bounding box center [708, 31] width 1140 height 22
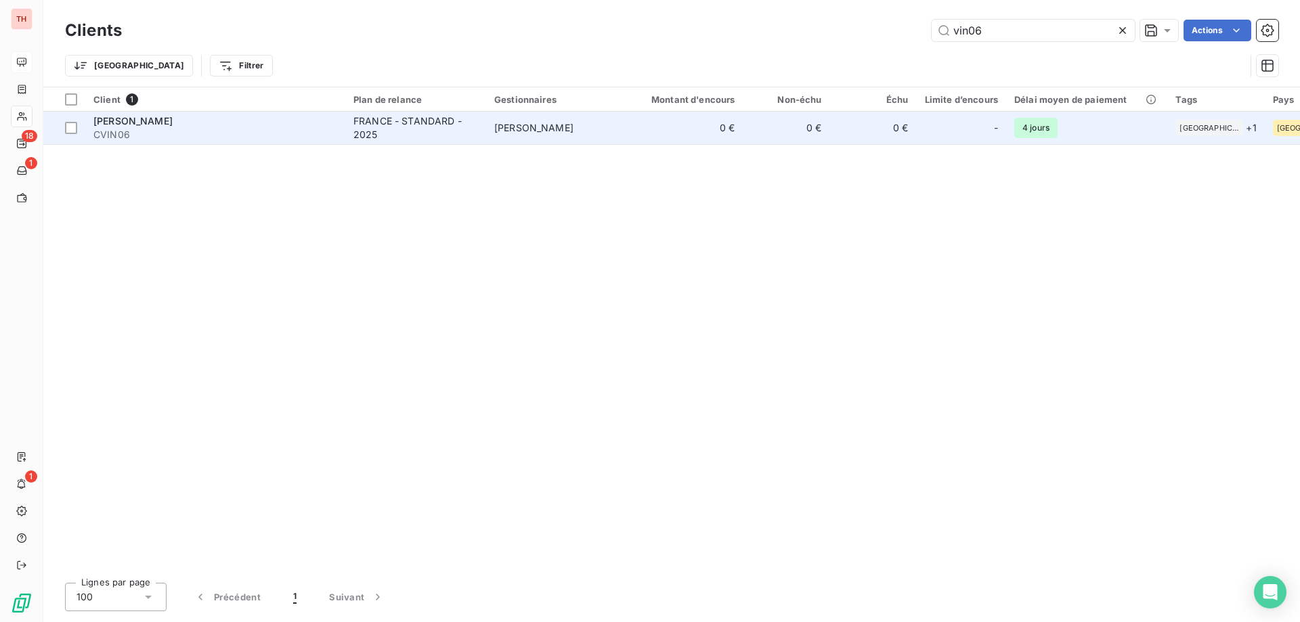
type input "vin06"
click at [471, 131] on div "FRANCE - STANDARD - 2025" at bounding box center [415, 127] width 125 height 27
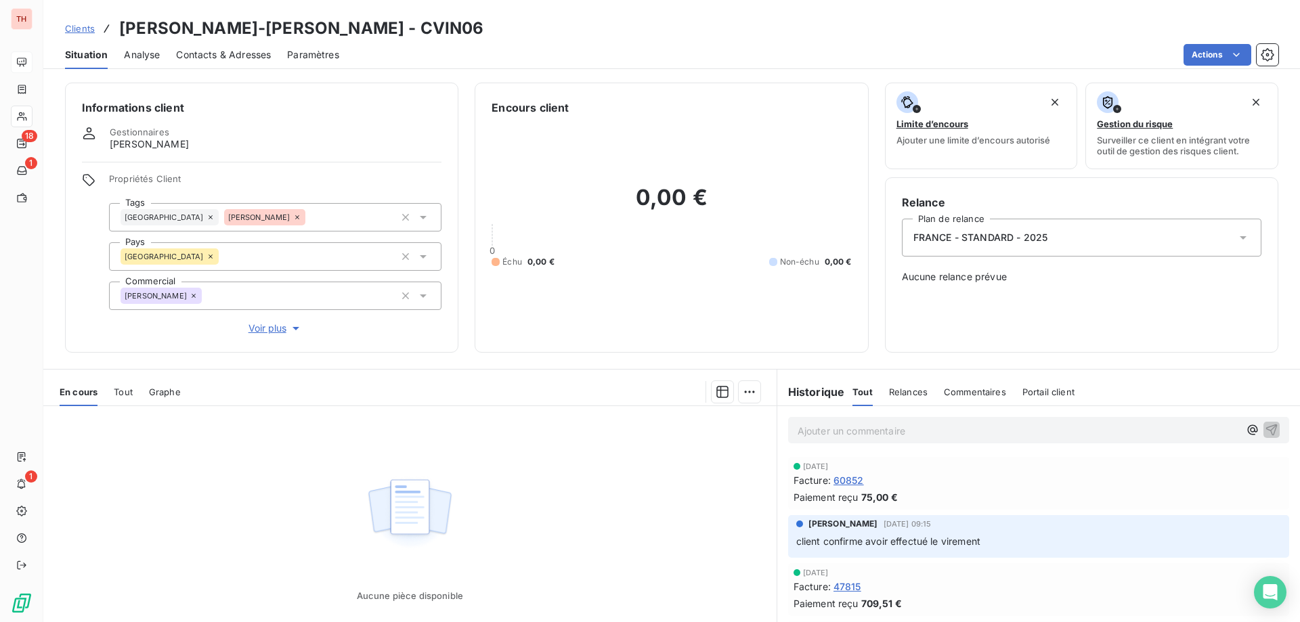
drag, startPoint x: 90, startPoint y: 28, endPoint x: 118, endPoint y: 30, distance: 27.9
click at [89, 29] on span "Clients" at bounding box center [80, 28] width 30 height 11
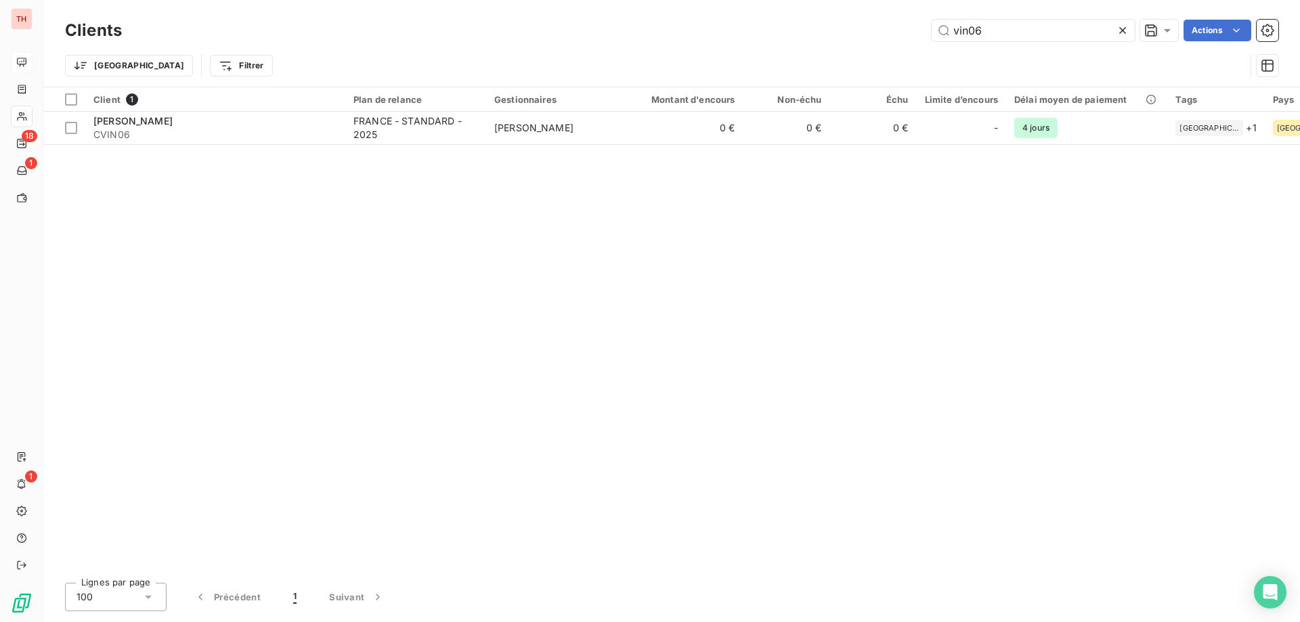
drag, startPoint x: 990, startPoint y: 26, endPoint x: 921, endPoint y: 24, distance: 69.7
click at [921, 24] on div "vin06 Actions" at bounding box center [708, 31] width 1140 height 22
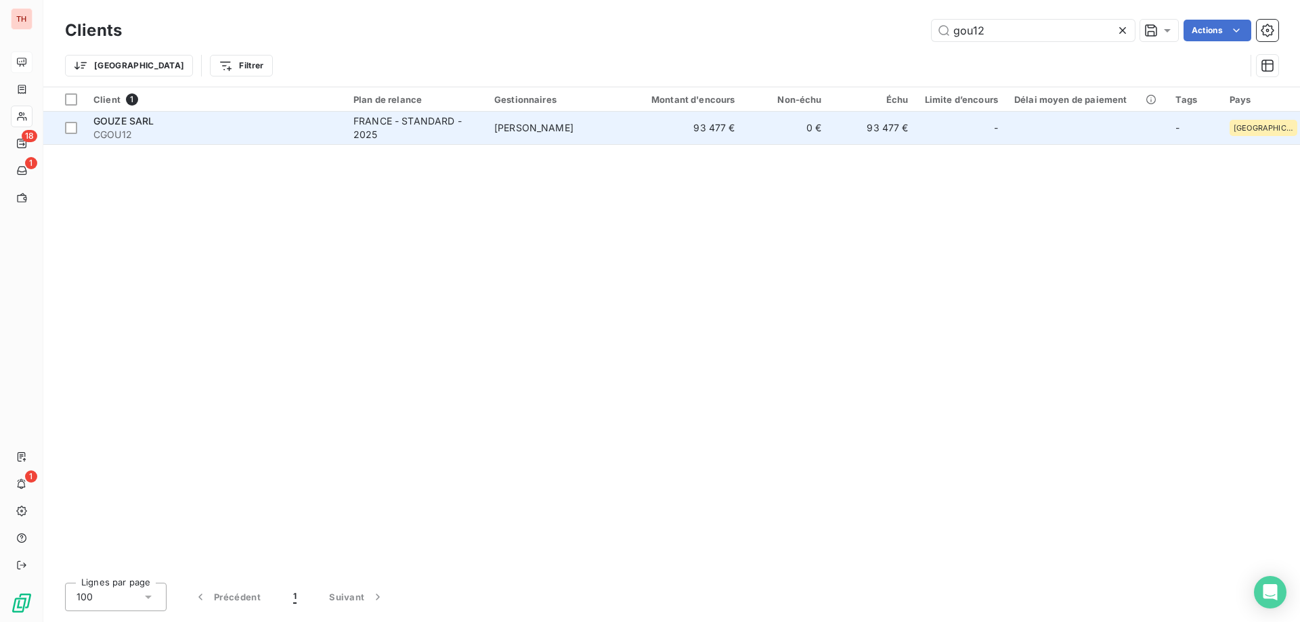
type input "gou12"
click at [535, 130] on span "[PERSON_NAME]" at bounding box center [533, 128] width 79 height 12
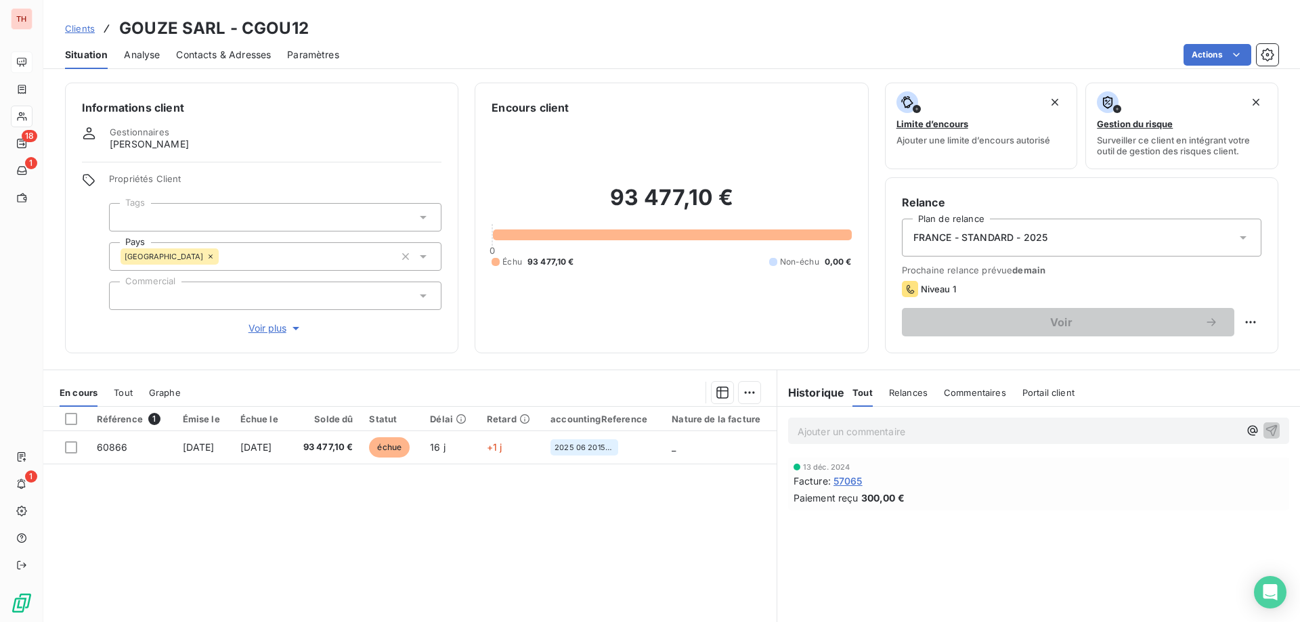
drag, startPoint x: 90, startPoint y: 26, endPoint x: 146, endPoint y: 28, distance: 55.6
click at [89, 26] on span "Clients" at bounding box center [80, 28] width 30 height 11
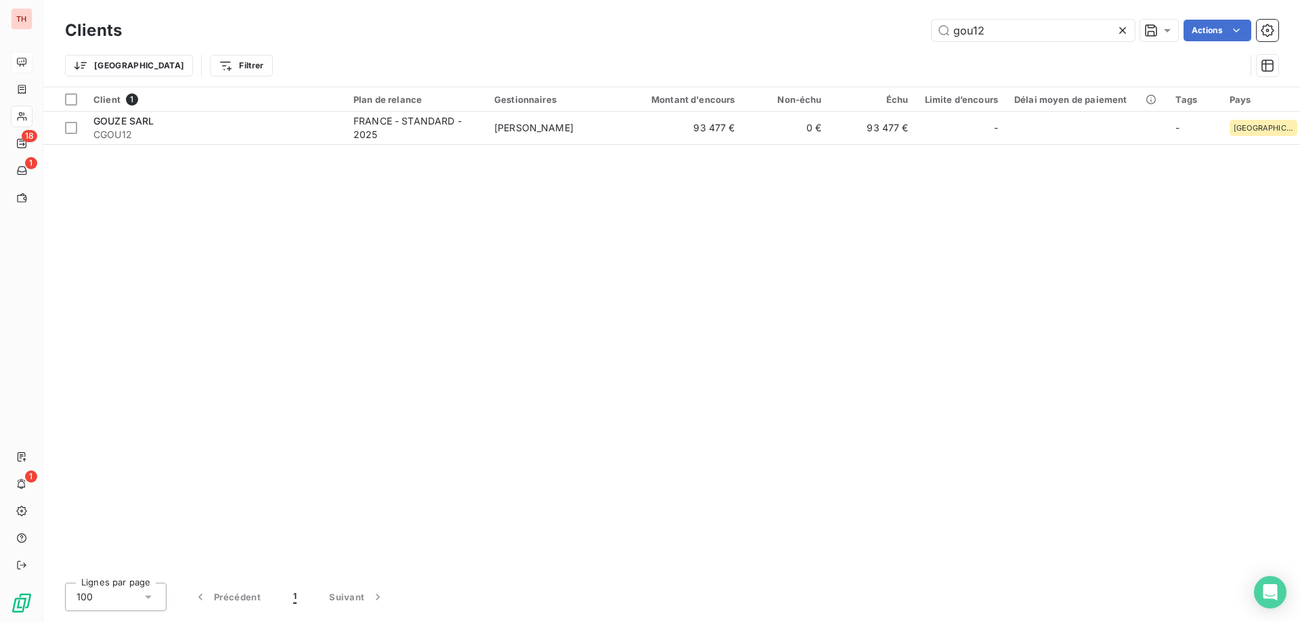
drag, startPoint x: 989, startPoint y: 30, endPoint x: 914, endPoint y: 28, distance: 75.2
click at [914, 28] on div "gou12 Actions" at bounding box center [708, 31] width 1140 height 22
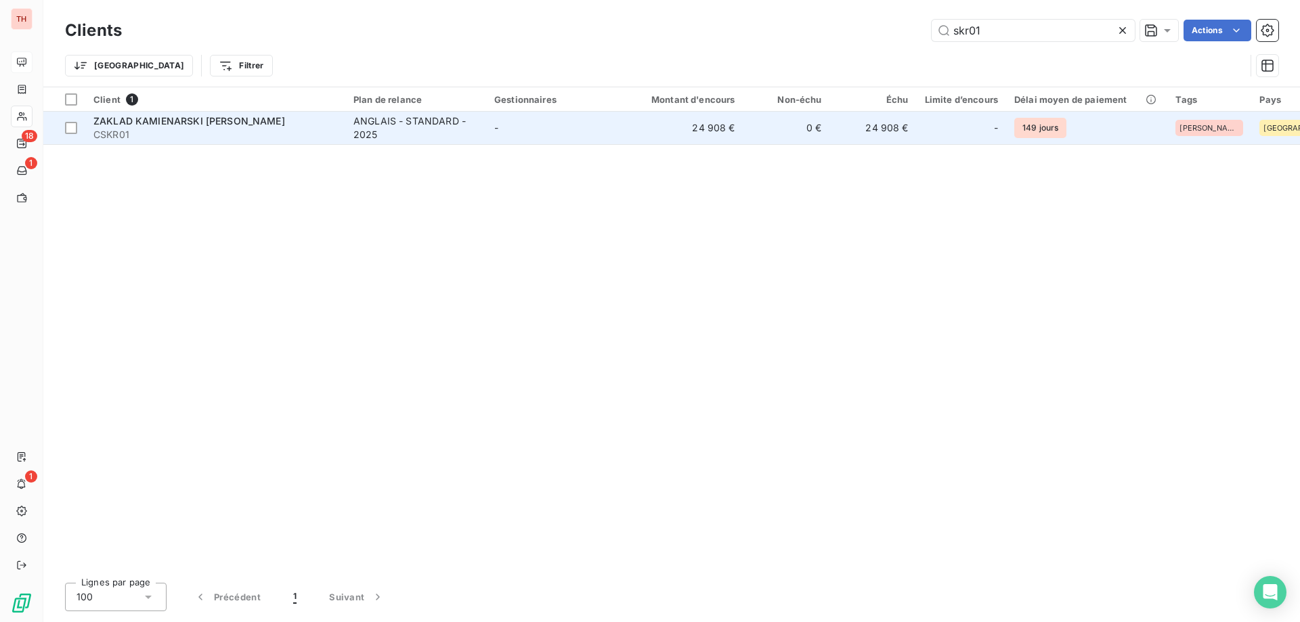
type input "skr01"
click at [605, 118] on td "-" at bounding box center [556, 128] width 141 height 32
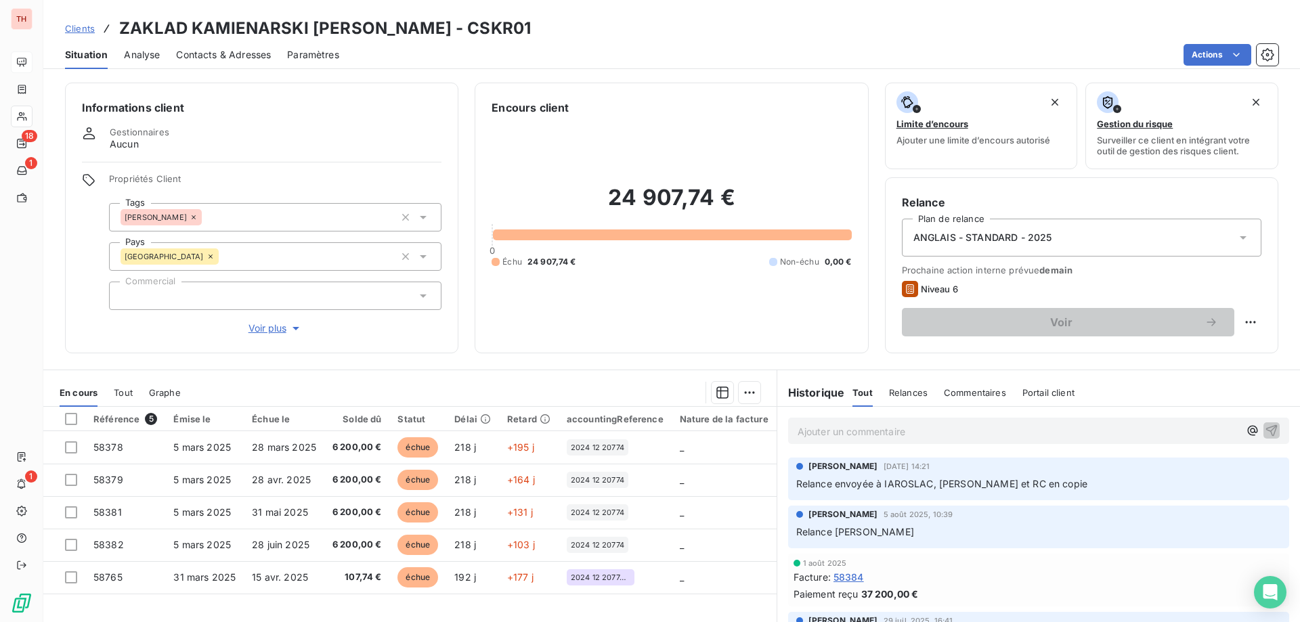
click at [72, 31] on span "Clients" at bounding box center [80, 28] width 30 height 11
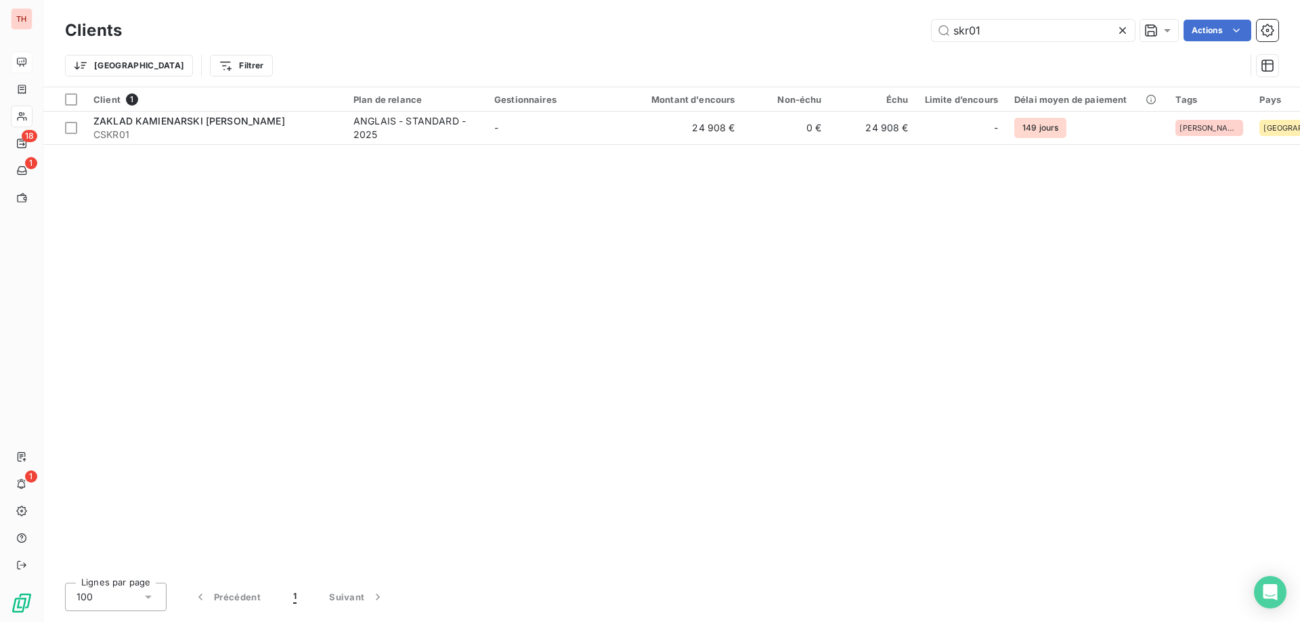
drag, startPoint x: 990, startPoint y: 28, endPoint x: 902, endPoint y: 29, distance: 88.0
click at [902, 29] on div "skr01 Actions" at bounding box center [708, 31] width 1140 height 22
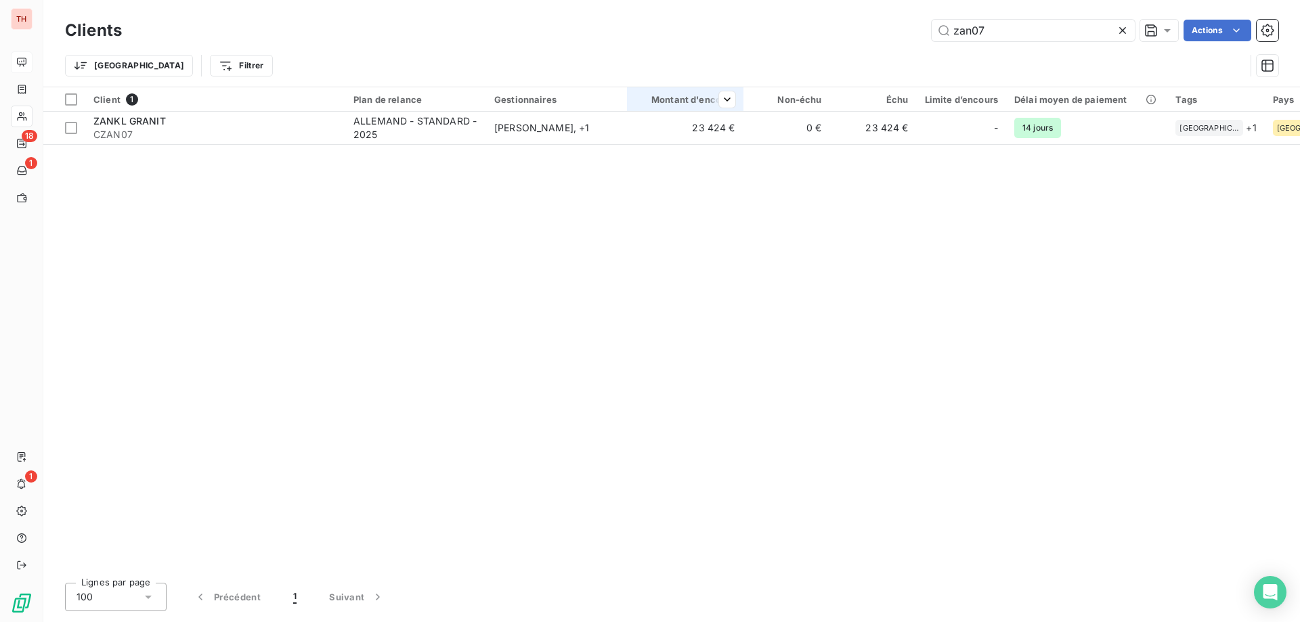
type input "zan07"
click at [672, 111] on div at bounding box center [685, 111] width 116 height 1
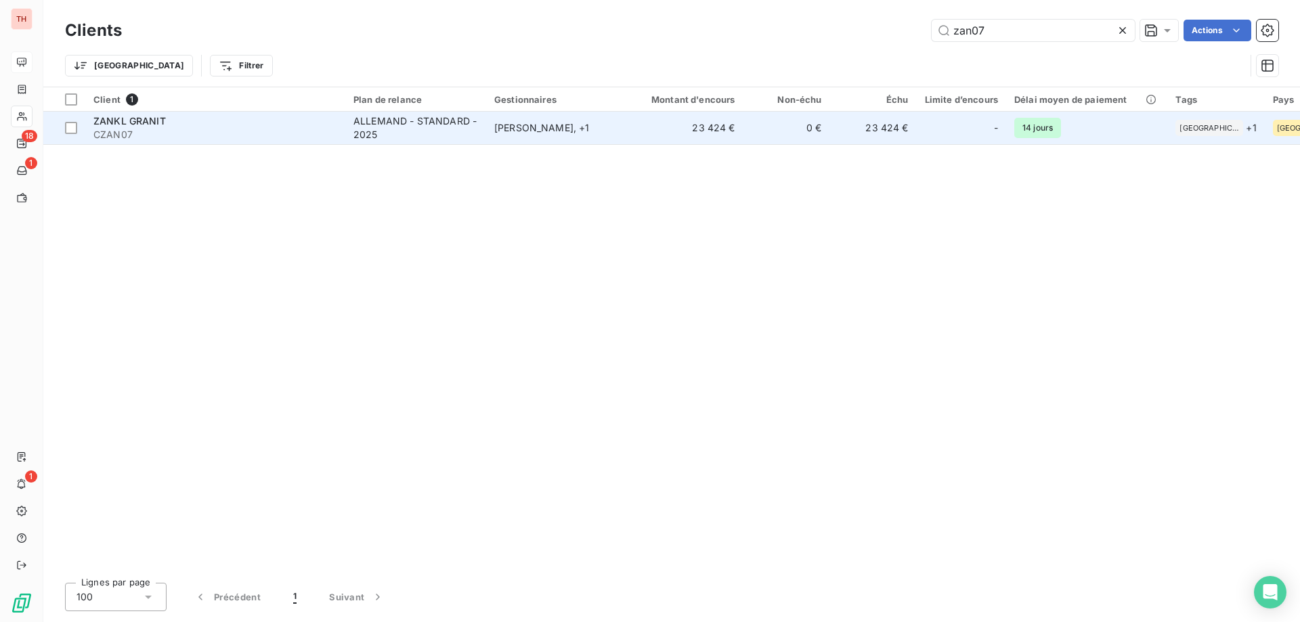
click at [593, 122] on div "[PERSON_NAME] , + 1" at bounding box center [556, 128] width 125 height 14
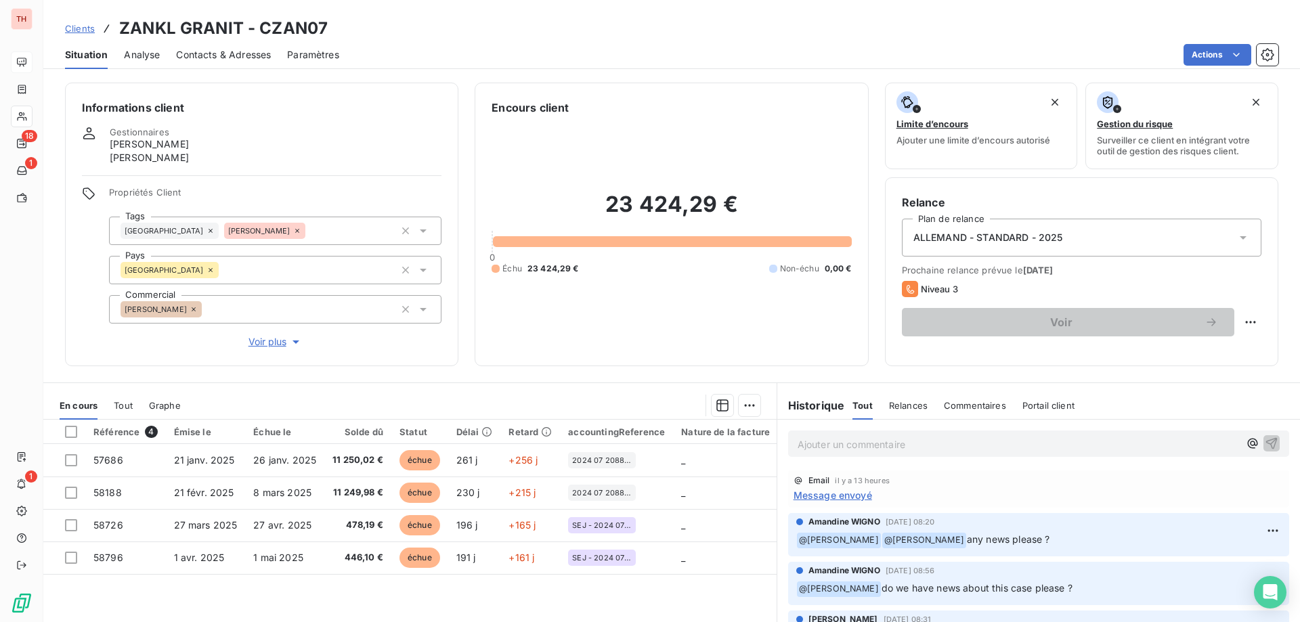
click at [89, 30] on span "Clients" at bounding box center [80, 28] width 30 height 11
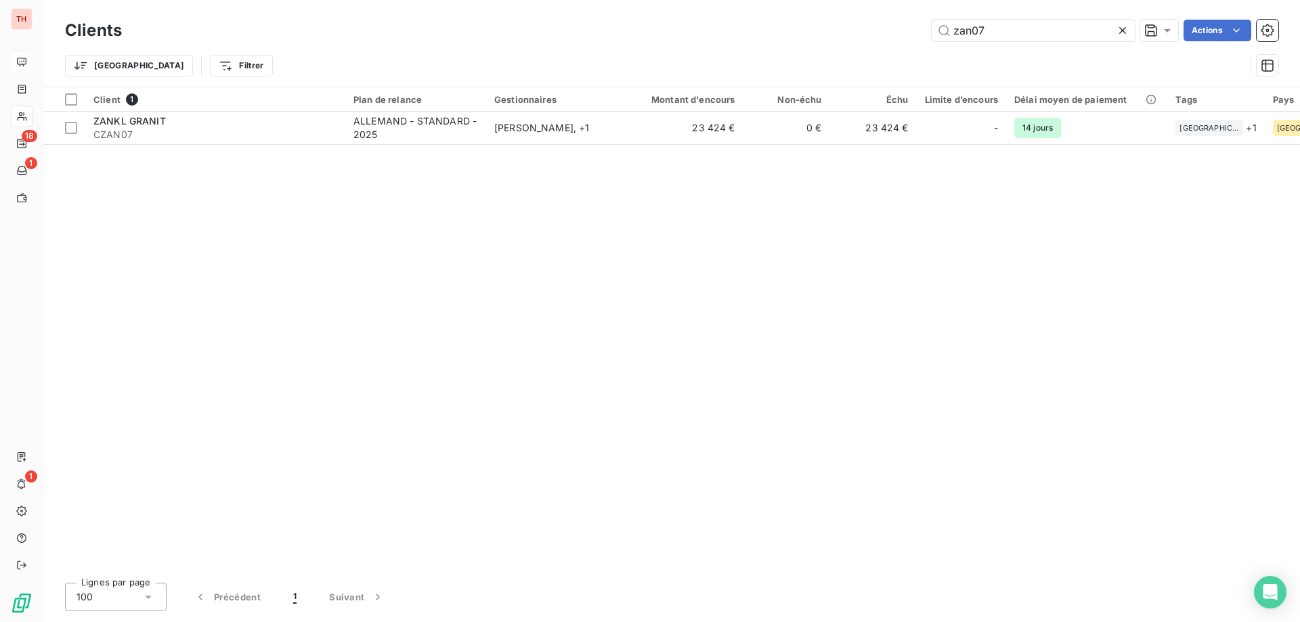
drag, startPoint x: 1000, startPoint y: 30, endPoint x: 915, endPoint y: 26, distance: 85.4
click at [915, 25] on div "zan07 Actions" at bounding box center [708, 31] width 1140 height 22
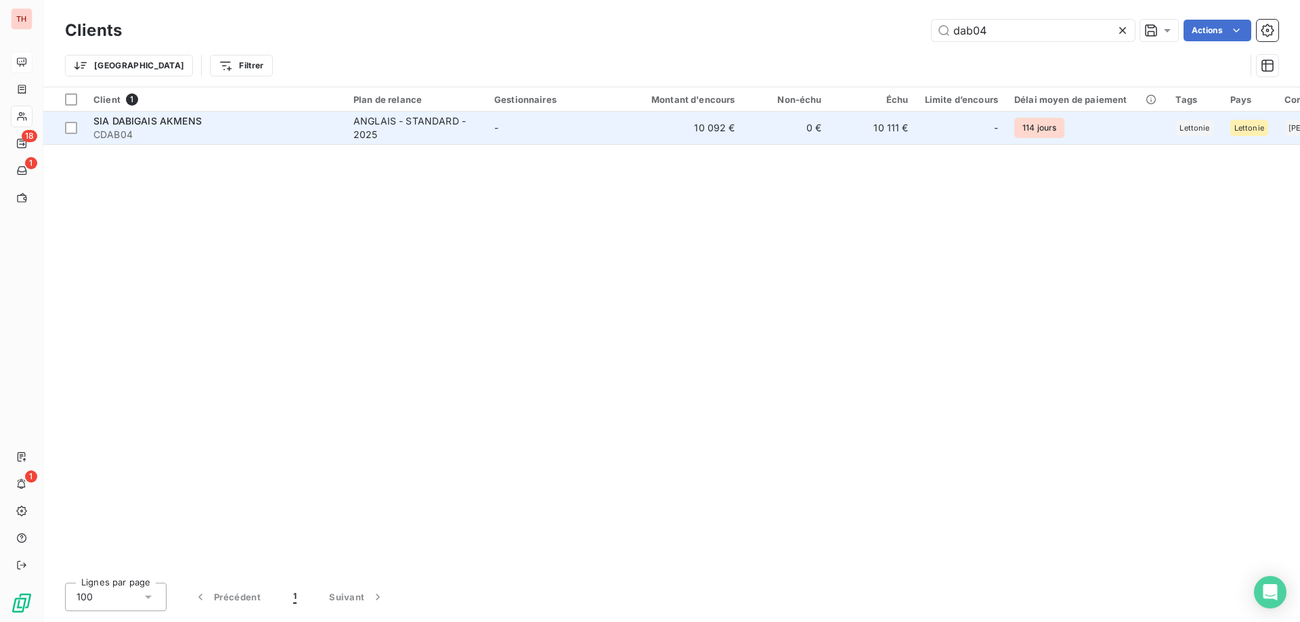
type input "dab04"
click at [528, 127] on td "-" at bounding box center [556, 128] width 141 height 32
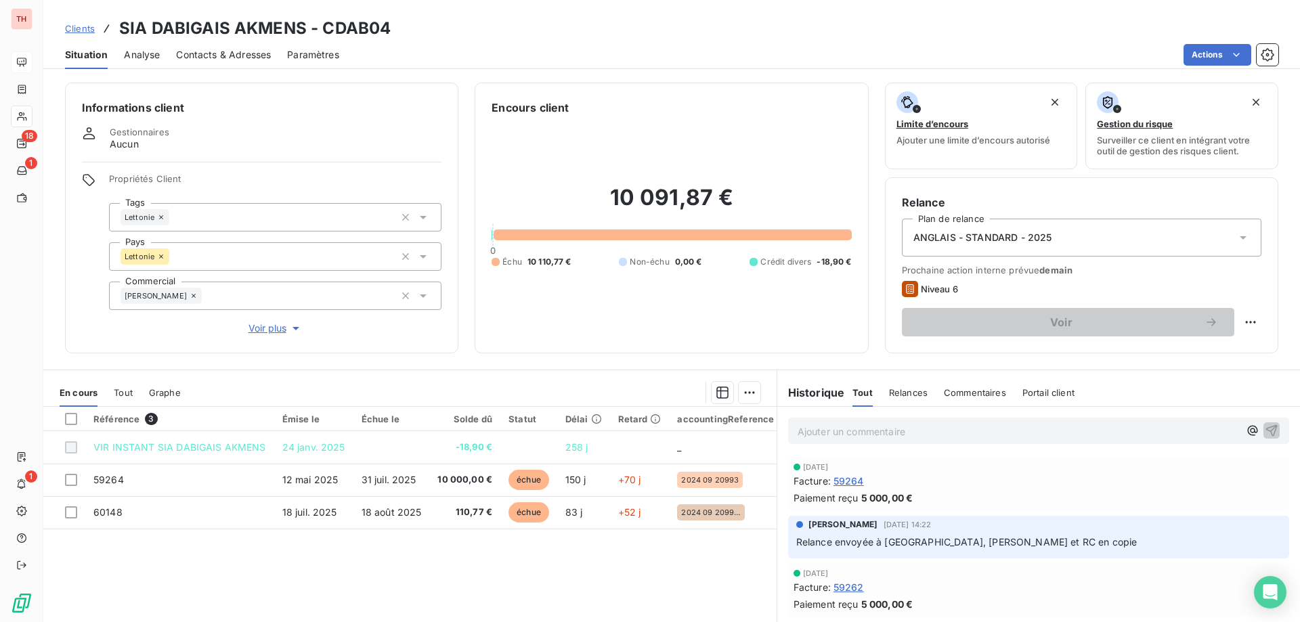
drag, startPoint x: 87, startPoint y: 27, endPoint x: 389, endPoint y: 32, distance: 301.3
click at [87, 27] on span "Clients" at bounding box center [80, 28] width 30 height 11
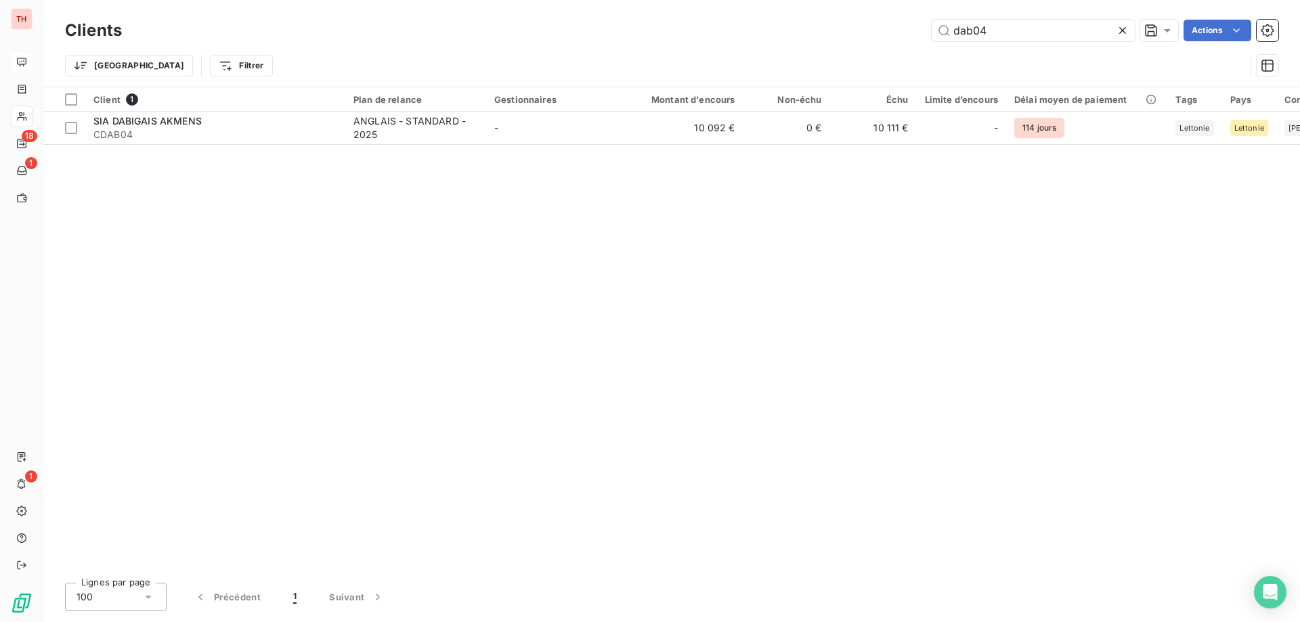
drag, startPoint x: 1000, startPoint y: 32, endPoint x: 921, endPoint y: 32, distance: 78.5
click at [921, 32] on div "dab04 Actions" at bounding box center [708, 31] width 1140 height 22
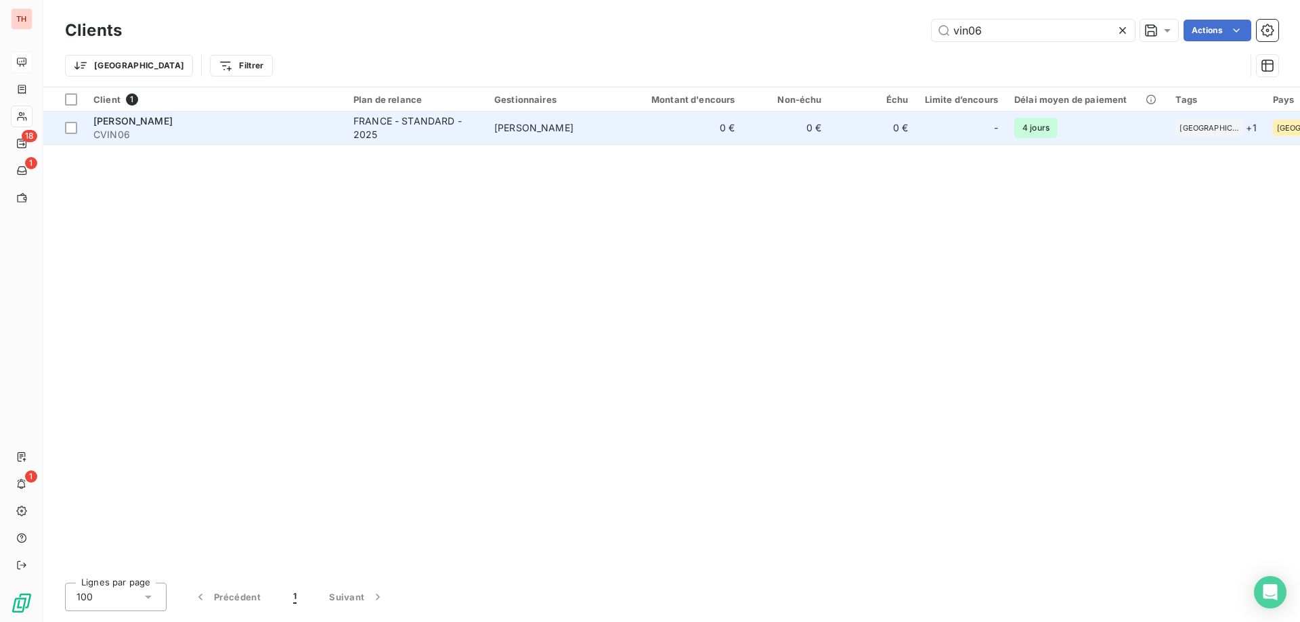
type input "vin06"
click at [620, 129] on td "[PERSON_NAME]" at bounding box center [556, 128] width 141 height 32
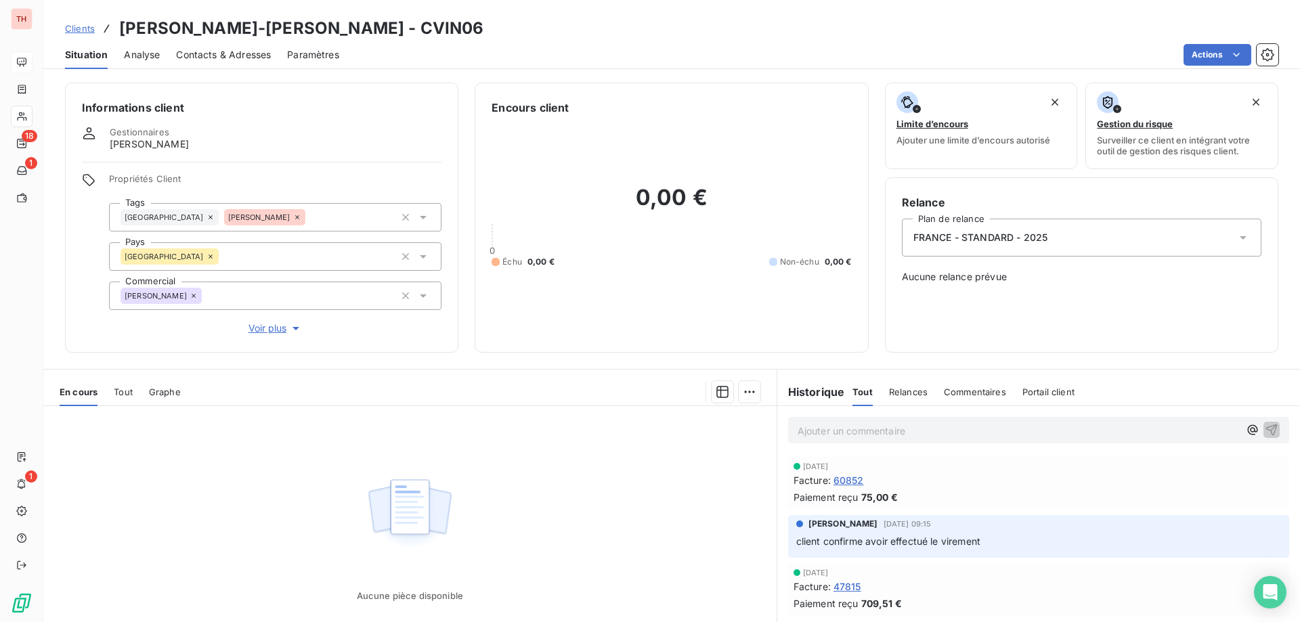
click at [894, 431] on p "Ajouter un commentaire ﻿" at bounding box center [1017, 430] width 441 height 17
click at [1265, 434] on icon "button" at bounding box center [1272, 429] width 14 height 14
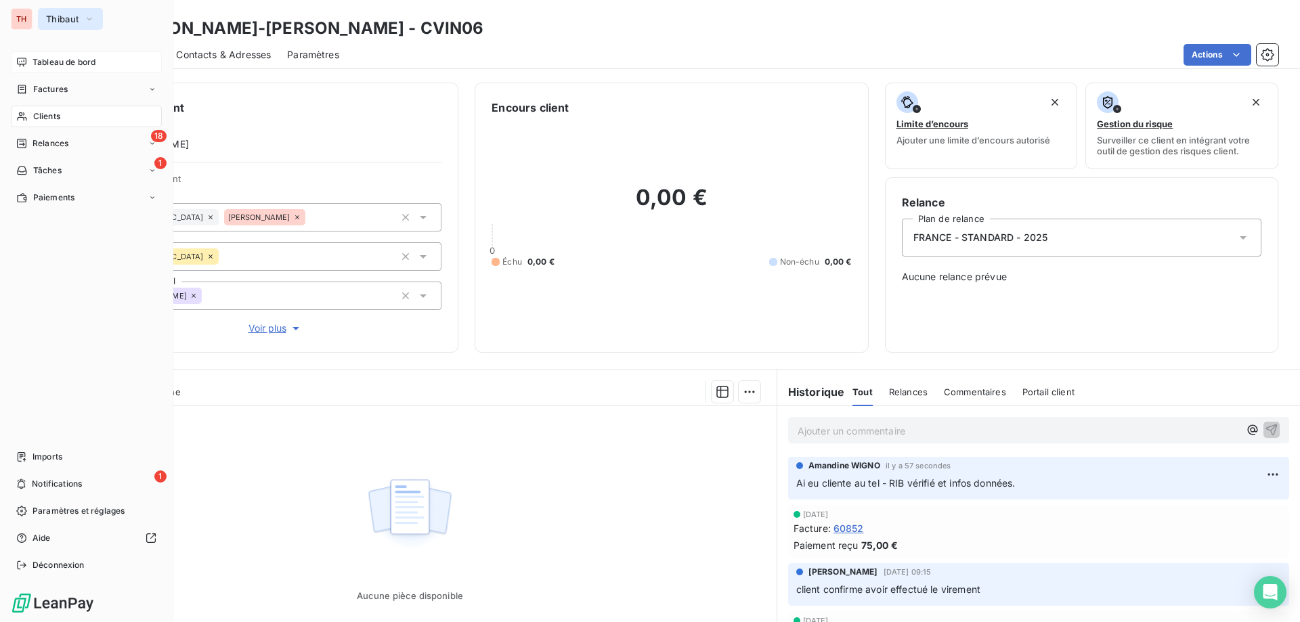
click at [61, 21] on span "Thibaut" at bounding box center [62, 19] width 32 height 11
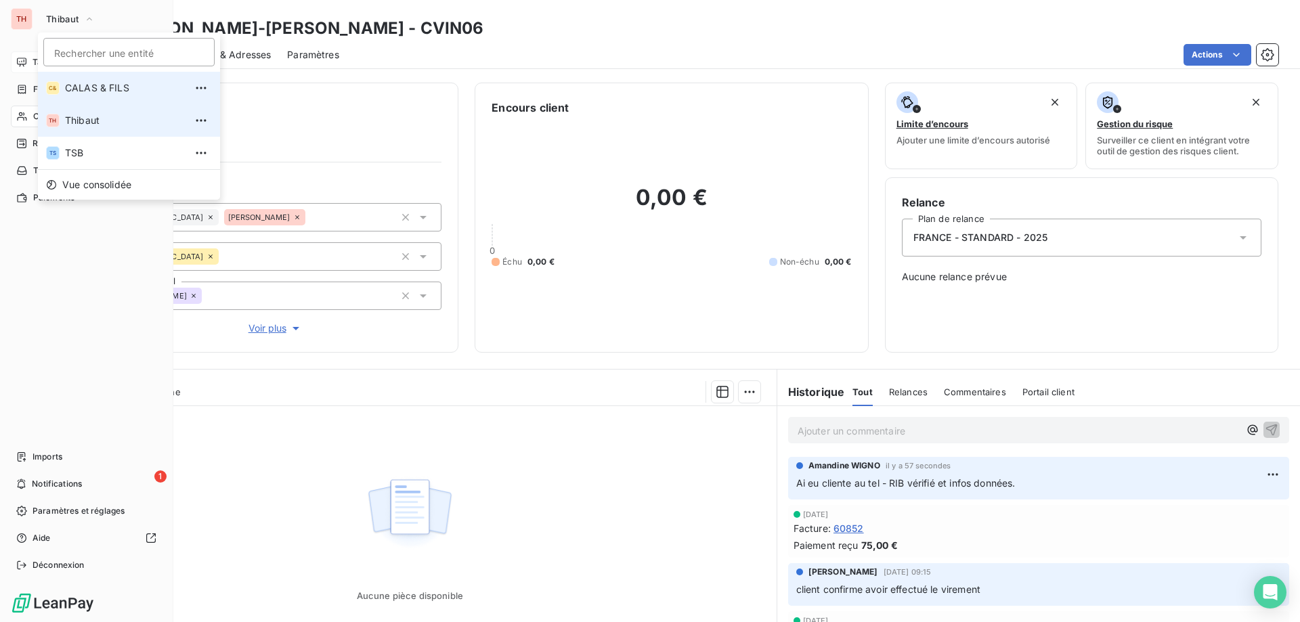
click at [105, 100] on li "C& CALAS & [PERSON_NAME]" at bounding box center [129, 88] width 182 height 32
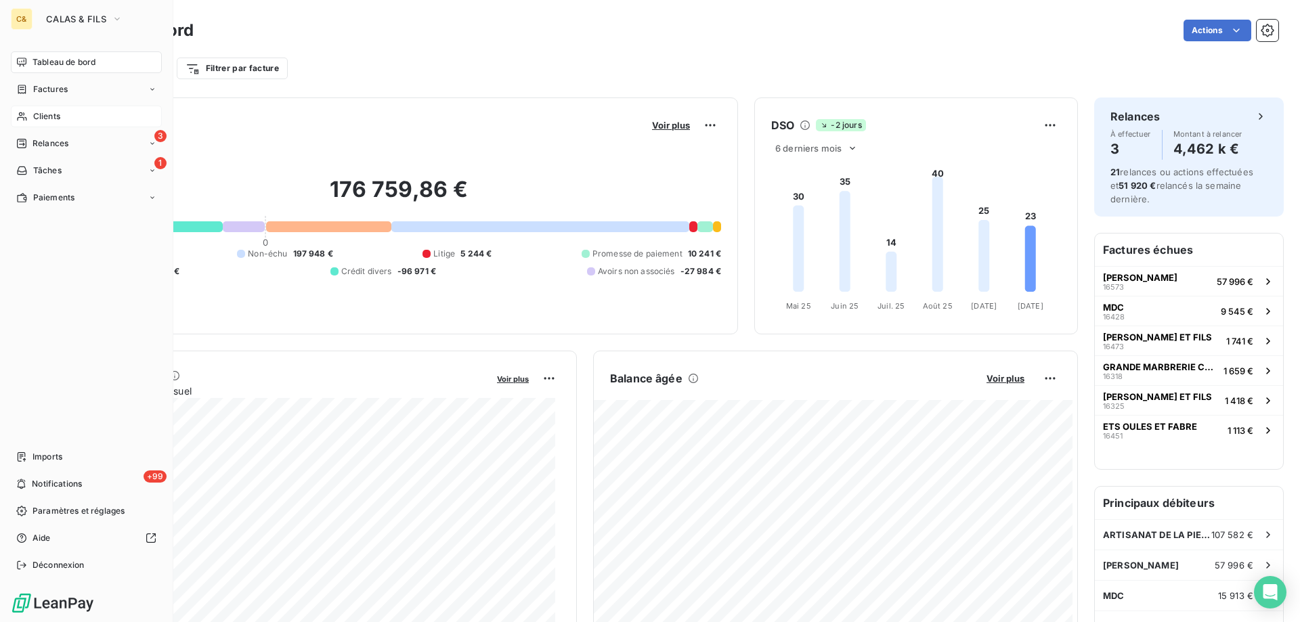
drag, startPoint x: 41, startPoint y: 119, endPoint x: 74, endPoint y: 118, distance: 33.2
click at [41, 119] on span "Clients" at bounding box center [46, 116] width 27 height 12
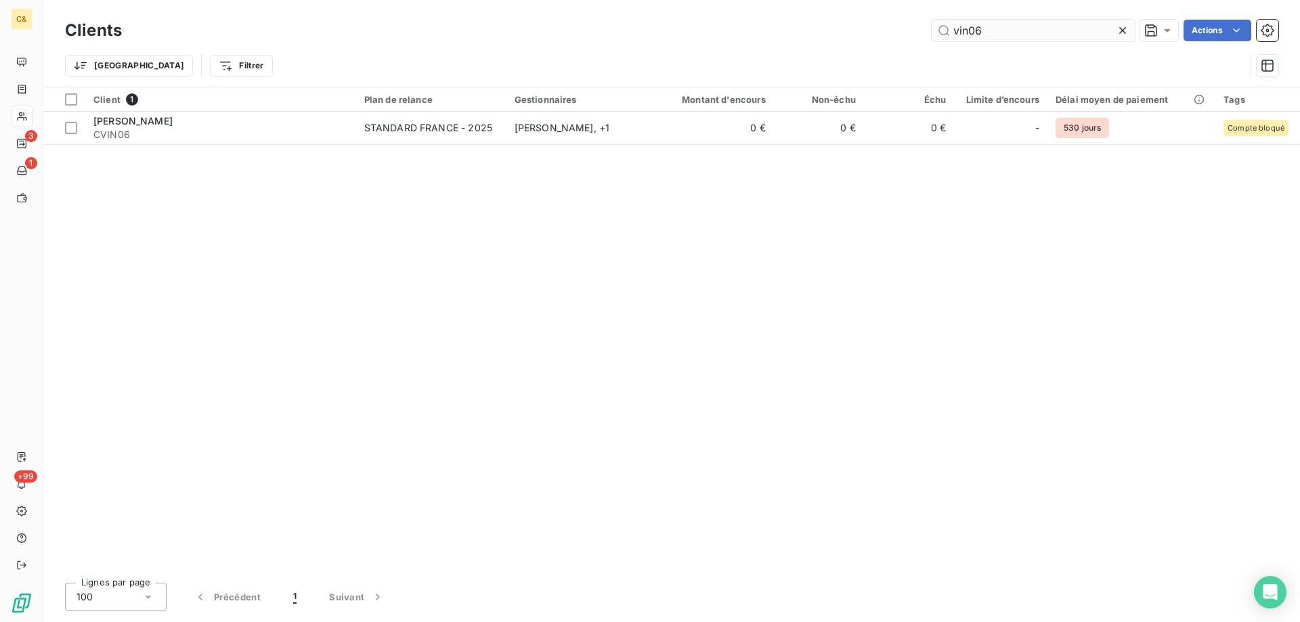
click at [993, 32] on input "vin06" at bounding box center [1033, 31] width 203 height 22
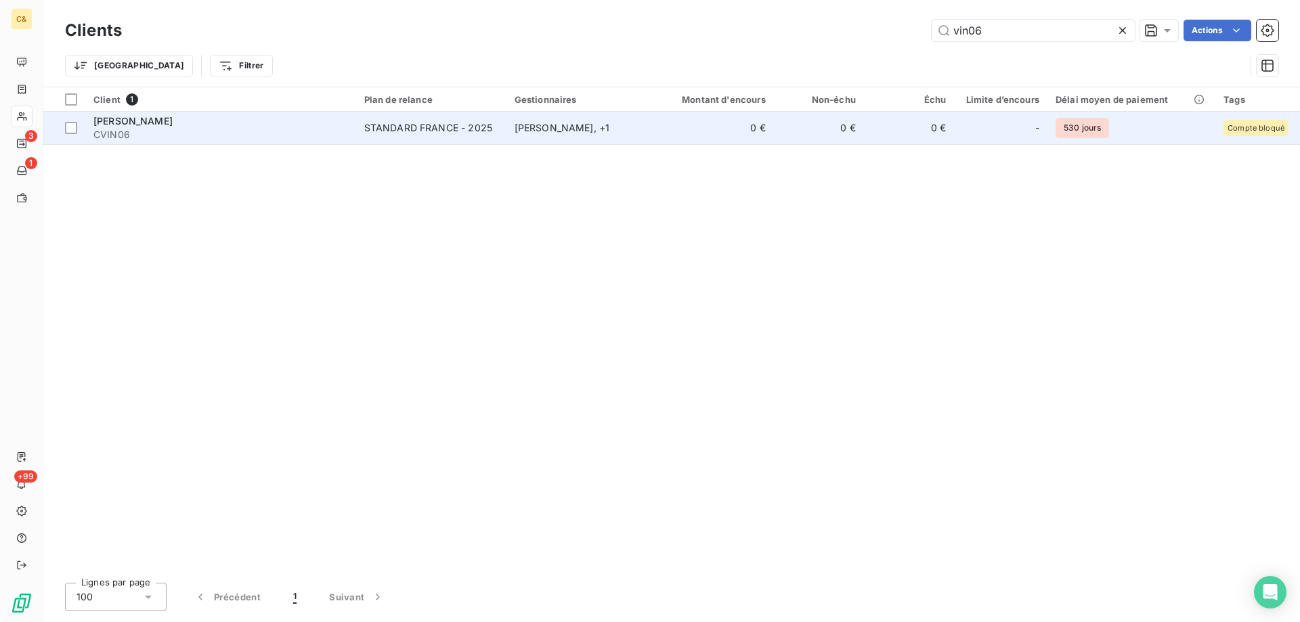
click at [649, 130] on td "[PERSON_NAME] , + 1" at bounding box center [579, 128] width 146 height 32
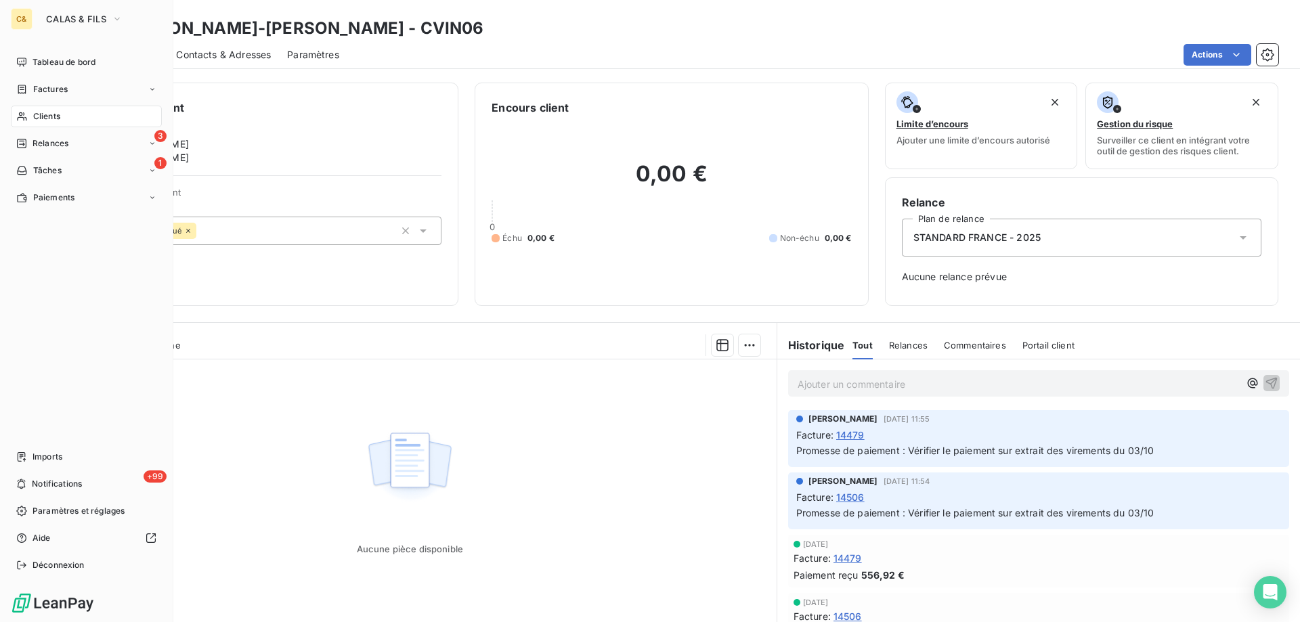
click at [30, 24] on div "C&" at bounding box center [22, 19] width 22 height 22
click at [76, 20] on span "CALAS & FILS" at bounding box center [76, 19] width 60 height 11
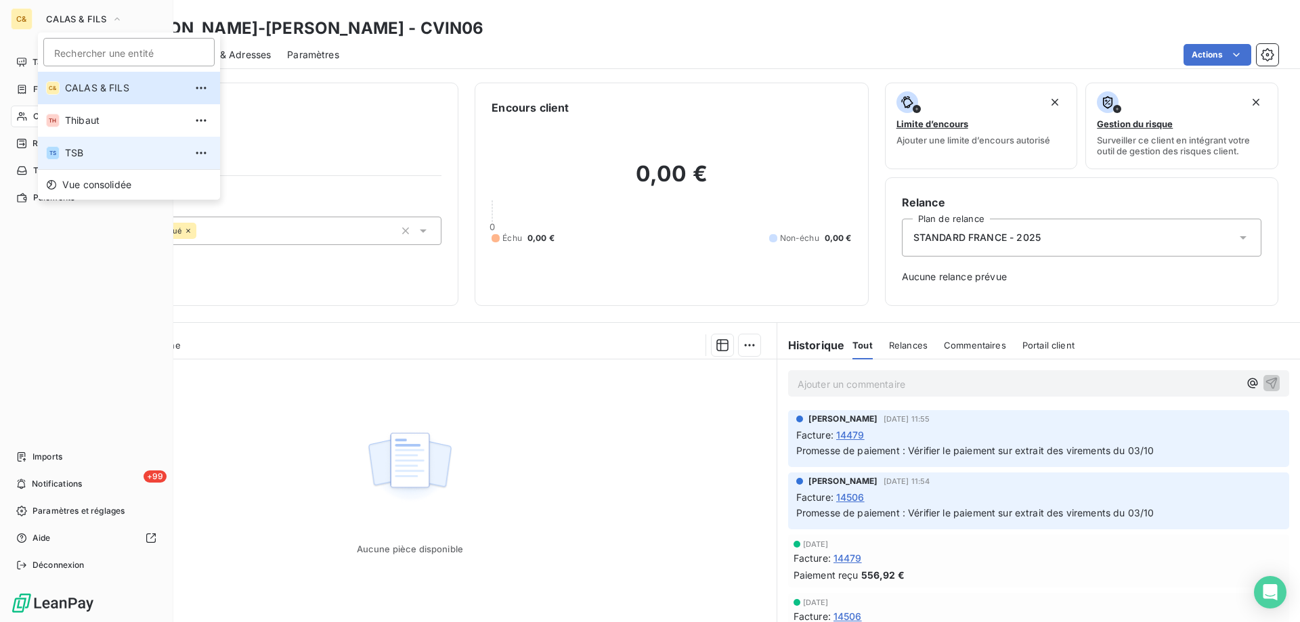
click at [94, 146] on li "TS TSB" at bounding box center [129, 153] width 182 height 32
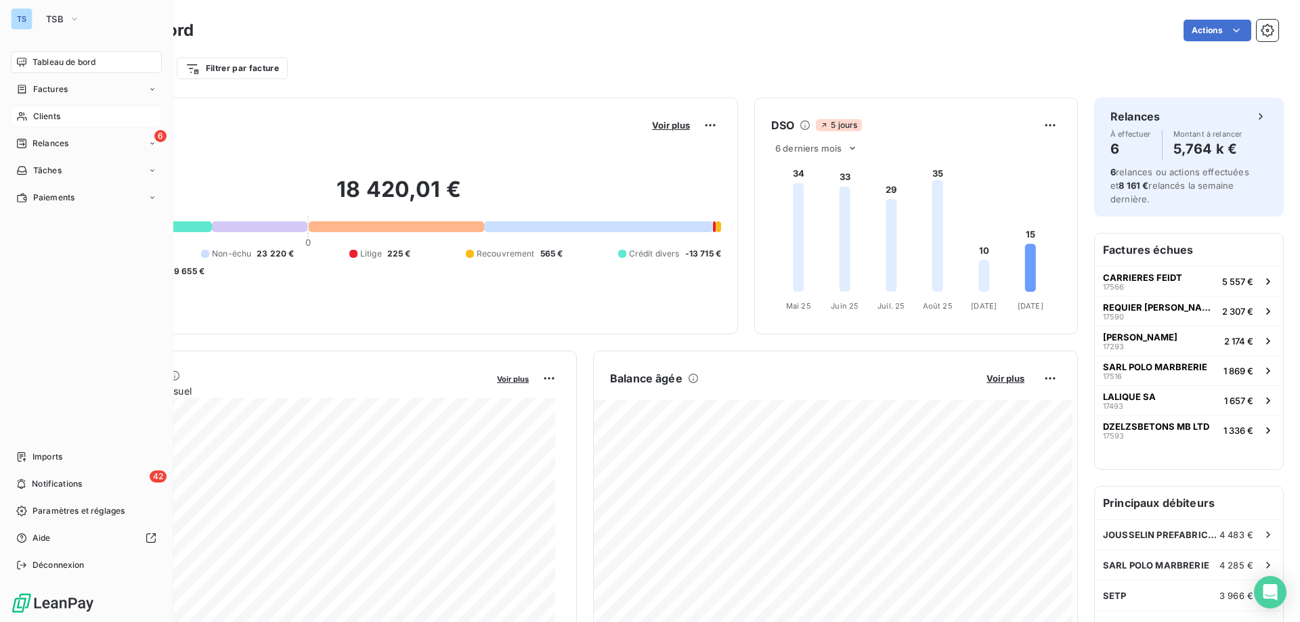
click at [50, 118] on span "Clients" at bounding box center [46, 116] width 27 height 12
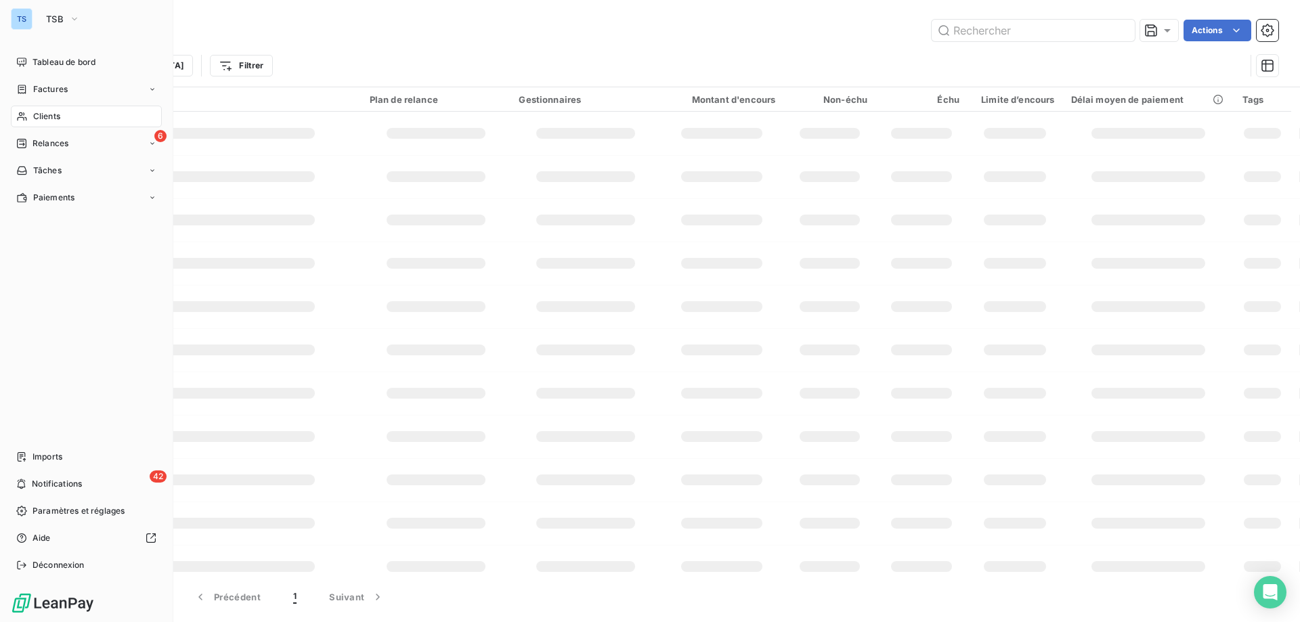
type input "vin06"
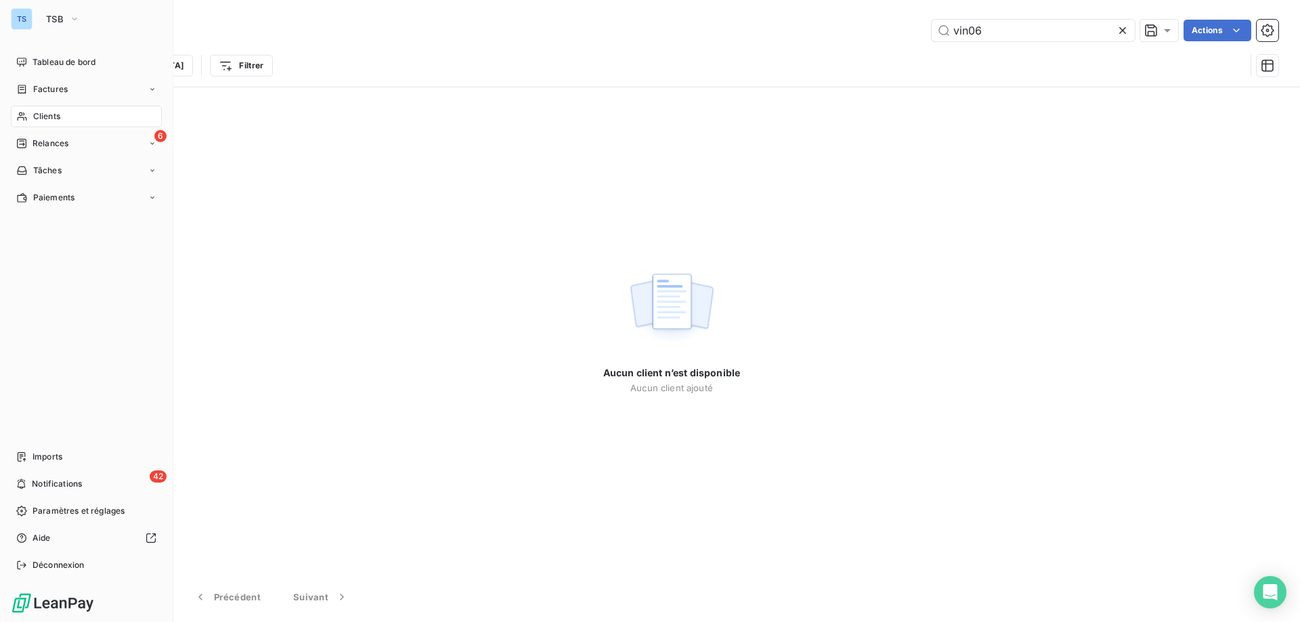
click at [26, 21] on div "TS" at bounding box center [22, 19] width 22 height 22
click at [87, 21] on button "TSB" at bounding box center [63, 19] width 50 height 22
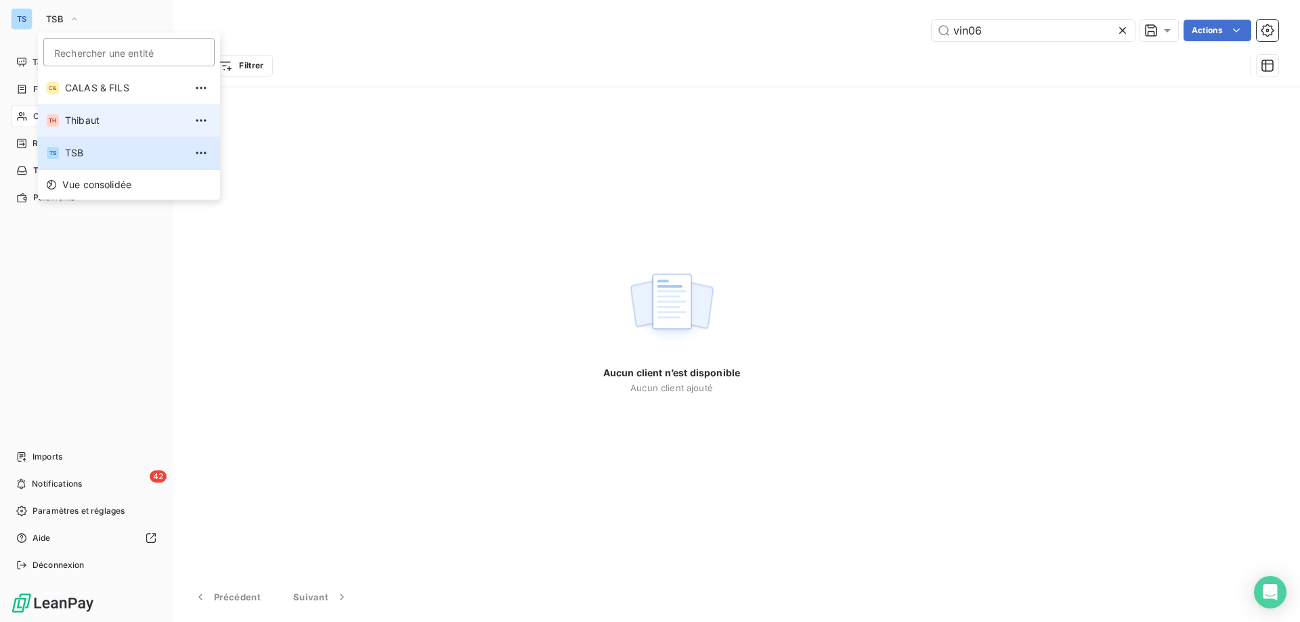
click at [85, 117] on span "Thibaut" at bounding box center [125, 121] width 120 height 14
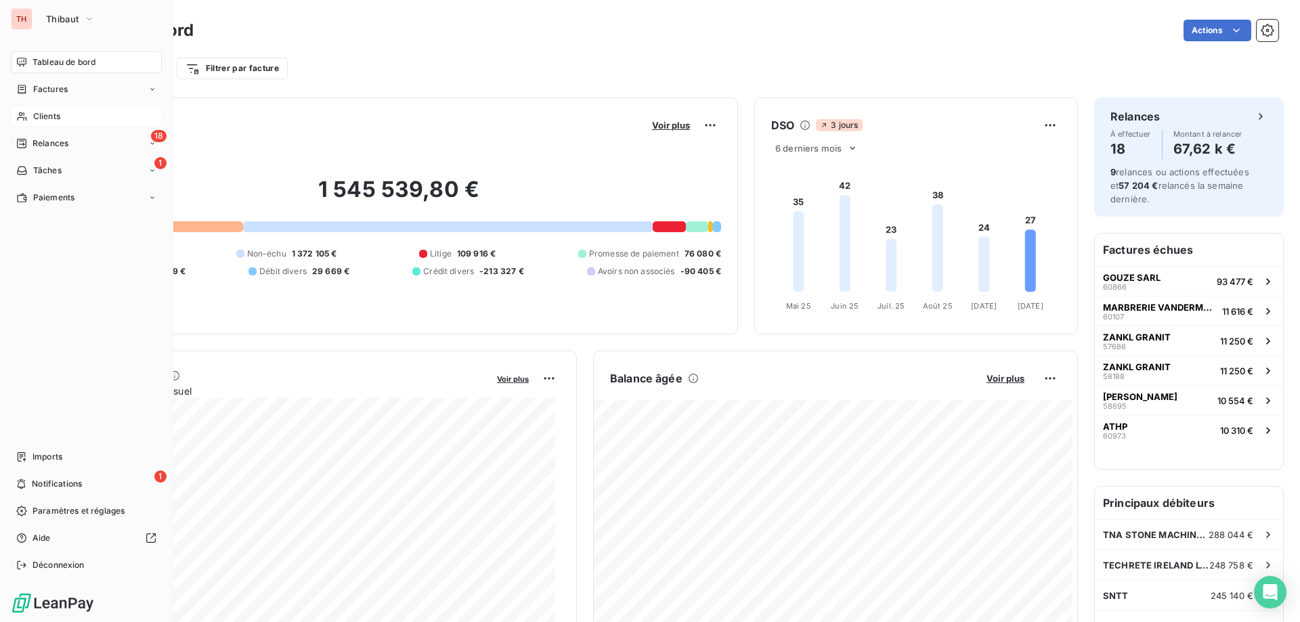
click at [43, 112] on span "Clients" at bounding box center [46, 116] width 27 height 12
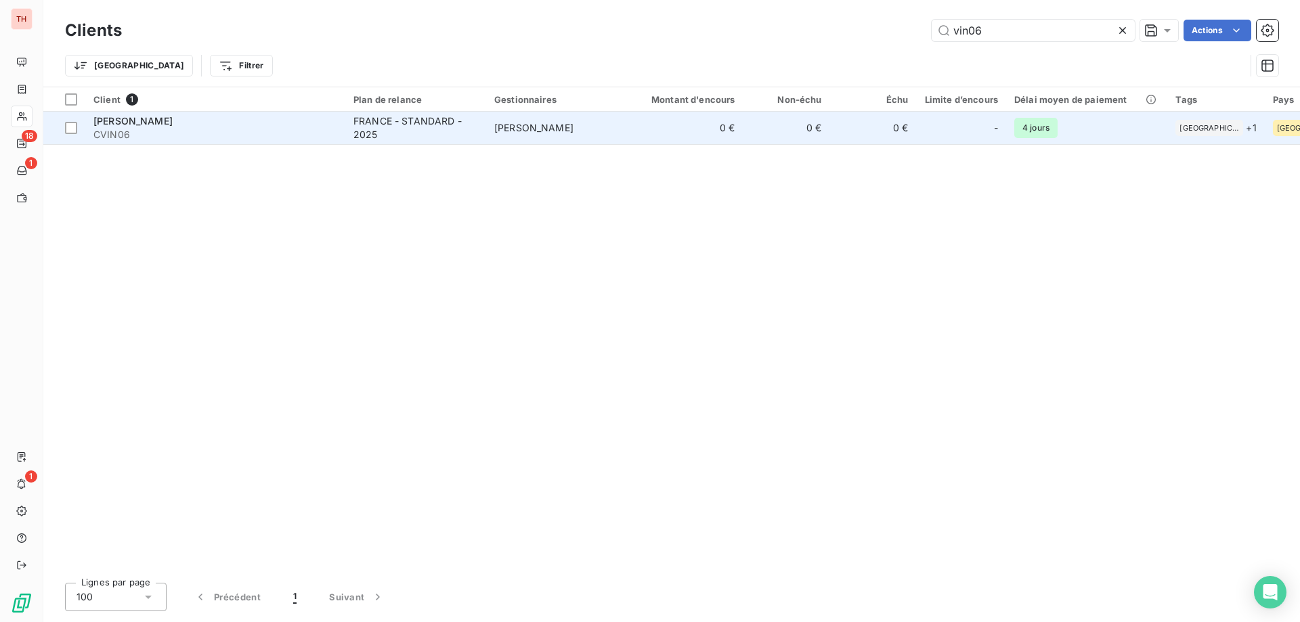
click at [615, 126] on td "[PERSON_NAME]" at bounding box center [556, 128] width 141 height 32
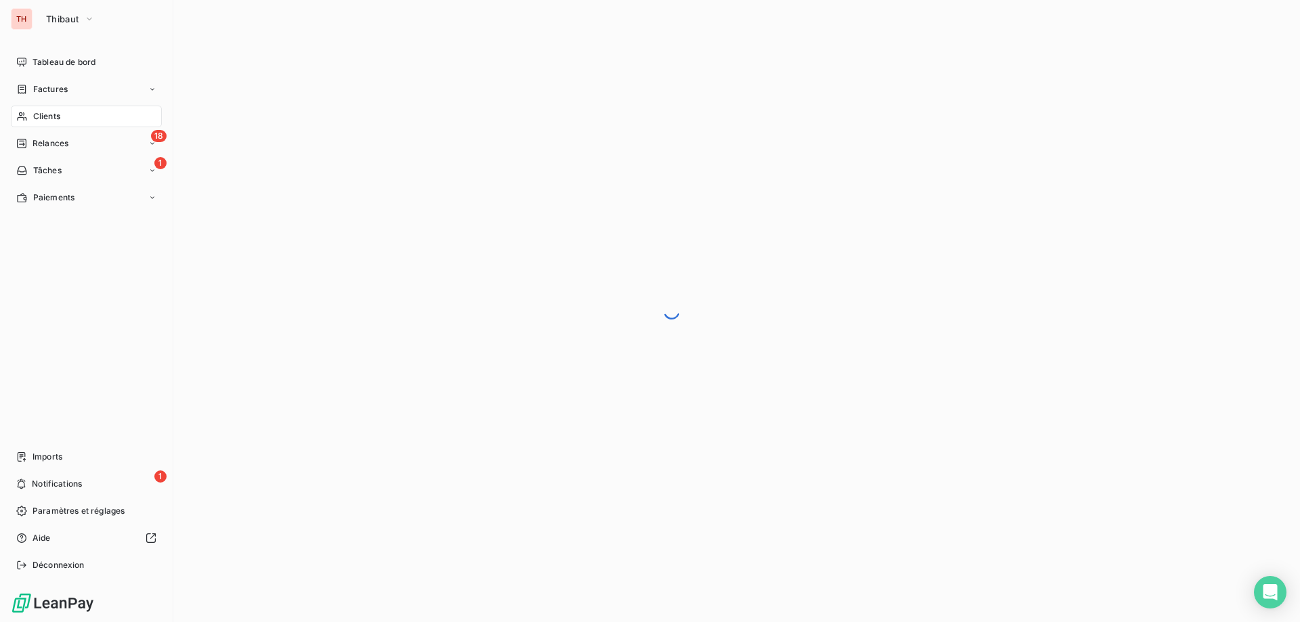
click at [35, 114] on span "Clients" at bounding box center [46, 116] width 27 height 12
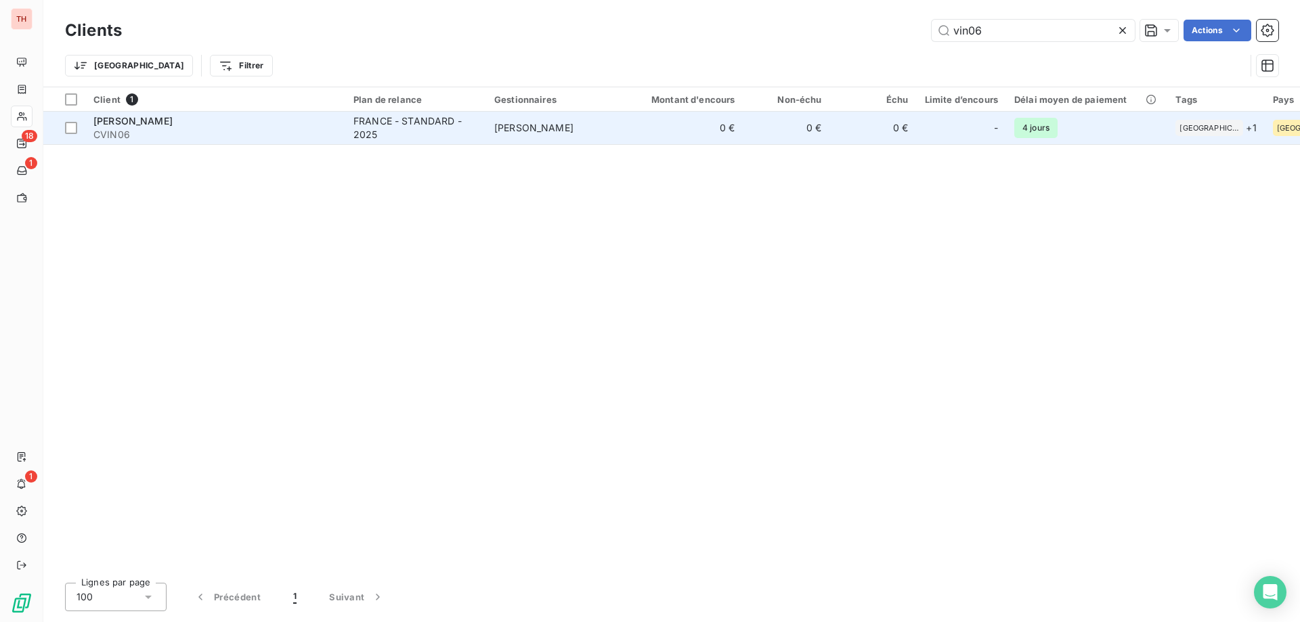
click at [485, 136] on td "FRANCE - STANDARD - 2025" at bounding box center [415, 128] width 141 height 32
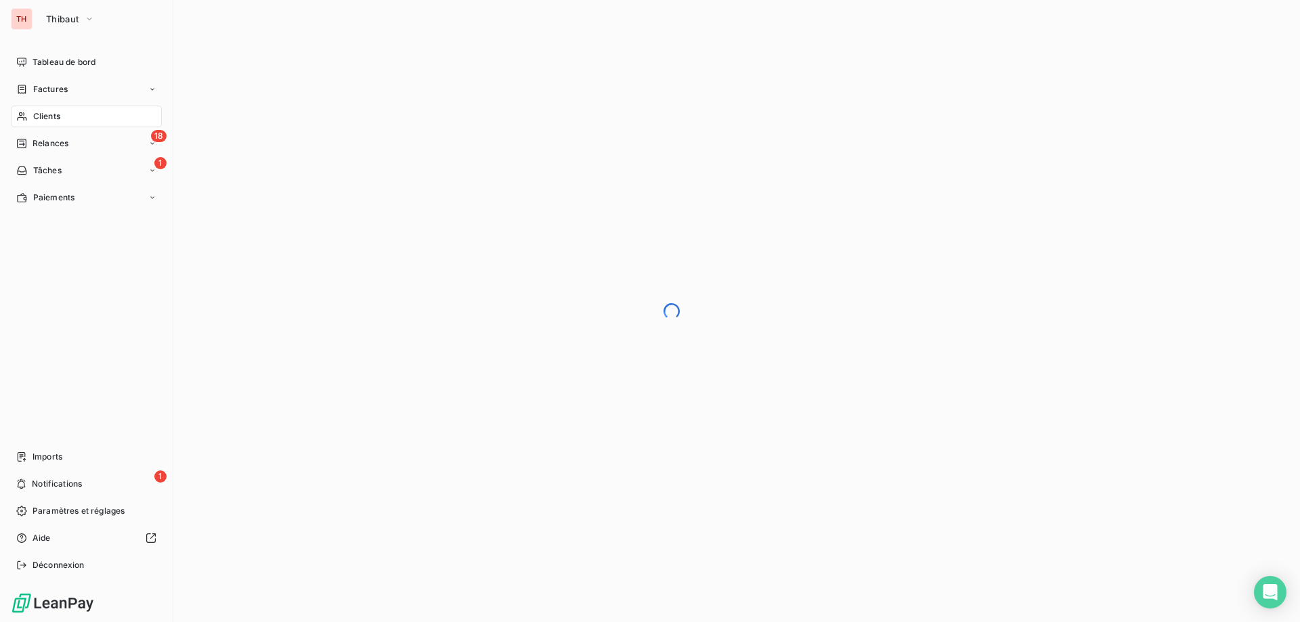
click at [60, 113] on span "Clients" at bounding box center [46, 116] width 27 height 12
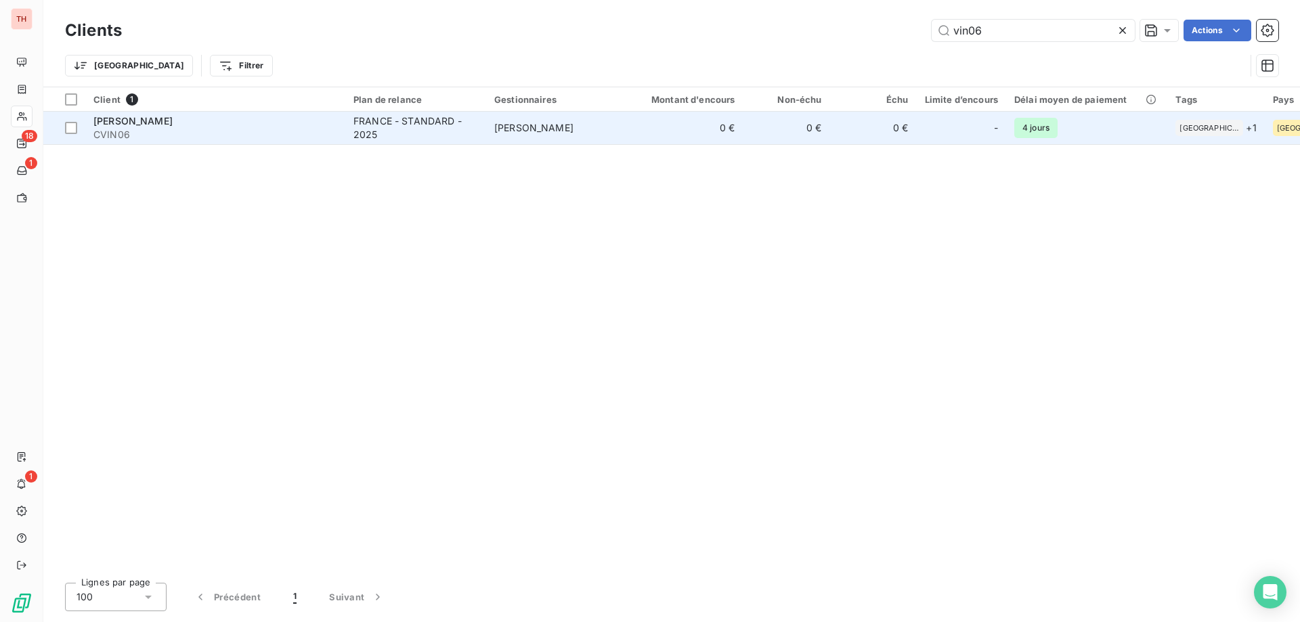
click at [598, 123] on td "[PERSON_NAME]" at bounding box center [556, 128] width 141 height 32
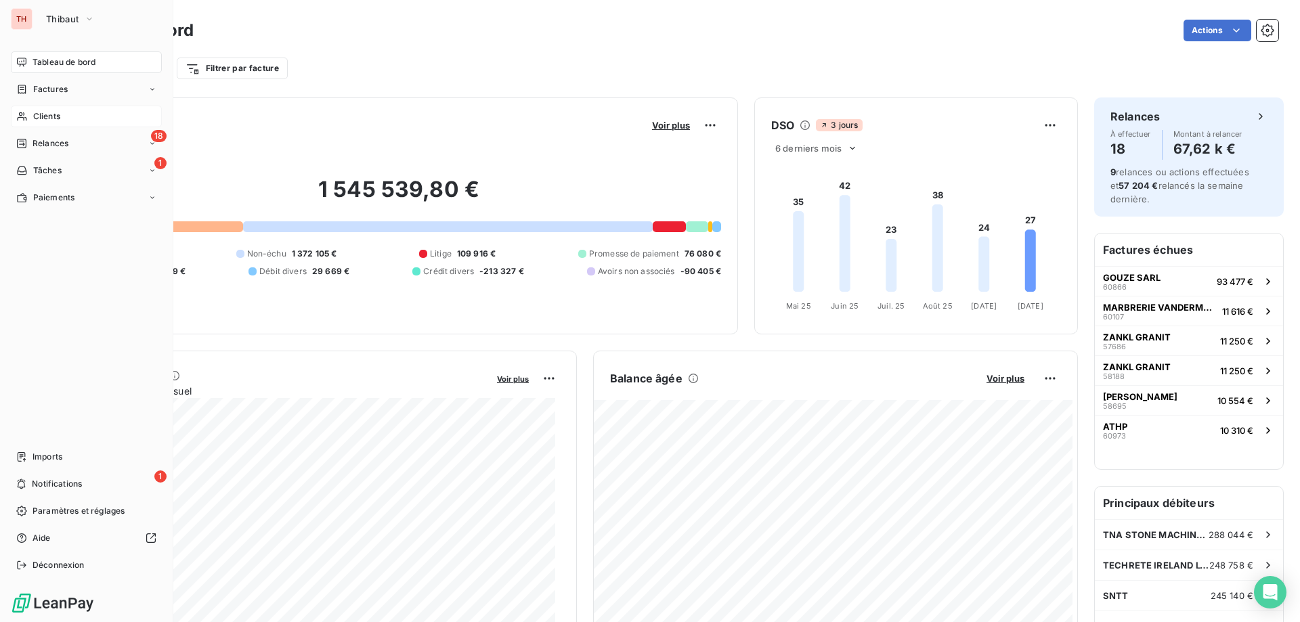
click at [41, 118] on span "Clients" at bounding box center [46, 116] width 27 height 12
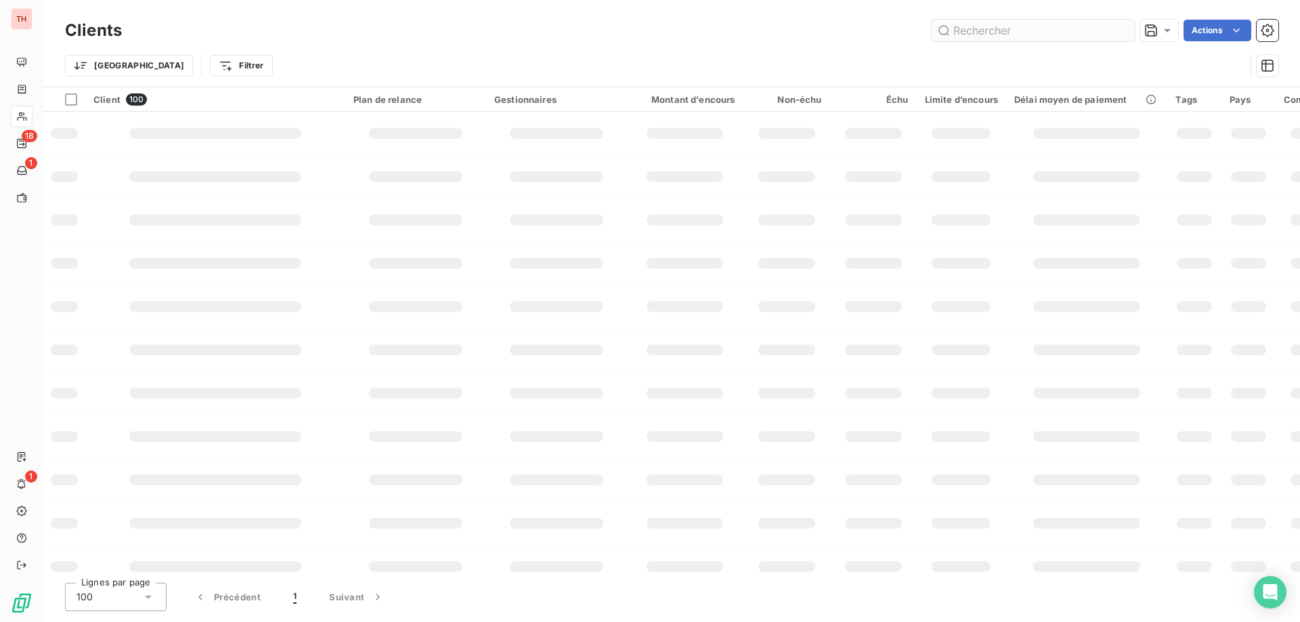
click at [1000, 29] on input "text" at bounding box center [1033, 31] width 203 height 22
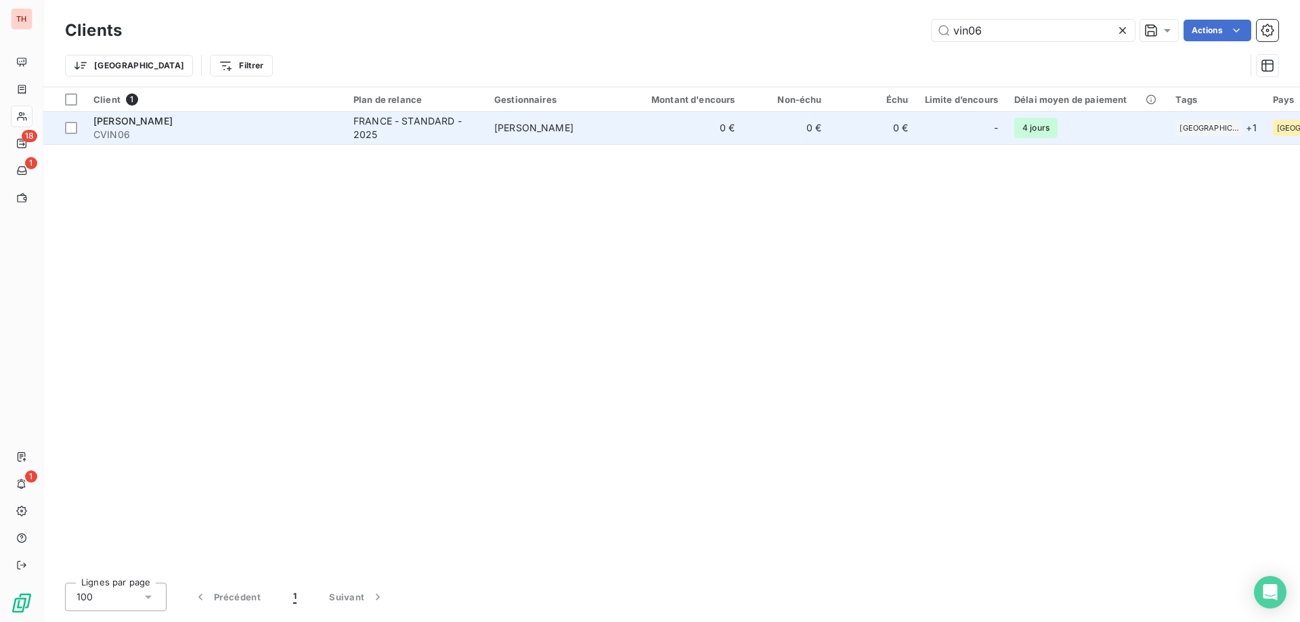
type input "vin06"
click at [567, 135] on td "[PERSON_NAME]" at bounding box center [556, 128] width 141 height 32
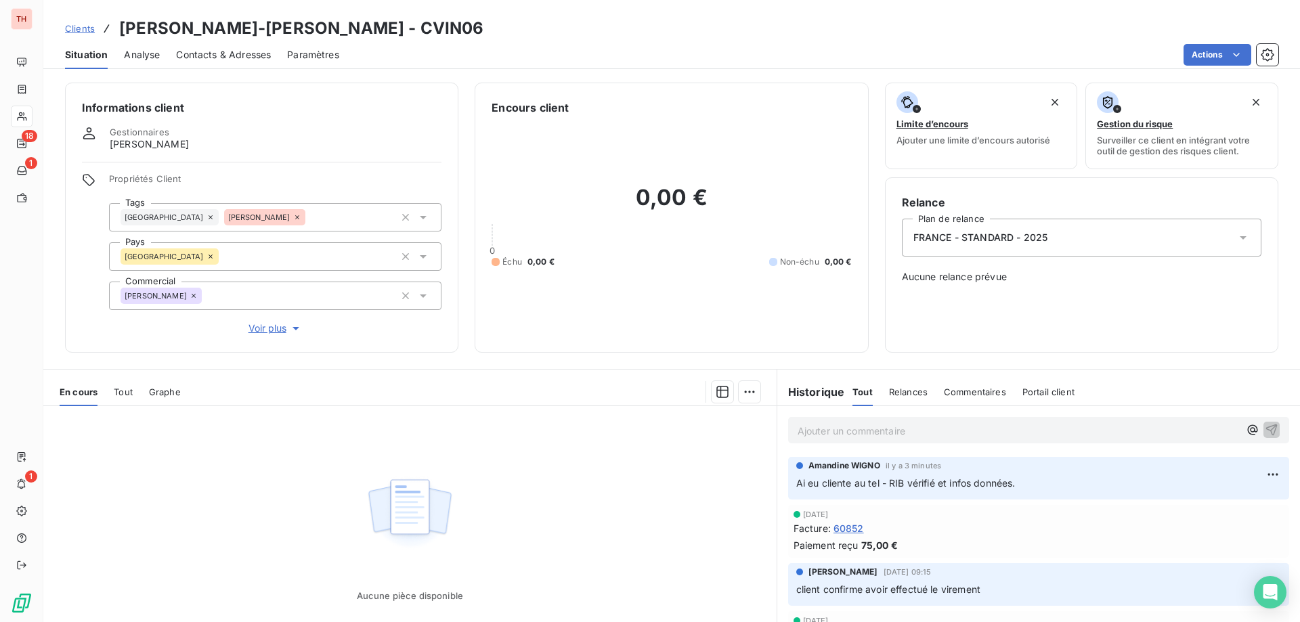
drag, startPoint x: 66, startPoint y: 30, endPoint x: 151, endPoint y: 31, distance: 84.6
click at [66, 30] on span "Clients" at bounding box center [80, 28] width 30 height 11
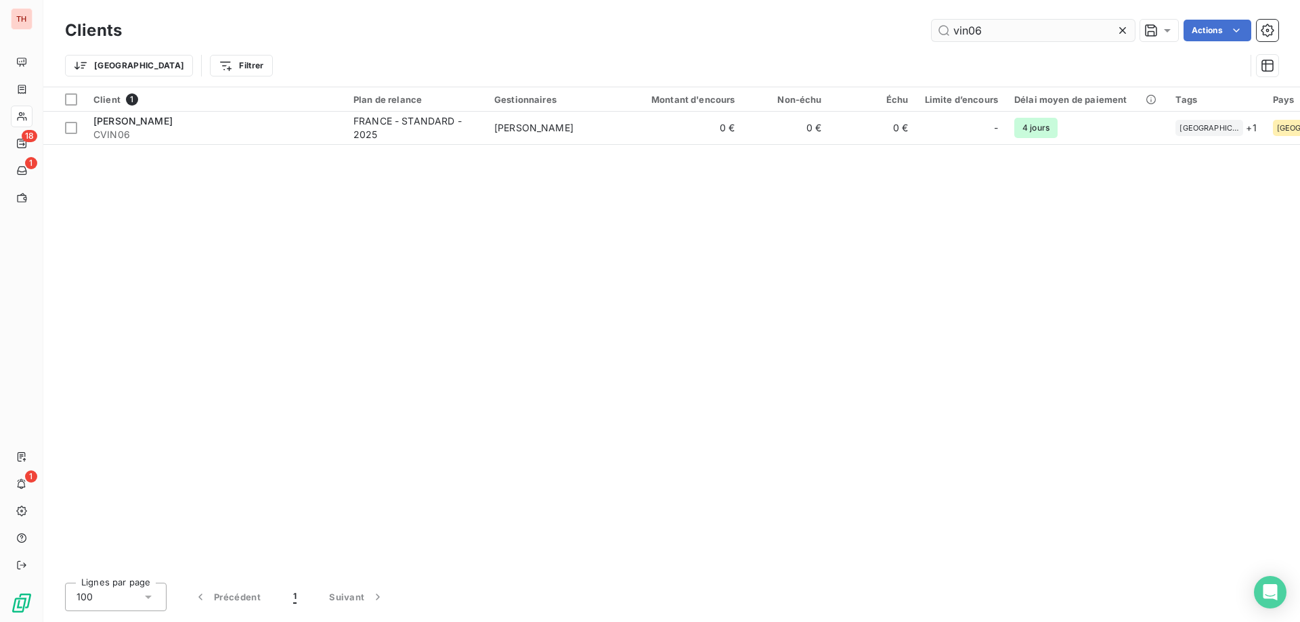
drag, startPoint x: 969, startPoint y: 32, endPoint x: 934, endPoint y: 30, distance: 34.6
click at [934, 30] on input "vin06" at bounding box center [1033, 31] width 203 height 22
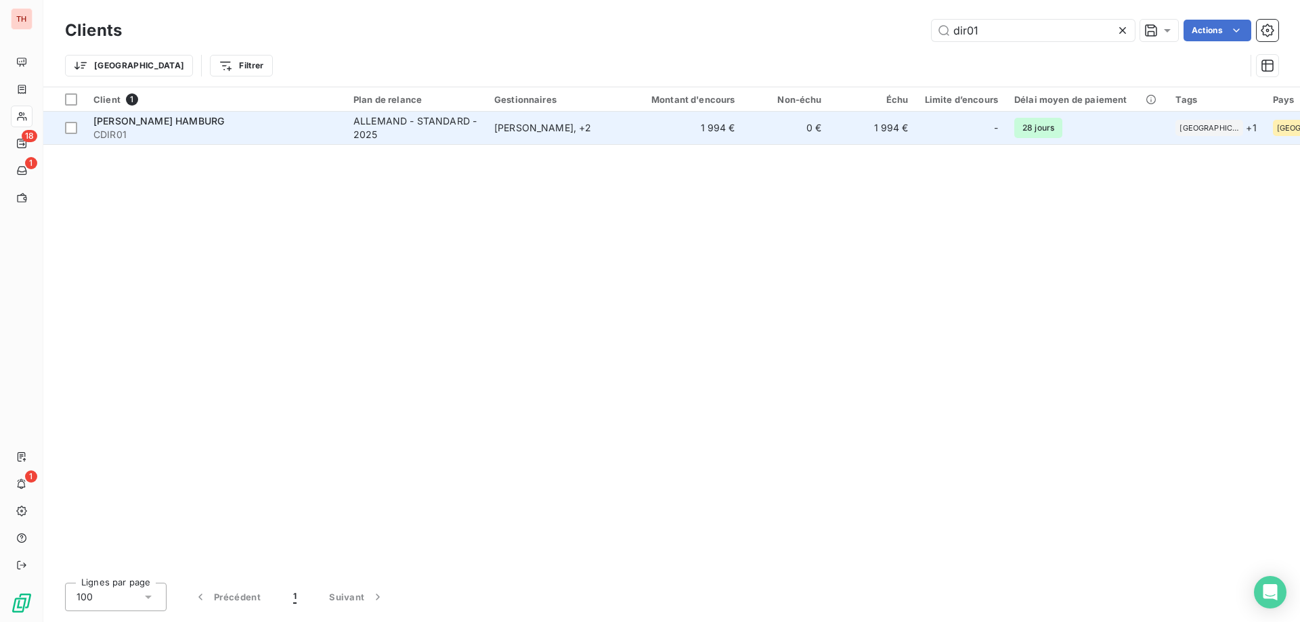
type input "dir01"
click at [480, 133] on td "ALLEMAND - STANDARD - 2025" at bounding box center [415, 128] width 141 height 32
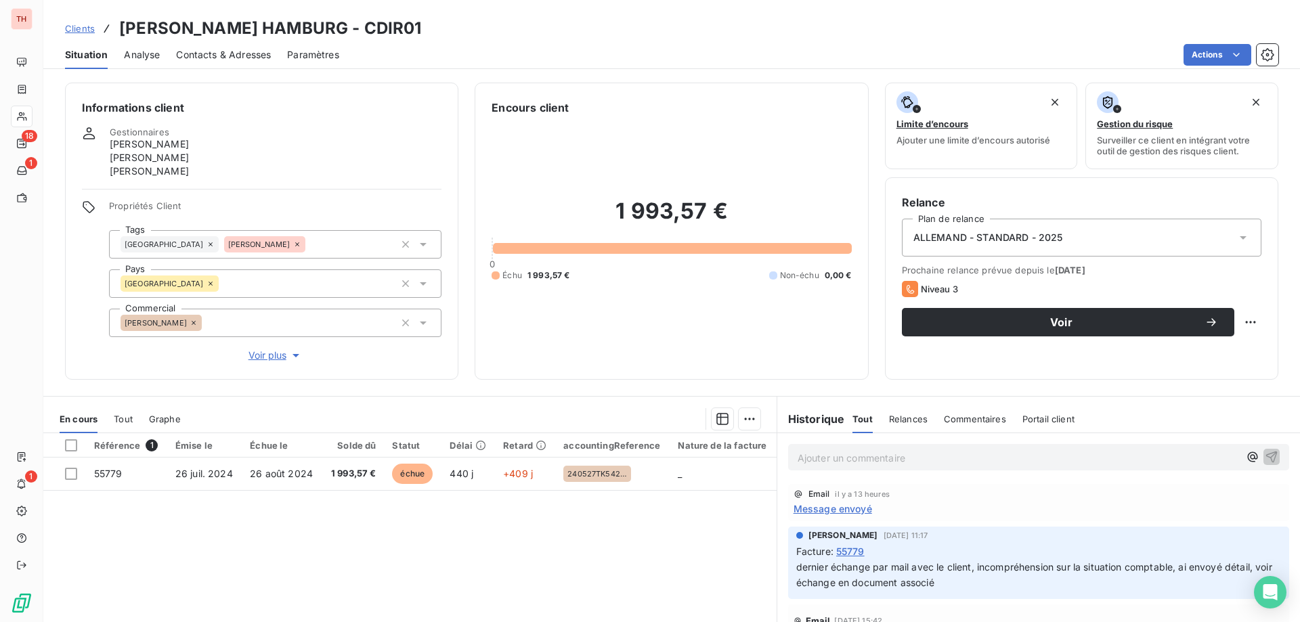
click at [77, 28] on span "Clients" at bounding box center [80, 28] width 30 height 11
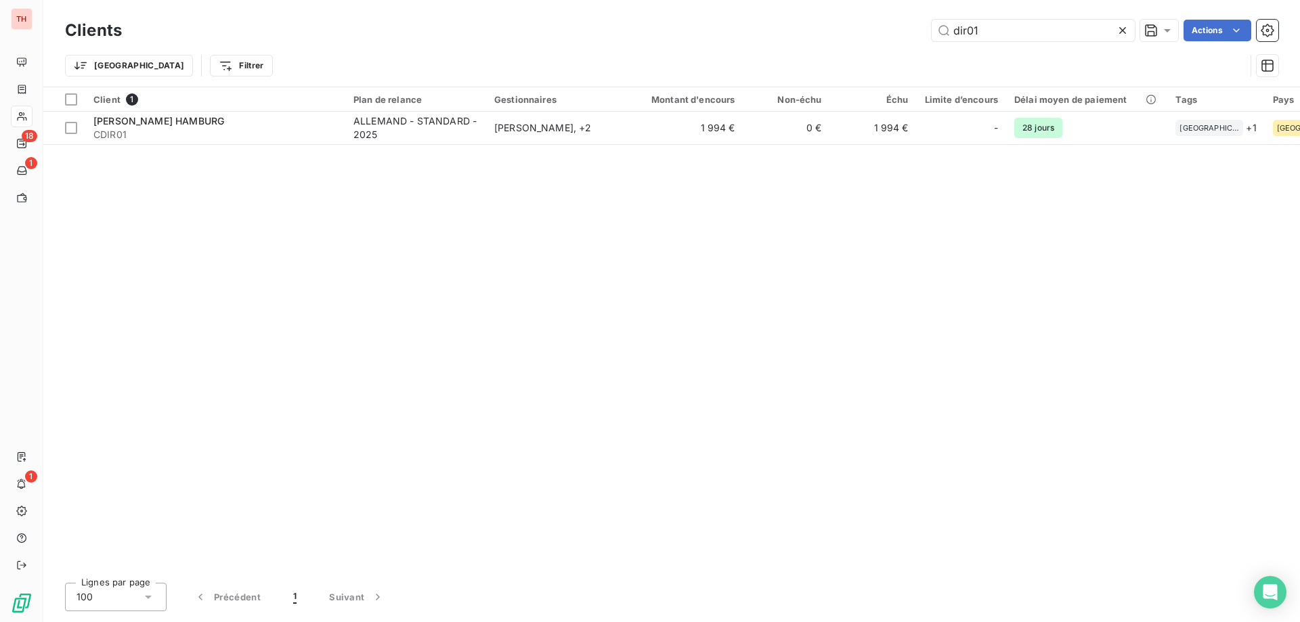
drag, startPoint x: 985, startPoint y: 30, endPoint x: 916, endPoint y: 32, distance: 69.1
click at [916, 32] on div "dir01 Actions" at bounding box center [708, 31] width 1140 height 22
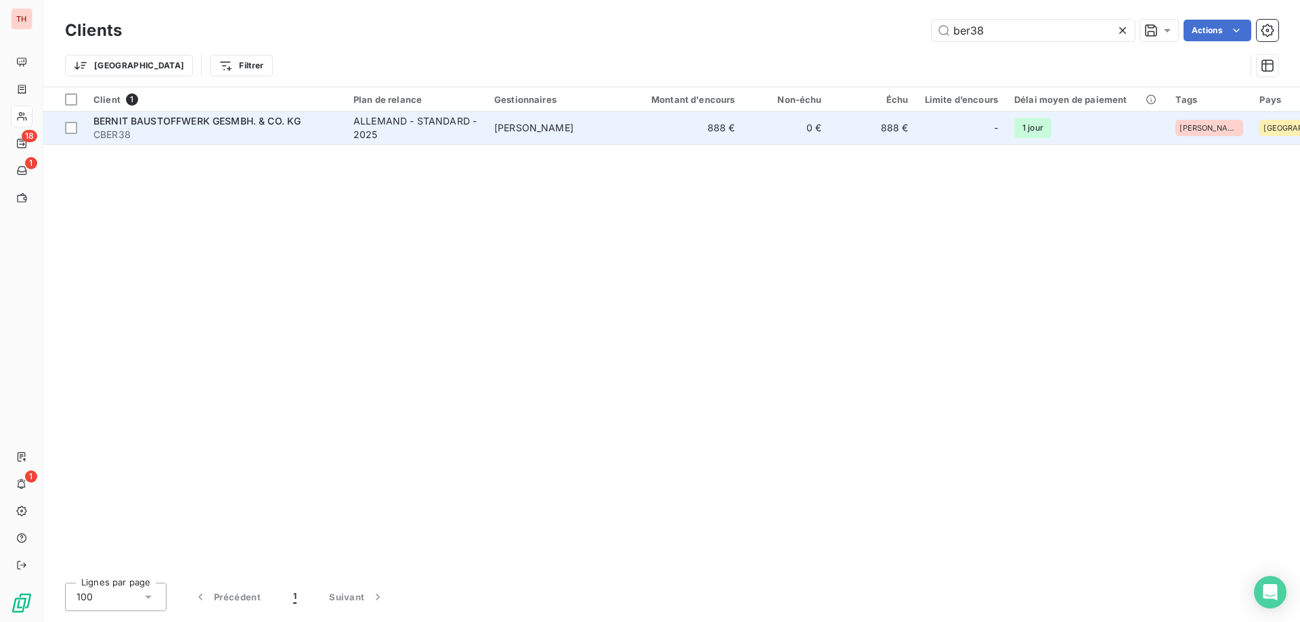
type input "ber38"
click at [431, 125] on div "ALLEMAND - STANDARD - 2025" at bounding box center [415, 127] width 125 height 27
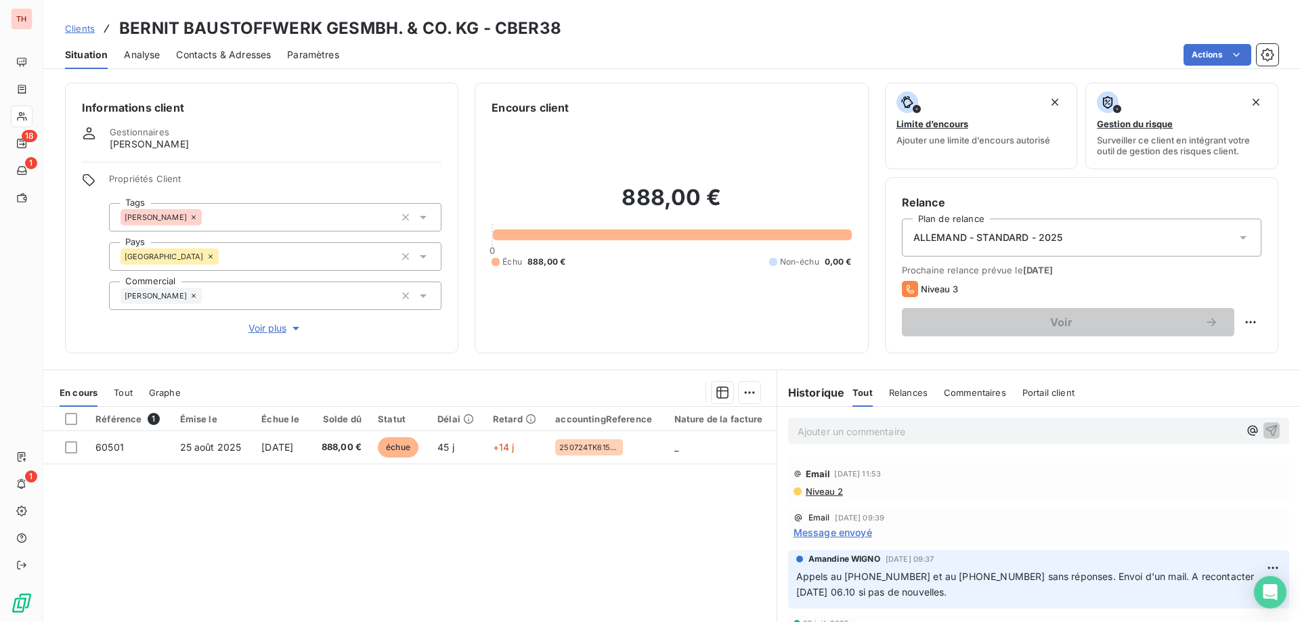
click at [91, 30] on span "Clients" at bounding box center [80, 28] width 30 height 11
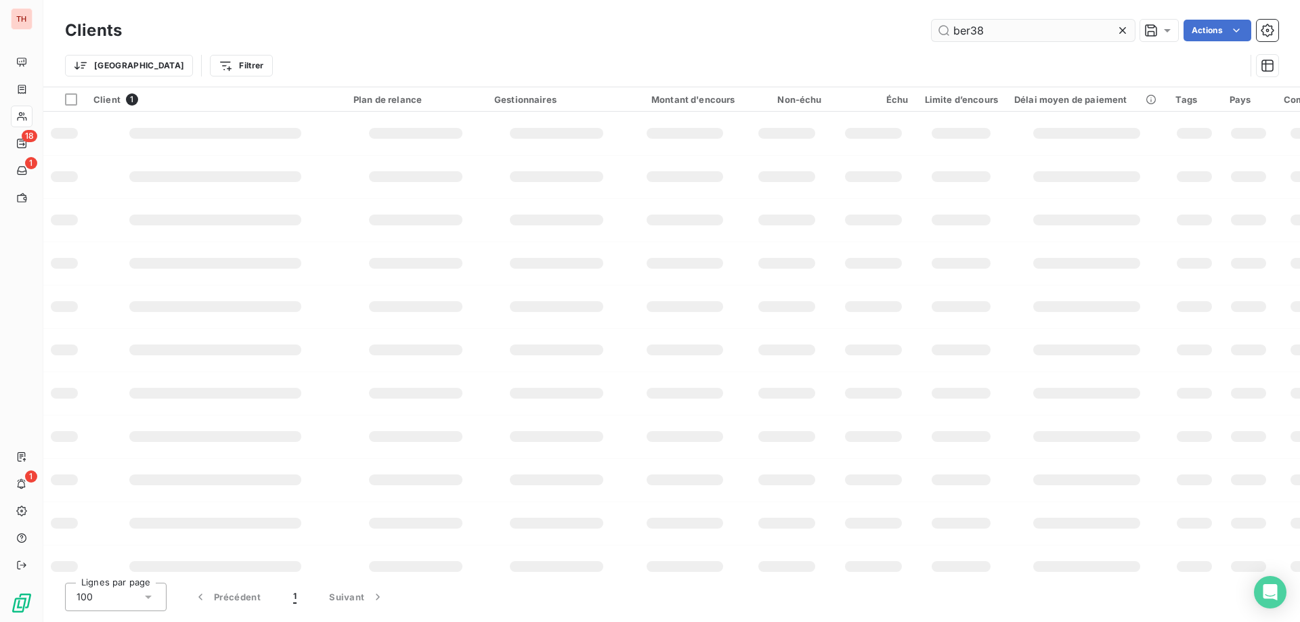
drag, startPoint x: 999, startPoint y: 30, endPoint x: 940, endPoint y: 32, distance: 58.2
click at [940, 32] on input "ber38" at bounding box center [1033, 31] width 203 height 22
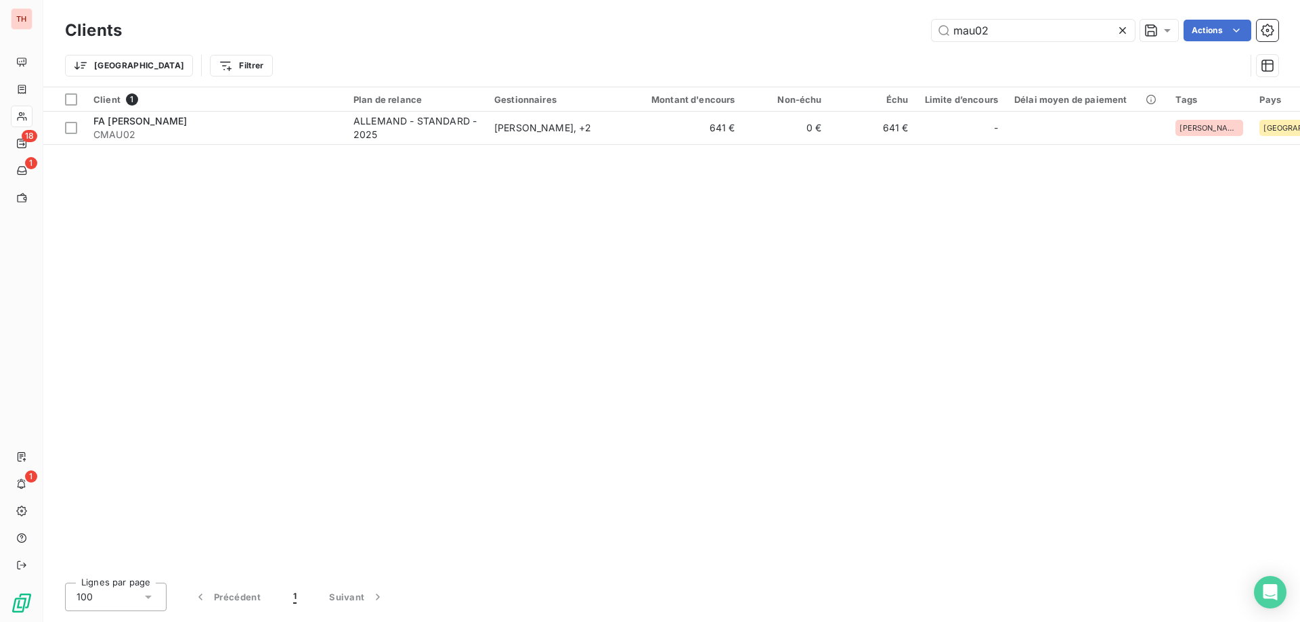
type input "mau02"
click at [463, 144] on table "Client 1 Plan de relance Gestionnaires Montant d'encours Non-échu Échu Limite d…" at bounding box center [965, 116] width 1845 height 58
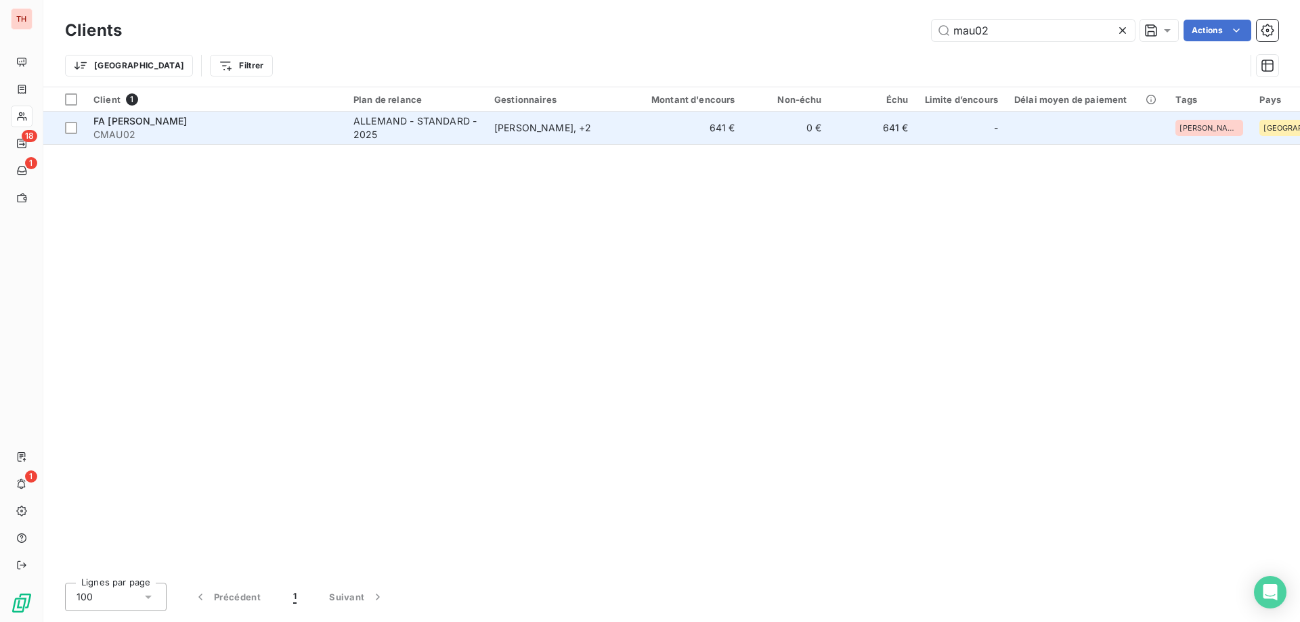
click at [462, 141] on div "ALLEMAND - STANDARD - 2025" at bounding box center [415, 127] width 125 height 27
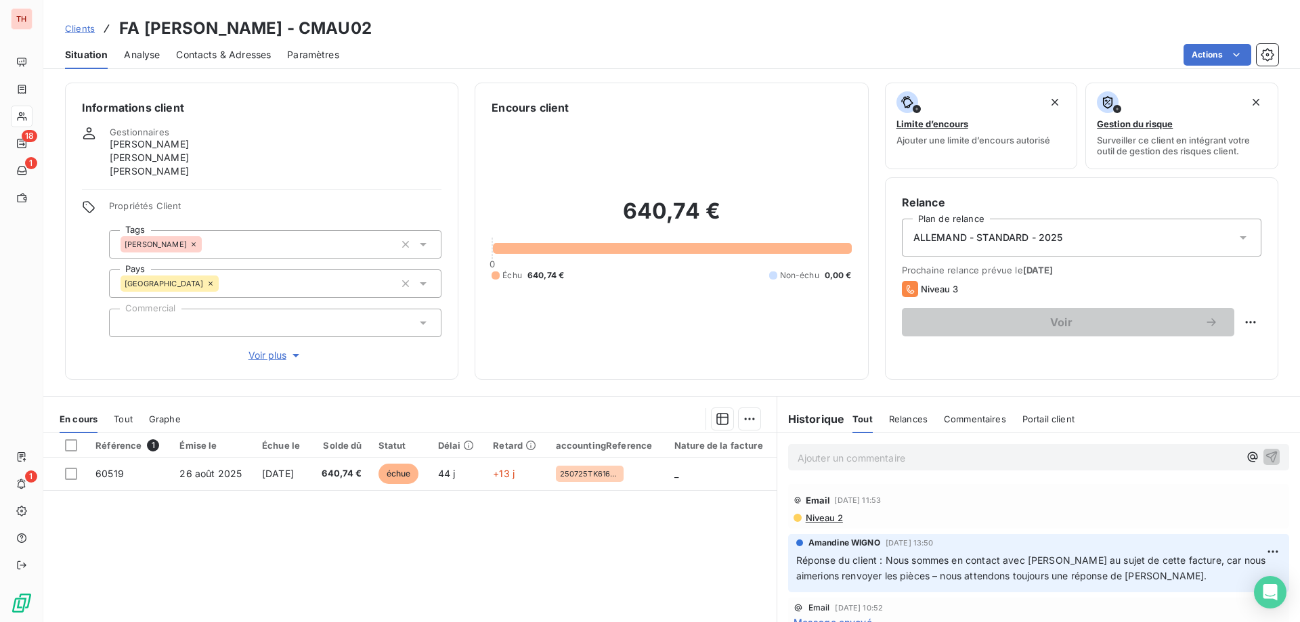
click at [78, 26] on span "Clients" at bounding box center [80, 28] width 30 height 11
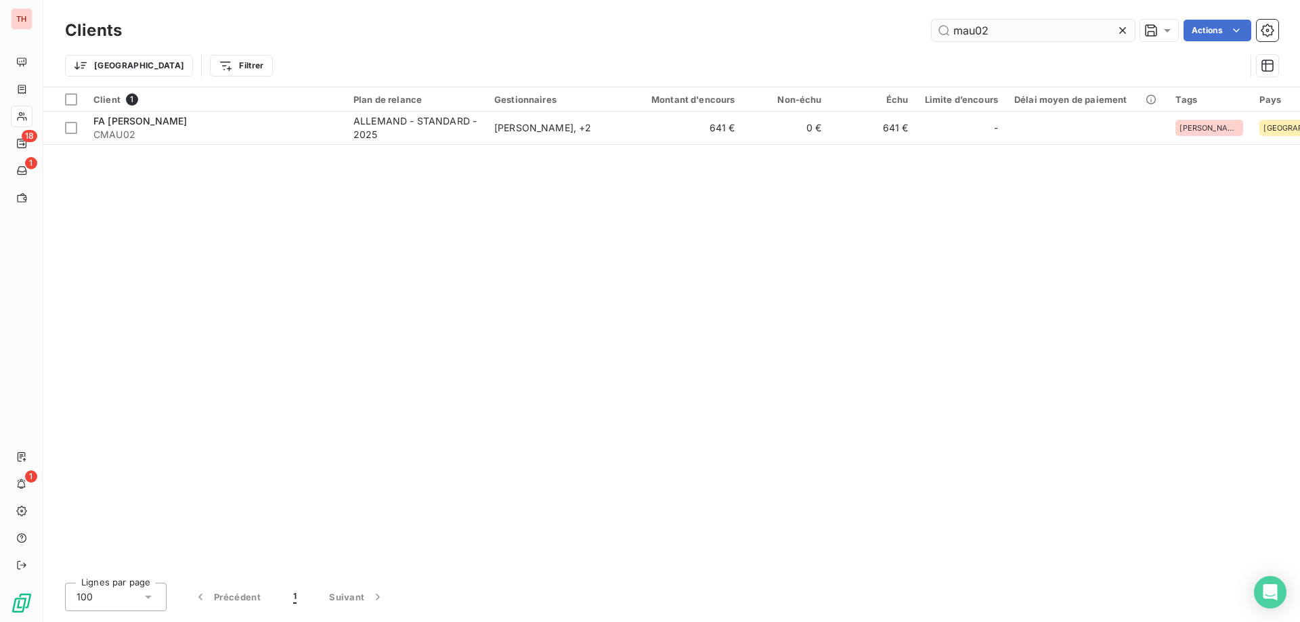
drag, startPoint x: 990, startPoint y: 34, endPoint x: 934, endPoint y: 37, distance: 55.6
click at [940, 37] on input "mau02" at bounding box center [1033, 31] width 203 height 22
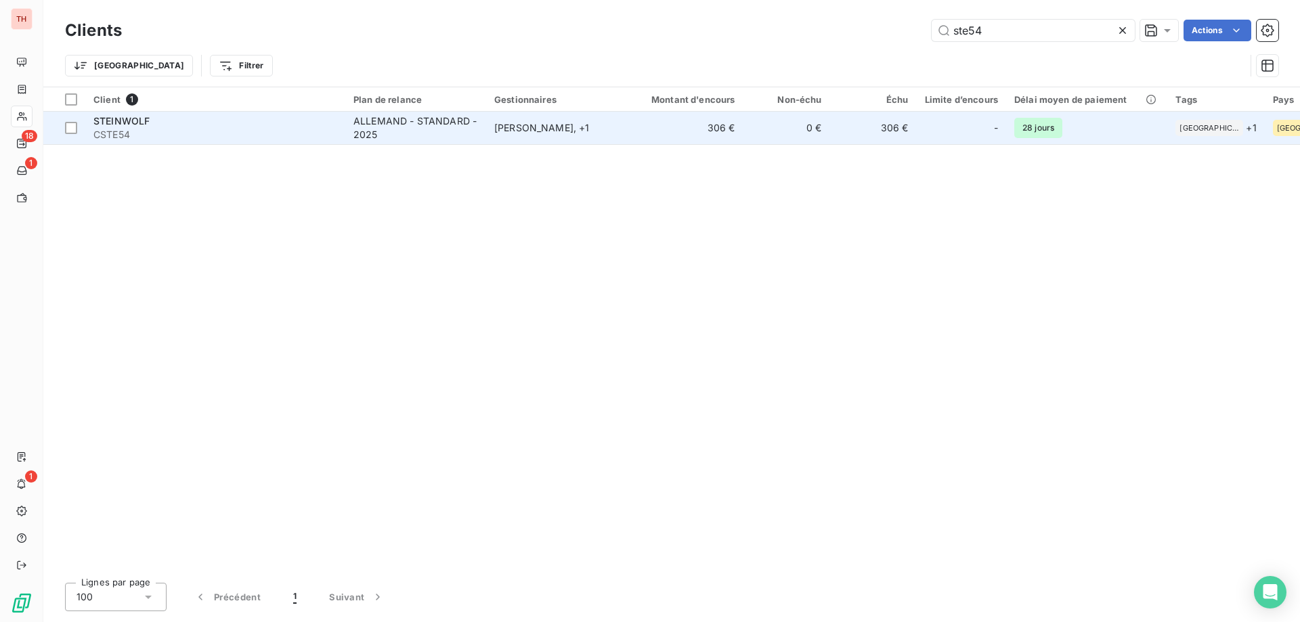
type input "ste54"
click at [588, 131] on div "[PERSON_NAME] , + 1" at bounding box center [556, 128] width 125 height 14
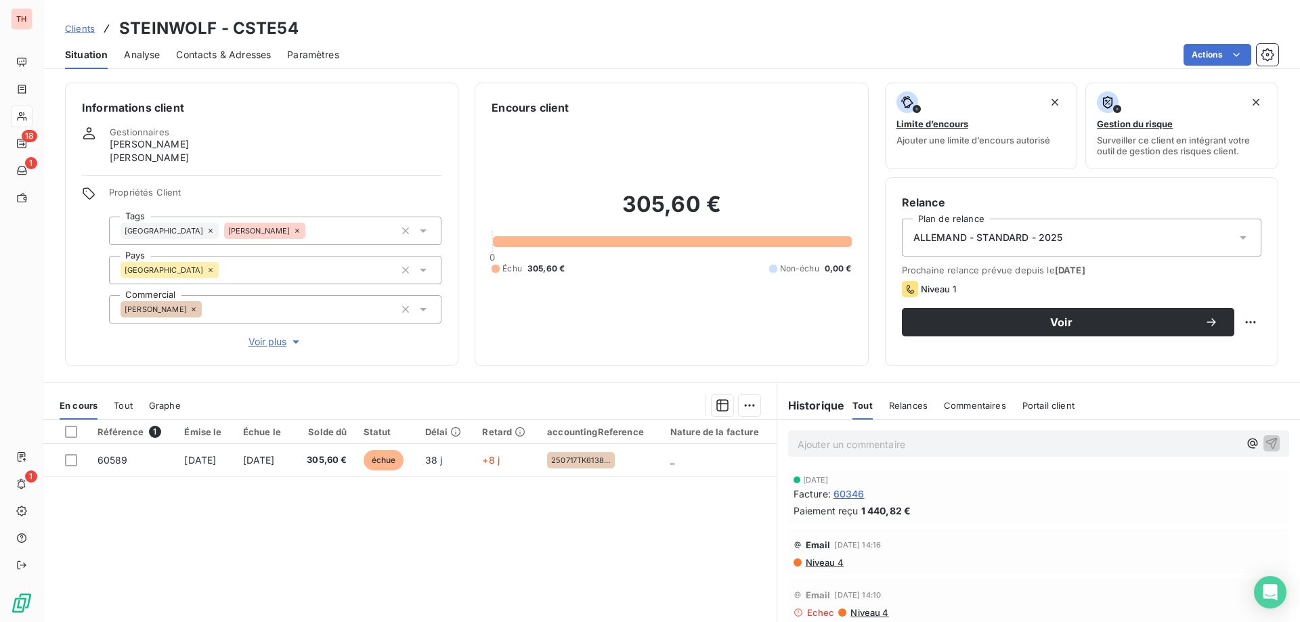
drag, startPoint x: 72, startPoint y: 30, endPoint x: 319, endPoint y: 17, distance: 247.5
click at [72, 30] on span "Clients" at bounding box center [80, 28] width 30 height 11
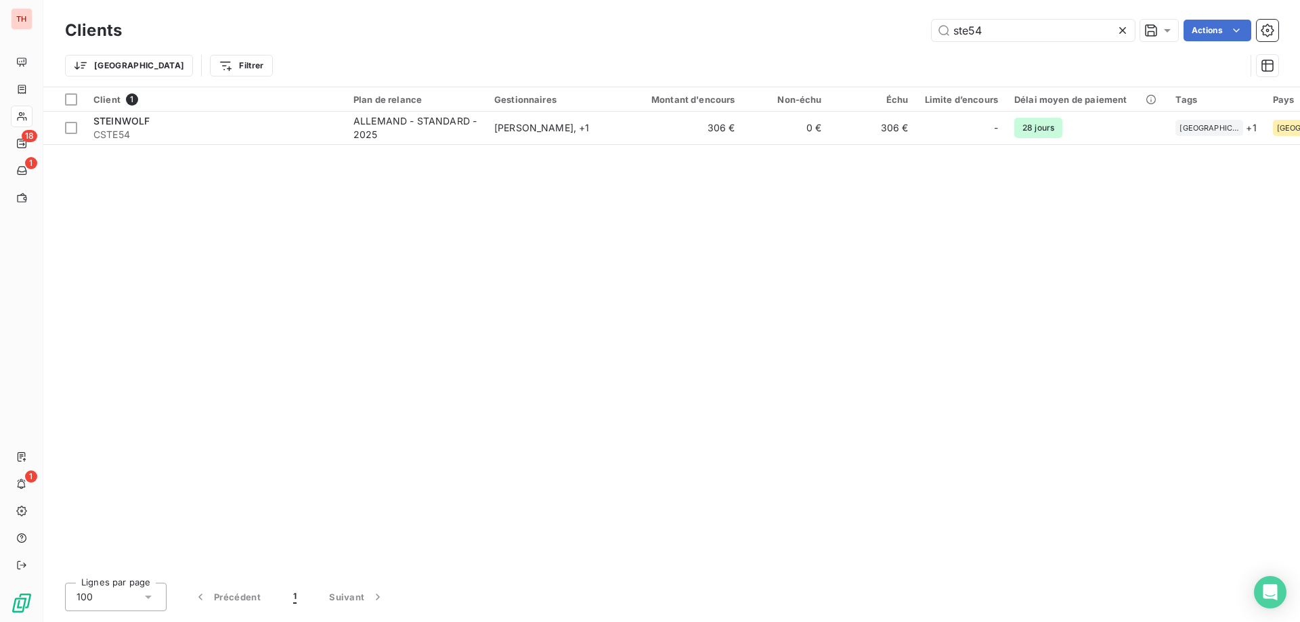
drag, startPoint x: 997, startPoint y: 37, endPoint x: 910, endPoint y: 31, distance: 86.9
click at [910, 31] on div "ste54 Actions" at bounding box center [708, 31] width 1140 height 22
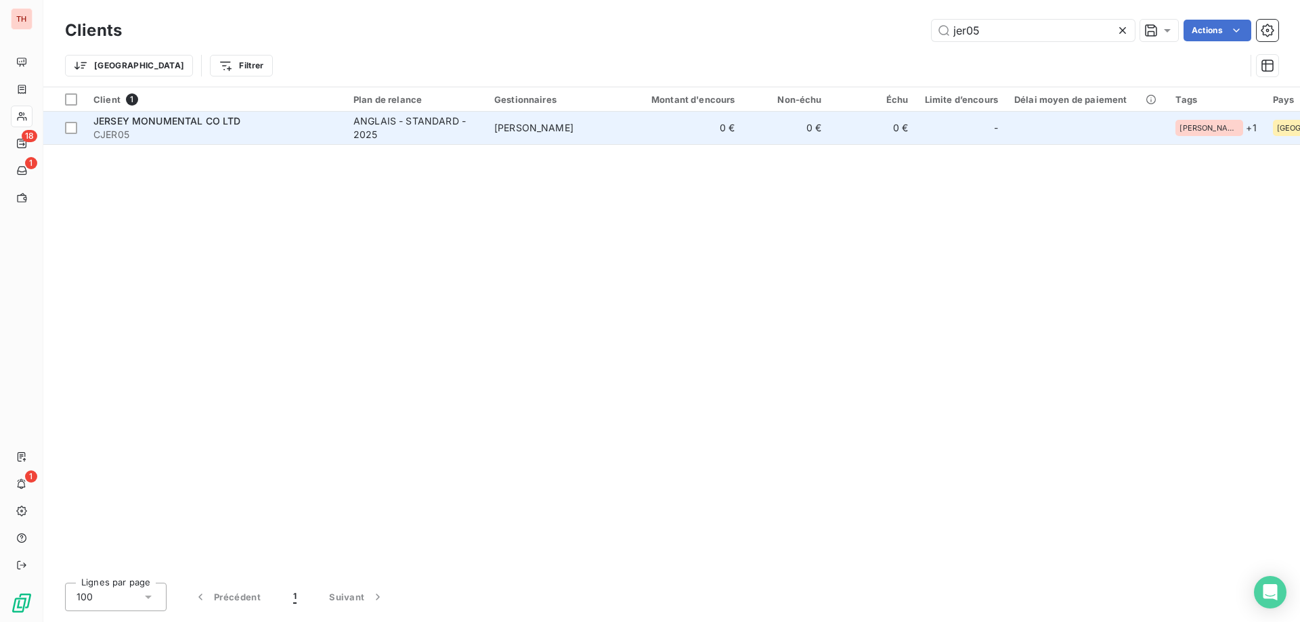
type input "jer05"
click at [603, 139] on td "[PERSON_NAME]" at bounding box center [556, 128] width 141 height 32
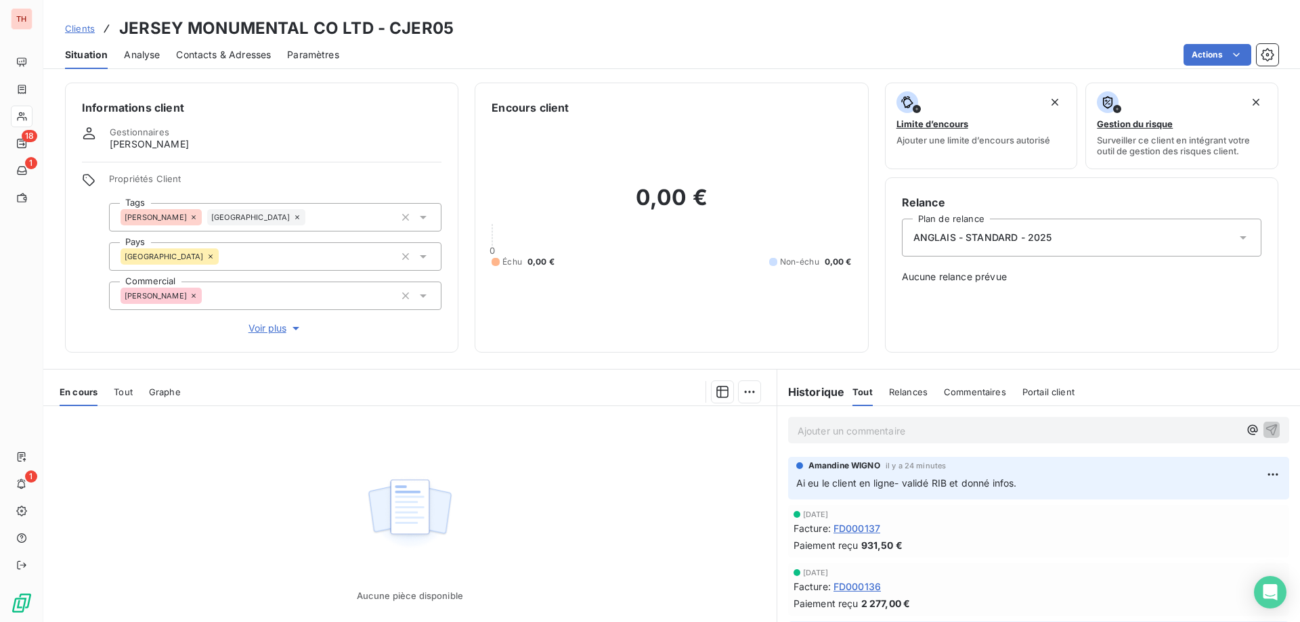
click at [90, 22] on link "Clients" at bounding box center [80, 29] width 30 height 14
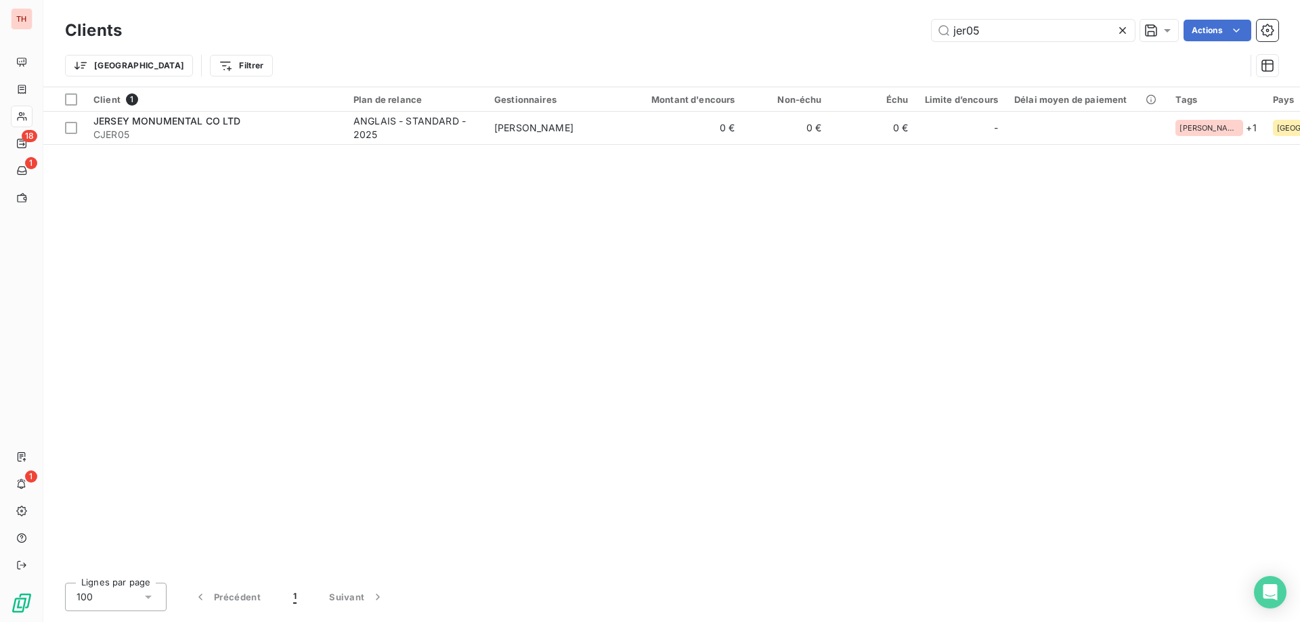
drag, startPoint x: 1019, startPoint y: 32, endPoint x: 915, endPoint y: 32, distance: 104.3
click at [915, 32] on div "jer05 Actions" at bounding box center [708, 31] width 1140 height 22
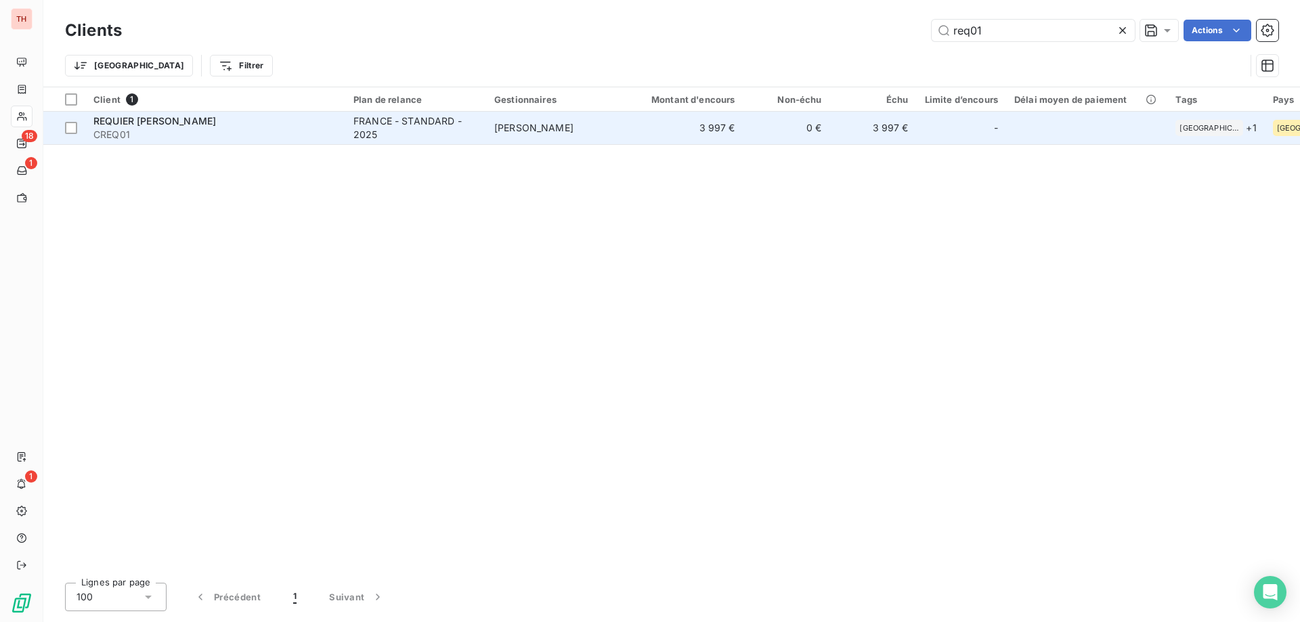
type input "req01"
click at [573, 125] on span "[PERSON_NAME]" at bounding box center [533, 128] width 79 height 12
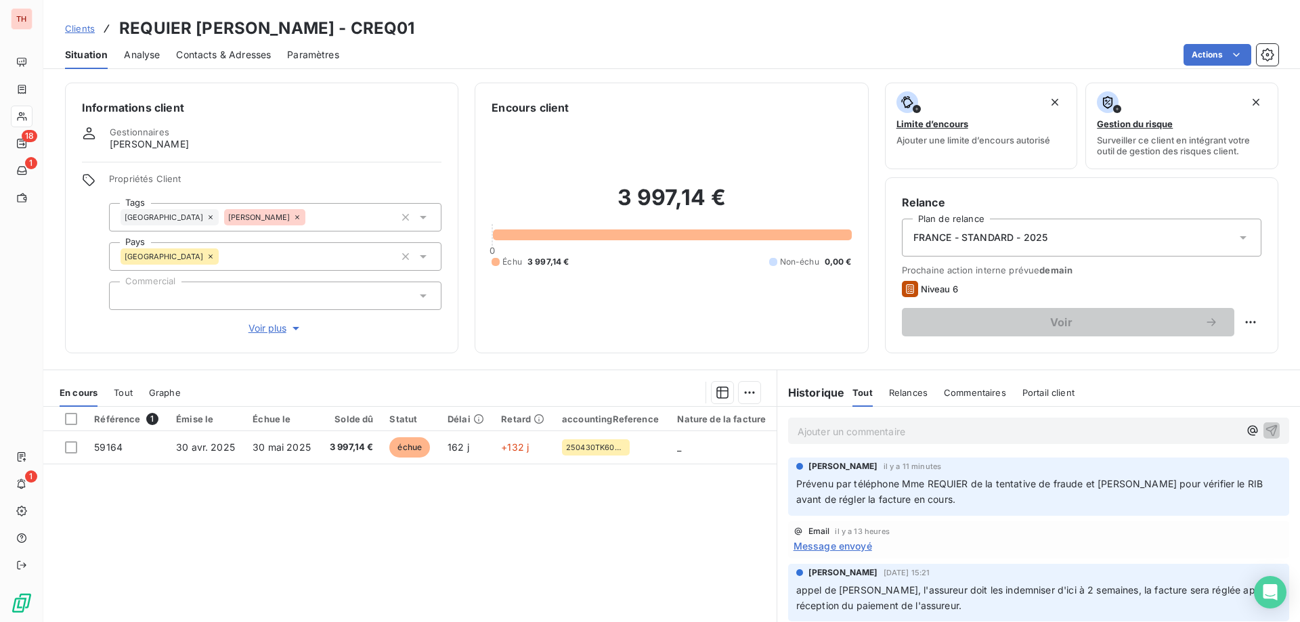
click at [85, 29] on span "Clients" at bounding box center [80, 28] width 30 height 11
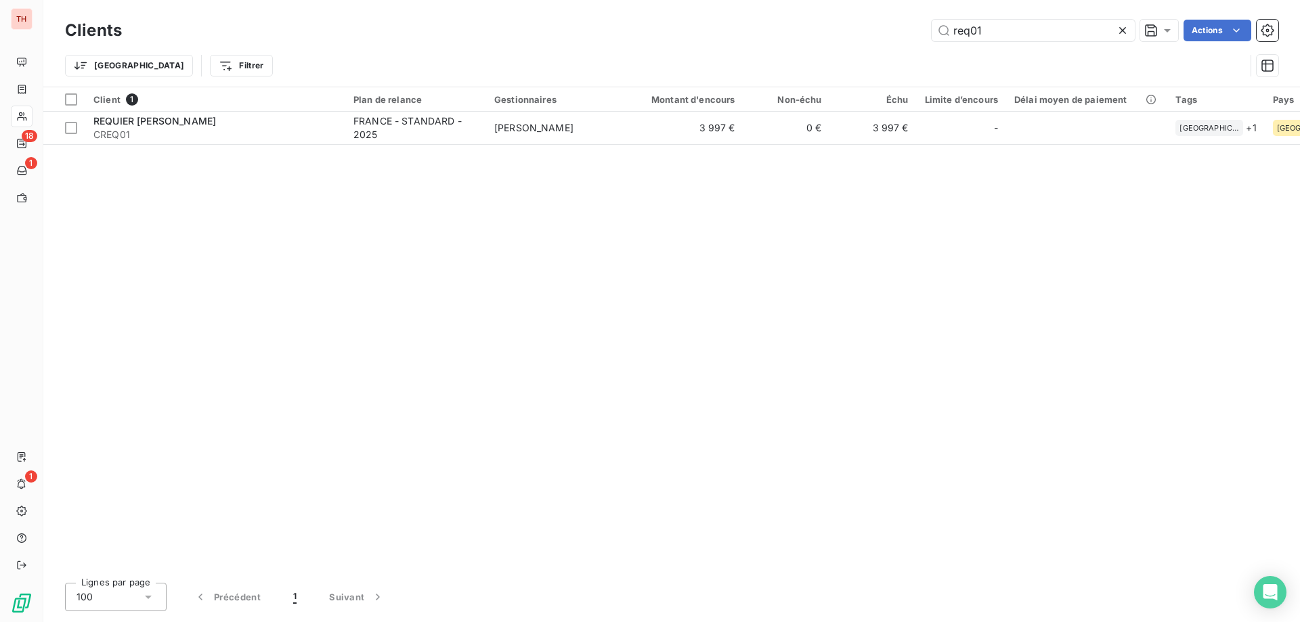
drag, startPoint x: 988, startPoint y: 28, endPoint x: 912, endPoint y: 36, distance: 76.3
click at [912, 36] on div "req01 Actions" at bounding box center [708, 31] width 1140 height 22
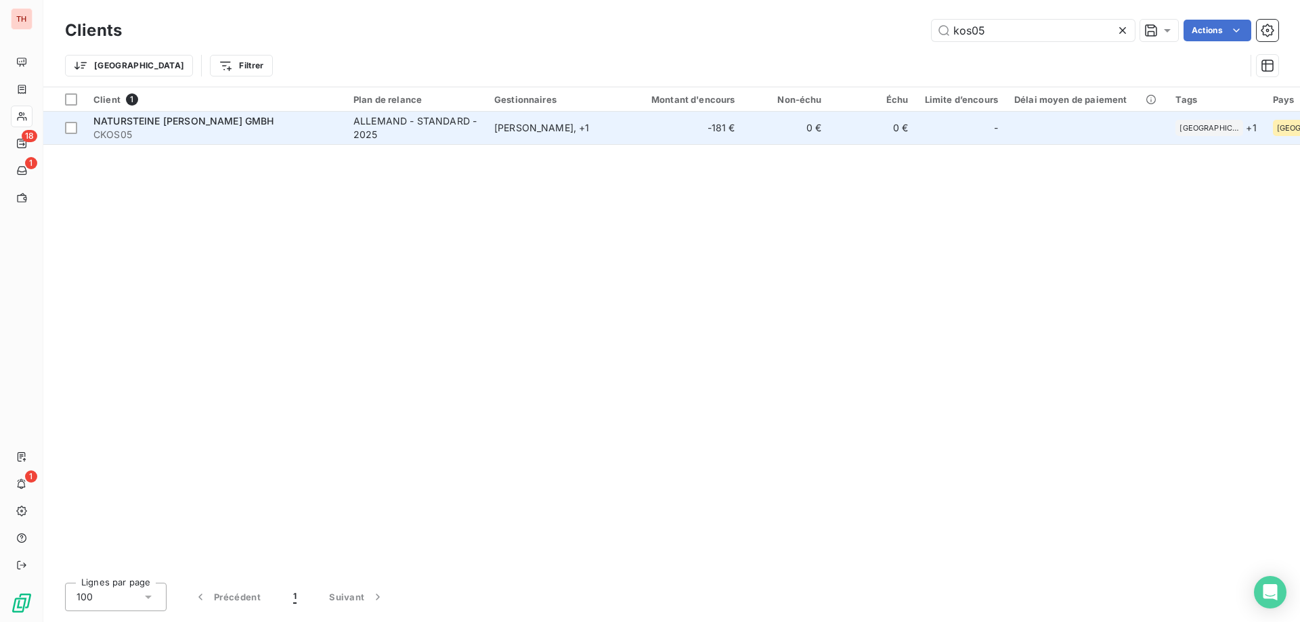
type input "kos05"
click at [578, 129] on div "[PERSON_NAME] , + 1" at bounding box center [556, 128] width 125 height 14
